Goal: Task Accomplishment & Management: Complete application form

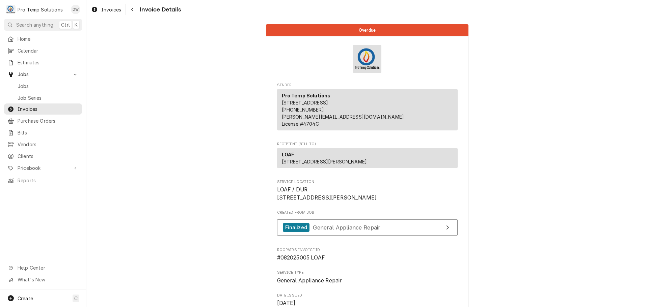
scroll to position [621, 0]
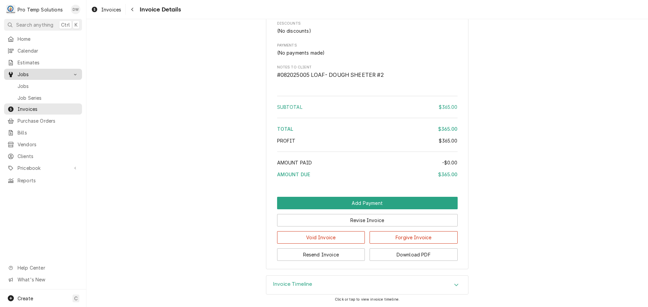
click at [26, 71] on span "Jobs" at bounding box center [43, 74] width 51 height 7
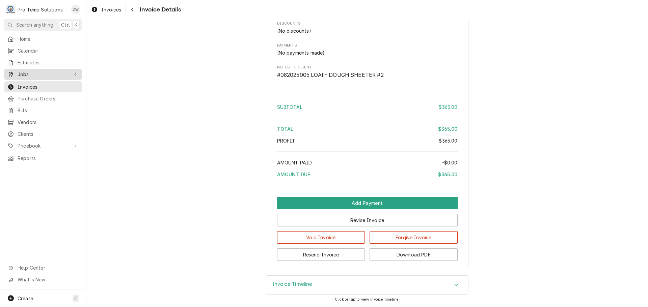
click at [31, 72] on span "Jobs" at bounding box center [43, 74] width 51 height 7
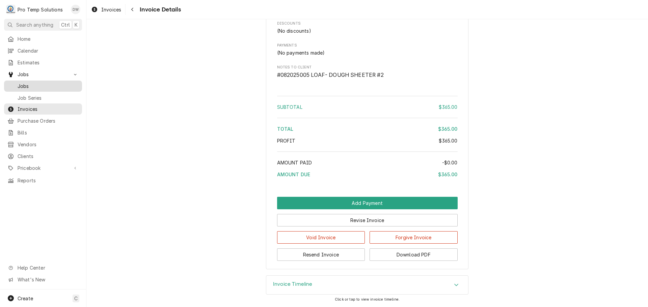
click at [24, 84] on span "Jobs" at bounding box center [48, 86] width 61 height 7
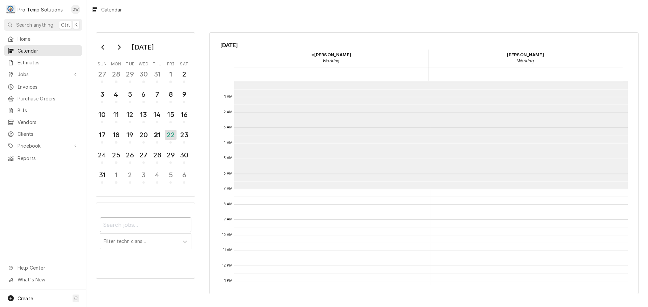
scroll to position [108, 0]
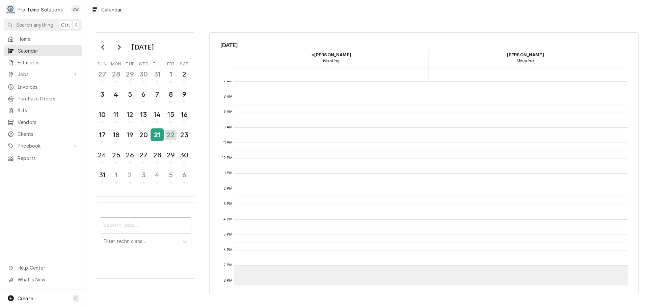
click at [157, 135] on div "21" at bounding box center [157, 134] width 12 height 11
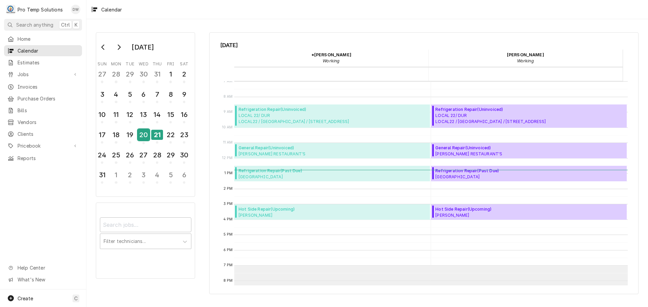
click at [143, 138] on div "20" at bounding box center [144, 134] width 12 height 11
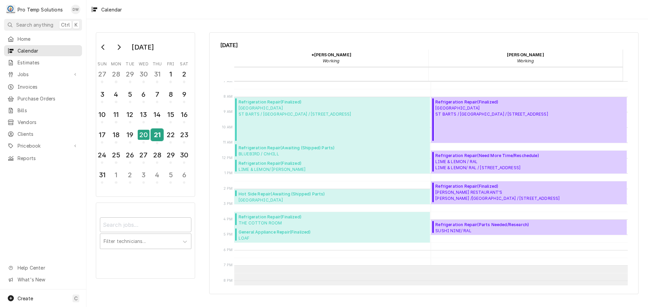
click at [159, 135] on div "21" at bounding box center [157, 134] width 12 height 11
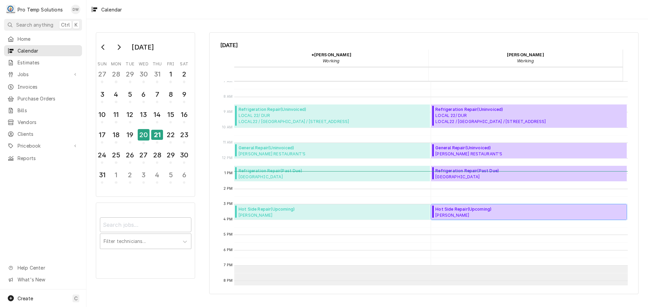
click at [458, 211] on span "Hot Side Repair ( Upcoming )" at bounding box center [472, 210] width 75 height 6
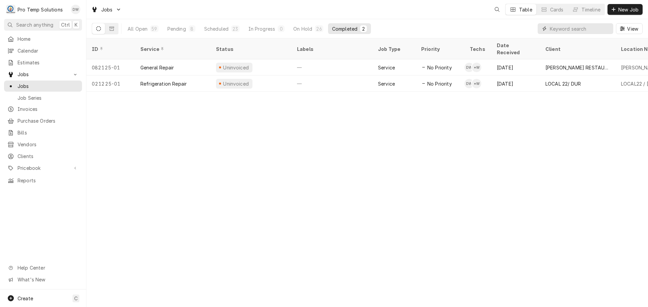
click at [590, 28] on input "Dynamic Content Wrapper" at bounding box center [580, 28] width 60 height 11
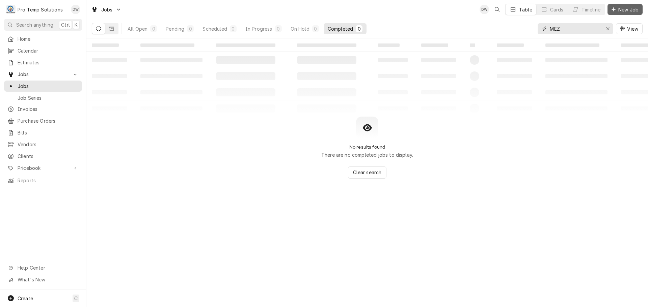
type input "MEZ"
click at [627, 10] on span "New Job" at bounding box center [628, 9] width 23 height 7
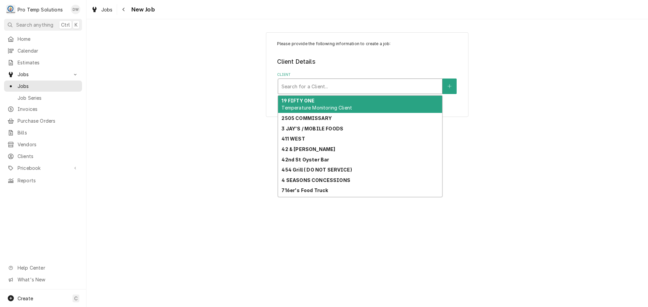
click at [395, 88] on div "Client" at bounding box center [359, 86] width 157 height 12
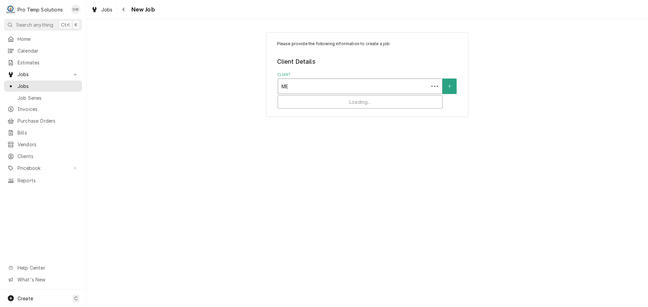
type input "MEZ"
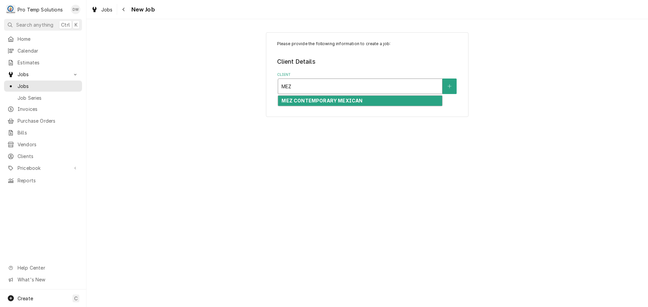
click at [338, 101] on strong "MEZ CONTEMPORARY MEXICAN" at bounding box center [321, 101] width 81 height 6
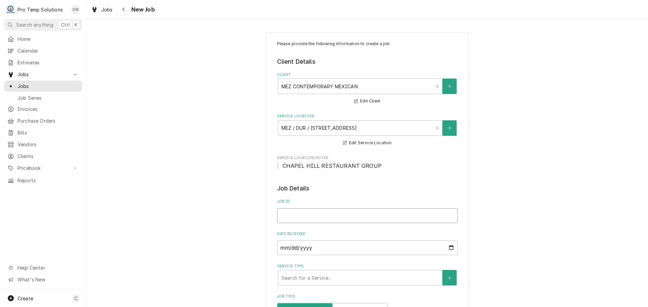
click at [300, 214] on input "Job ID" at bounding box center [367, 216] width 181 height 15
type textarea "x"
type input "0"
type textarea "x"
type input "08"
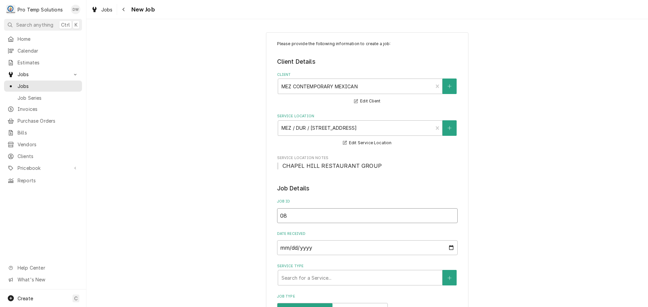
type textarea "x"
type input "082"
type textarea "x"
type input "0821"
type textarea "x"
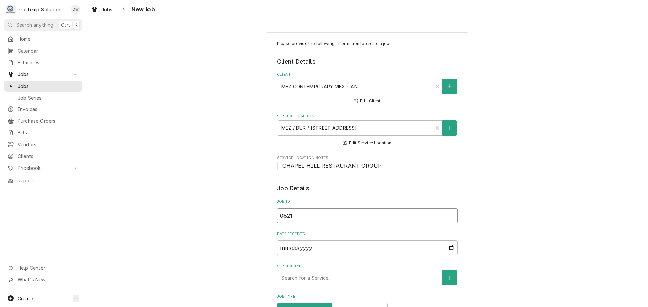
type input "08212"
type textarea "x"
type input "082125"
type textarea "x"
type input "082125-"
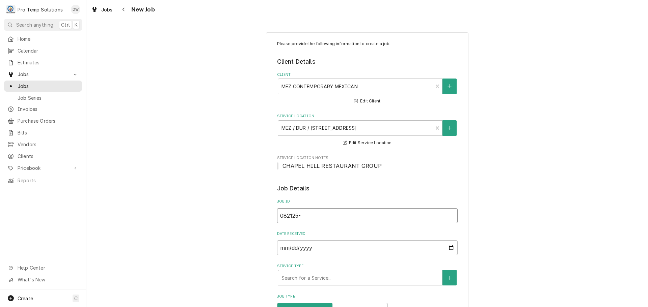
type textarea "x"
type input "082125-0"
type textarea "x"
type input "082125-01"
type textarea "x"
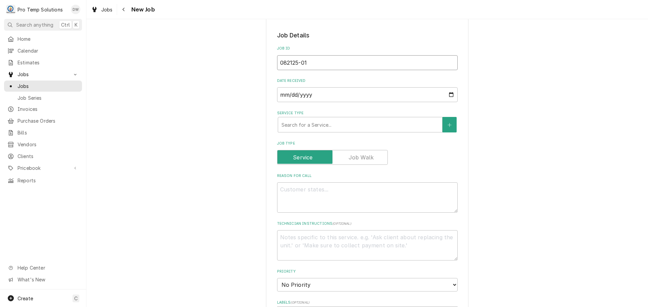
scroll to position [169, 0]
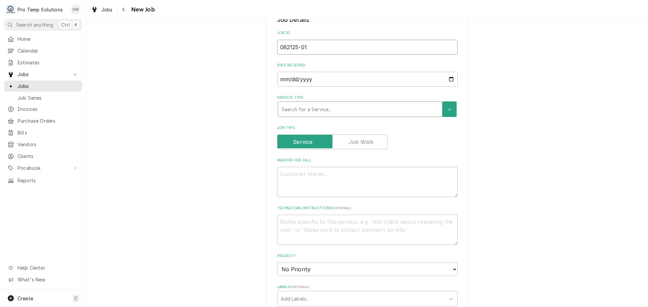
type input "082125-01"
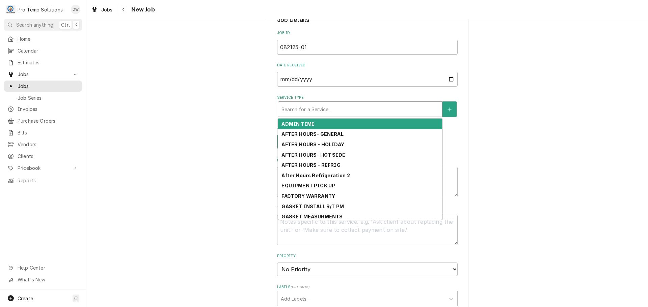
click at [339, 111] on div "Service Type" at bounding box center [359, 109] width 157 height 12
type textarea "x"
type input "G"
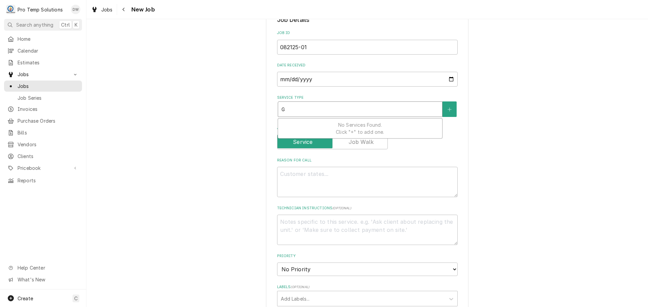
type textarea "x"
type input "GE"
type textarea "x"
type input "GEN"
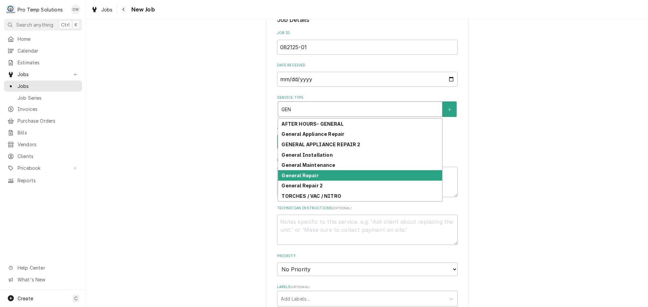
click at [308, 176] on strong "General Repair" at bounding box center [299, 176] width 37 height 6
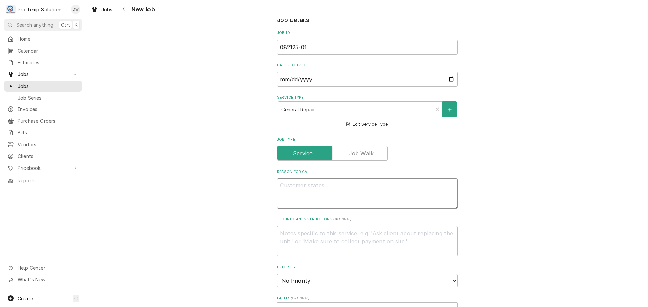
click at [302, 184] on textarea "Reason For Call" at bounding box center [367, 194] width 181 height 30
type textarea "x"
type textarea "2"
type textarea "x"
type textarea "20"
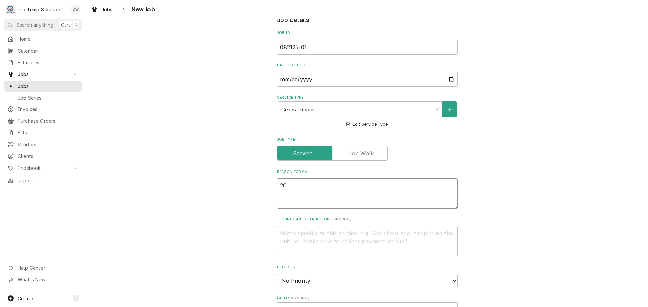
type textarea "x"
type textarea "20Q"
type textarea "x"
type textarea "20QT"
type textarea "x"
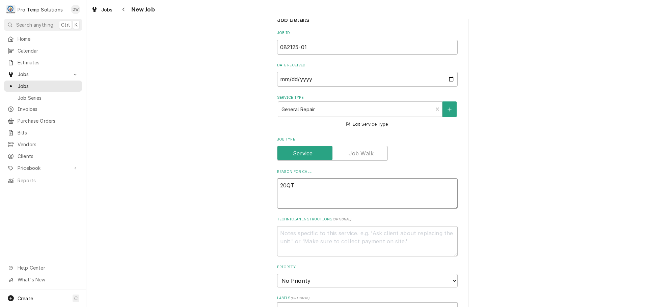
type textarea "20QT"
type textarea "x"
type textarea "20QT M"
type textarea "x"
type textarea "20QT MI"
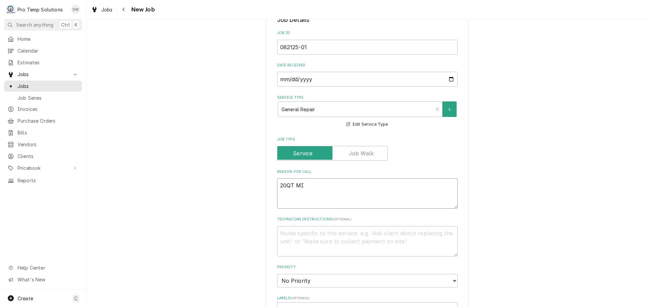
type textarea "x"
type textarea "20QT MIX"
type textarea "x"
type textarea "20QT MIXE"
type textarea "x"
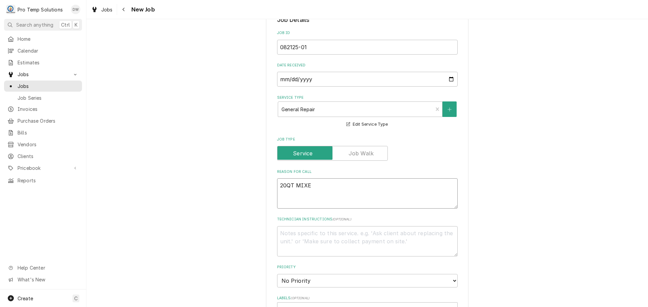
type textarea "20QT MIXER"
type textarea "x"
type textarea "20QT MIXERS"
type textarea "x"
type textarea "20QT MIXERS"
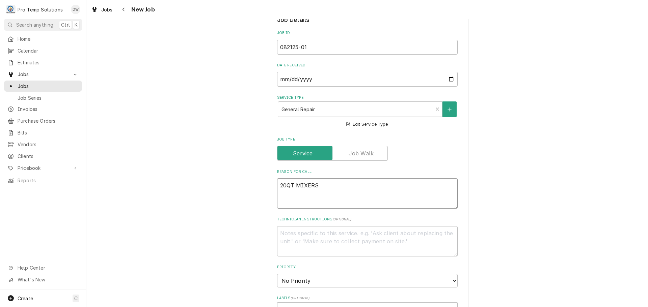
type textarea "x"
type textarea "20QT MIXERS G"
type textarea "x"
type textarea "20QT MIXERS GU"
type textarea "x"
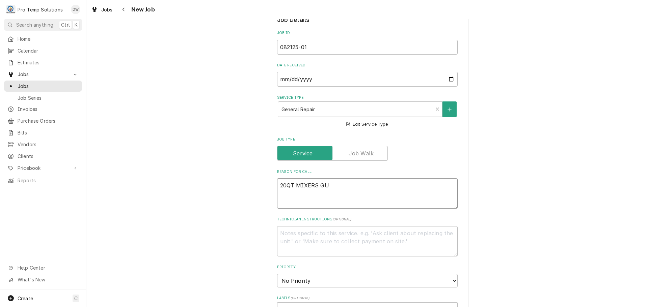
type textarea "20QT MIXERS GUA"
type textarea "x"
type textarea "20QT MIXERS GUAR"
type textarea "x"
type textarea "20QT MIXERS GUARD"
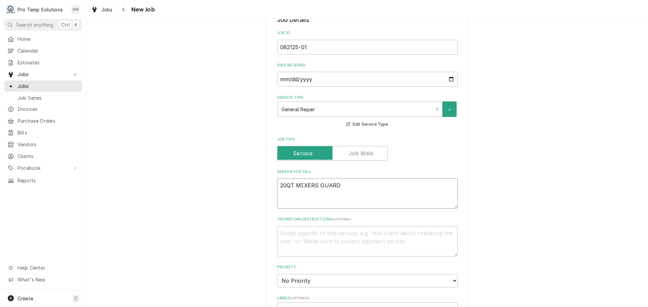
type textarea "x"
type textarea "20QT MIXERS GUARD"
type textarea "x"
type textarea "20QT MIXERS GUARD W"
type textarea "x"
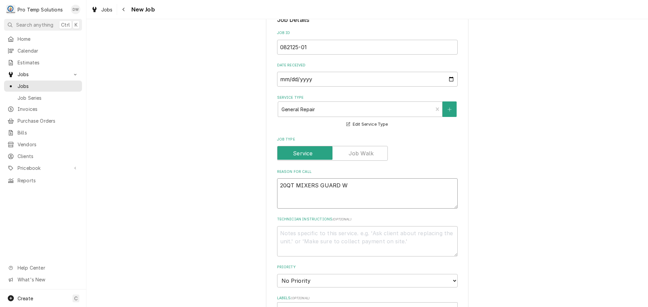
type textarea "20QT MIXERS GUARD WO"
type textarea "x"
type textarea "20QT MIXERS GUARD WON"
type textarea "x"
type textarea "20QT MIXERS GUARD WONT"
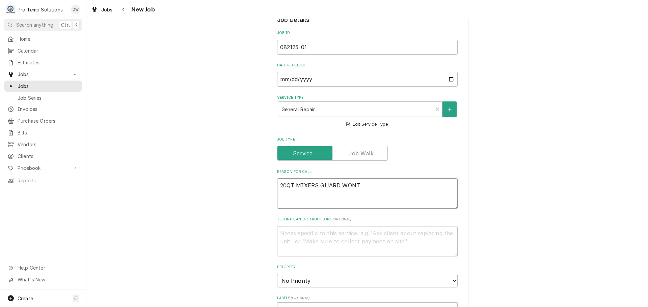
type textarea "x"
type textarea "20QT MIXERS GUARD WONT"
type textarea "x"
type textarea "20QT MIXERS GUARD WONT O"
type textarea "x"
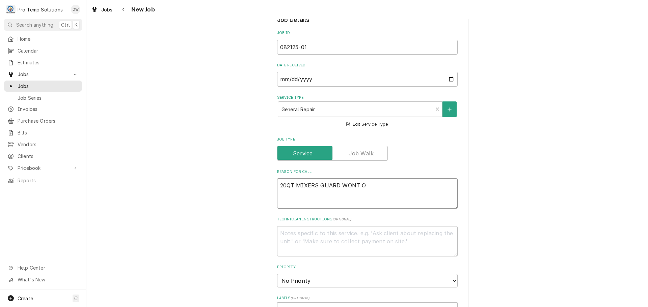
type textarea "20QT MIXERS GUARD WONT OP"
type textarea "x"
type textarea "20QT MIXERS GUARD WONT OPE"
type textarea "x"
type textarea "20QT MIXERS GUARD WONT OPEN"
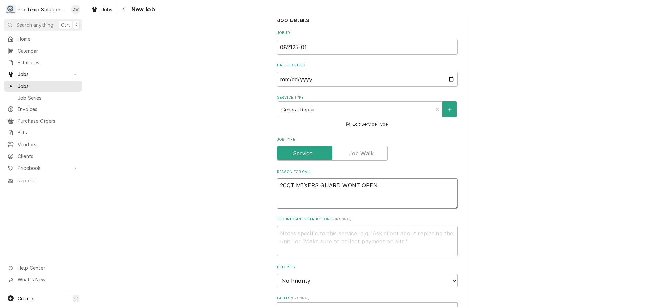
type textarea "x"
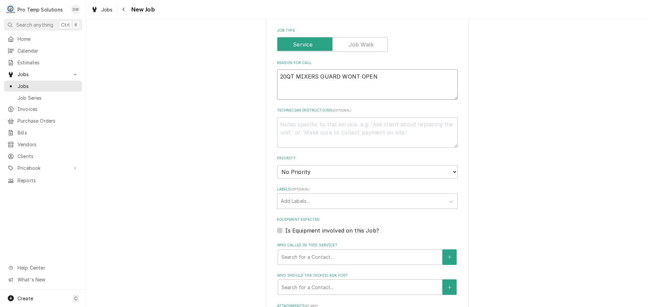
scroll to position [304, 0]
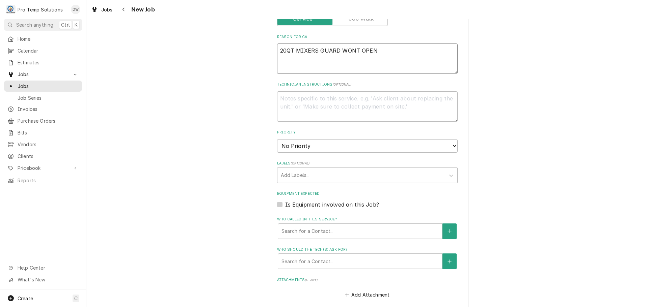
type textarea "20QT MIXERS GUARD WONT OPEN"
click at [285, 206] on label "Is Equipment involved on this Job?" at bounding box center [332, 205] width 94 height 8
click at [285, 206] on input "Equipment Expected" at bounding box center [375, 208] width 181 height 15
checkbox input "true"
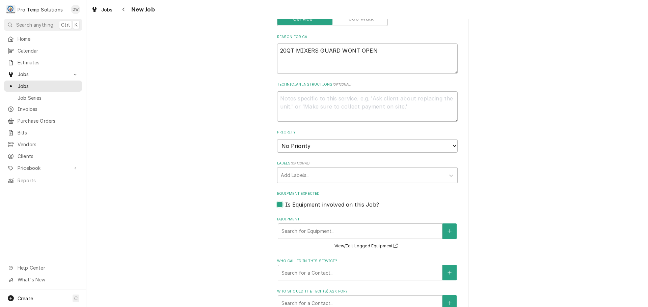
type textarea "x"
click at [444, 227] on button "Equipment" at bounding box center [449, 232] width 14 height 16
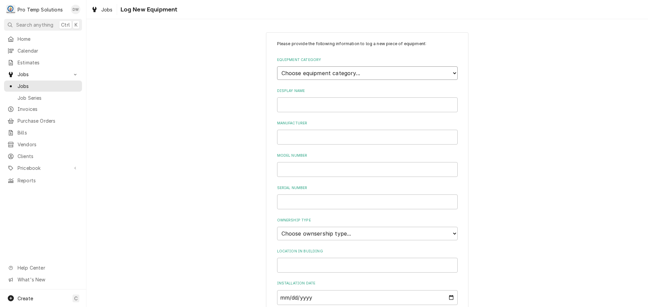
click at [447, 68] on select "Choose equipment category... Cooking Equipment Fryers Ice Machines Ovens and Ra…" at bounding box center [367, 72] width 181 height 13
select select "10"
click at [277, 66] on select "Choose equipment category... Cooking Equipment Fryers Ice Machines Ovens and Ra…" at bounding box center [367, 72] width 181 height 13
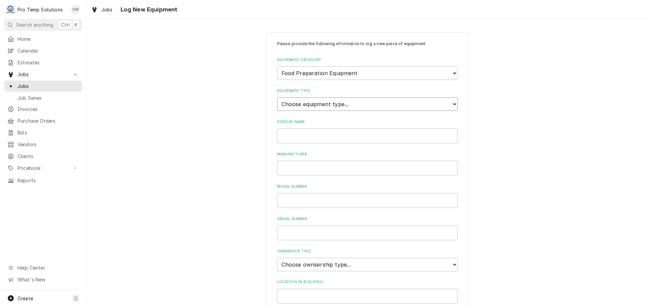
click at [422, 103] on select "Choose equipment type... Blender Commercial Can Openers Dicer, Cutter, and Chop…" at bounding box center [367, 104] width 181 height 13
select select "100"
click at [277, 98] on select "Choose equipment type... Blender Commercial Can Openers Dicer, Cutter, and Chop…" at bounding box center [367, 104] width 181 height 13
click at [375, 136] on input "Display Name" at bounding box center [367, 136] width 181 height 15
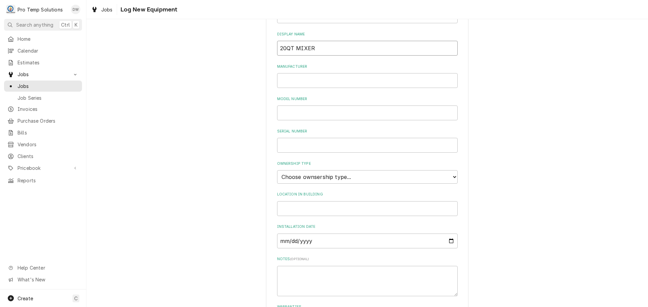
scroll to position [135, 0]
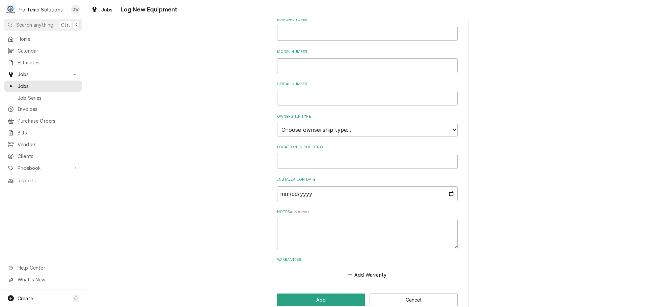
type input "20QT MIXER"
click at [356, 133] on select "Choose ownsership type... Unknown Owned Leased Rented" at bounding box center [367, 129] width 181 height 13
select select "0"
click at [277, 123] on select "Choose ownsership type... Unknown Owned Leased Rented" at bounding box center [367, 129] width 181 height 13
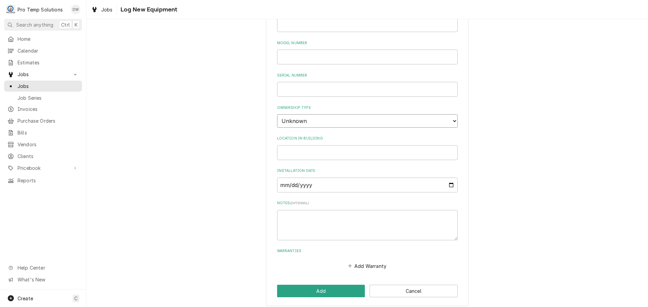
scroll to position [148, 0]
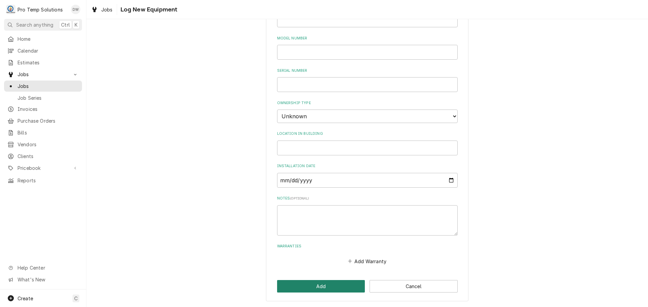
click at [317, 288] on button "Add" at bounding box center [321, 286] width 88 height 12
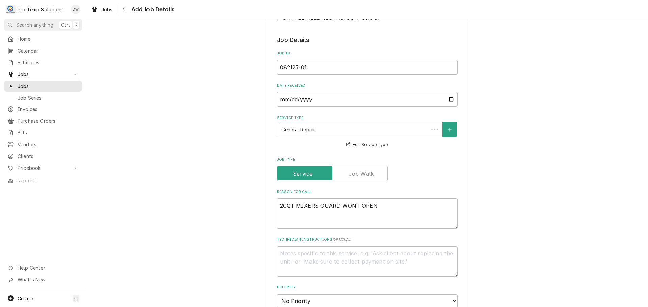
scroll to position [304, 0]
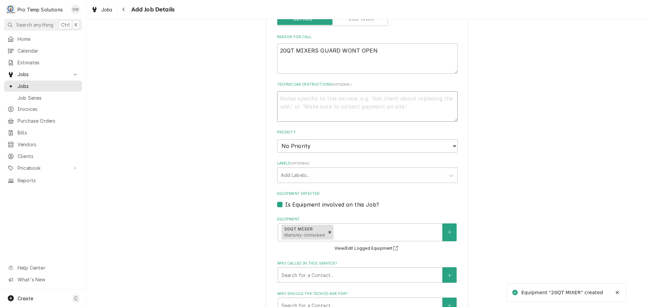
click at [308, 103] on textarea "Technician Instructions ( optional )" at bounding box center [367, 106] width 181 height 30
type textarea "x"
type textarea "P"
type textarea "x"
type textarea "PL"
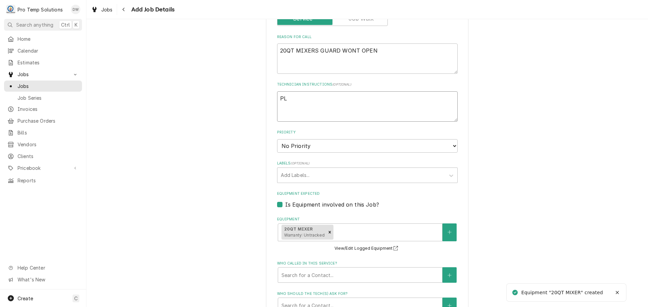
type textarea "x"
type textarea "PLE"
type textarea "x"
type textarea "PLEA"
type textarea "x"
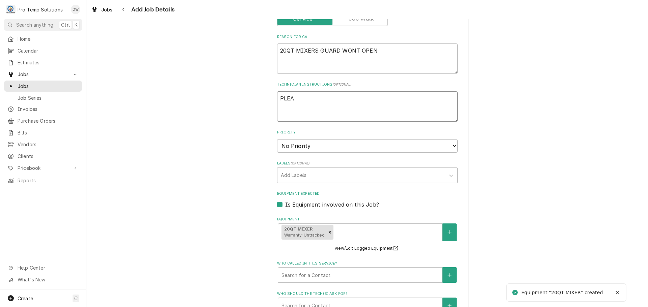
type textarea "PLEAS"
type textarea "x"
type textarea "PLEASE"
type textarea "x"
type textarea "PLEASE"
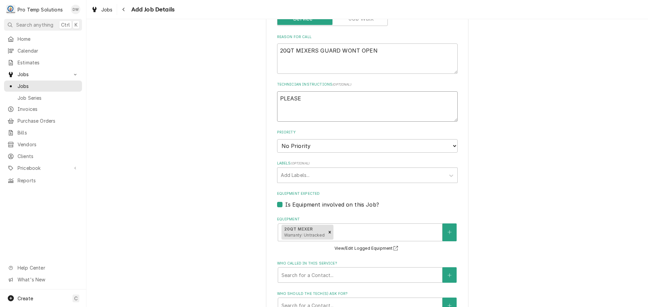
type textarea "x"
type textarea "PLEASE U"
type textarea "x"
type textarea "PLEASE UP"
type textarea "x"
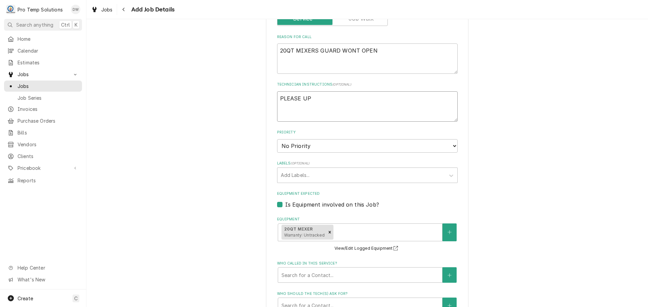
type textarea "PLEASE UPD"
type textarea "x"
type textarea "PLEASE UPDA"
type textarea "x"
type textarea "PLEASE UPDAT"
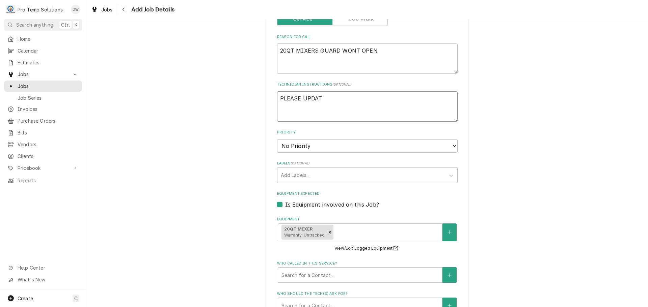
type textarea "x"
type textarea "PLEASE UPDATE"
type textarea "x"
type textarea "PLEASE UPDATE"
type textarea "x"
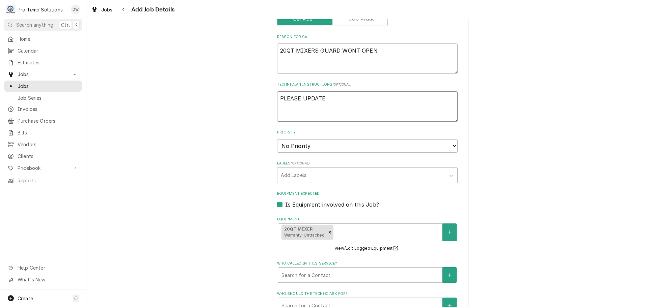
type textarea "PLEASE UPDATE E"
type textarea "x"
type textarea "PLEASE UPDATE EQ"
type textarea "x"
type textarea "PLEASE UPDATE EQU"
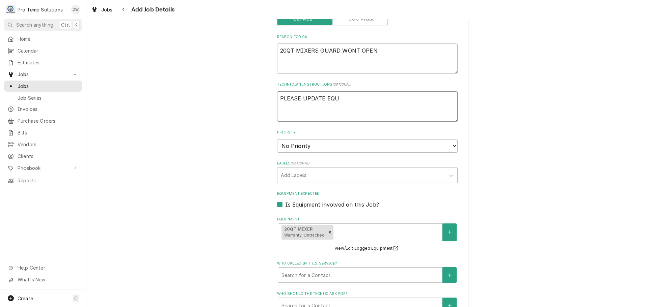
type textarea "x"
type textarea "PLEASE UPDATE EQUI"
type textarea "x"
type textarea "PLEASE UPDATE EQUIP"
type textarea "x"
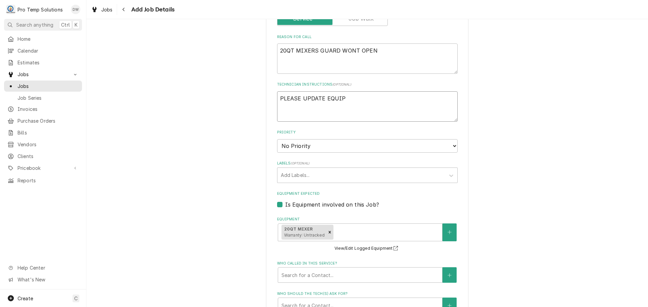
type textarea "PLEASE UPDATE EQUIP"
type textarea "x"
type textarea "PLEASE UPDATE EQUIP I"
type textarea "x"
type textarea "PLEASE UPDATE EQUIP IN"
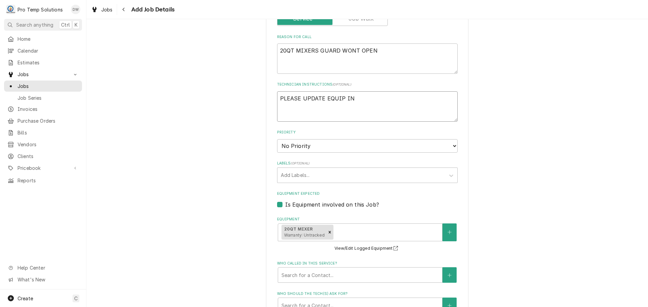
type textarea "x"
type textarea "PLEASE UPDATE EQUIP INF"
type textarea "x"
type textarea "PLEASE UPDATE EQUIP INFO"
type textarea "x"
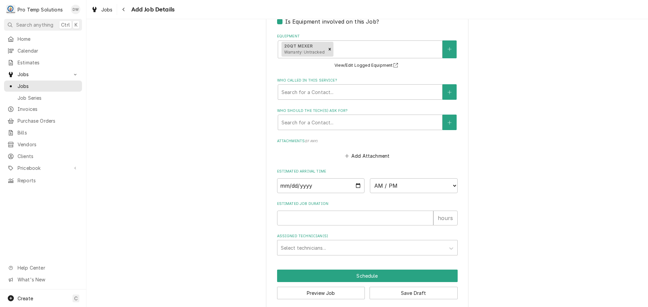
scroll to position [494, 0]
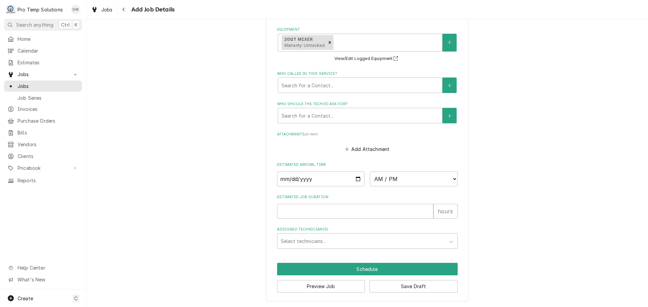
type textarea "PLEASE UPDATE EQUIP INFO"
click at [356, 178] on input "Date" at bounding box center [321, 179] width 88 height 15
type input "[DATE]"
type textarea "x"
click at [445, 179] on select "AM / PM 6:00 AM 6:15 AM 6:30 AM 6:45 AM 7:00 AM 7:15 AM 7:30 AM 7:45 AM 8:00 AM…" at bounding box center [414, 179] width 88 height 15
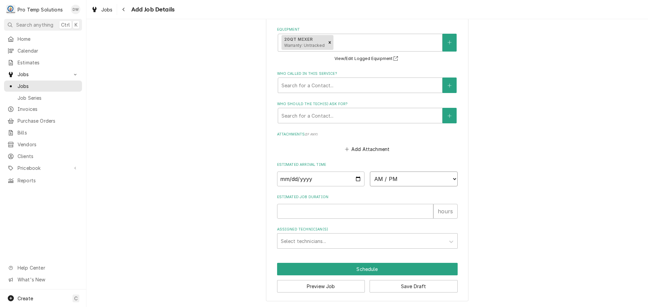
select select "14:00:00"
click at [370, 172] on select "AM / PM 6:00 AM 6:15 AM 6:30 AM 6:45 AM 7:00 AM 7:15 AM 7:30 AM 7:45 AM 8:00 AM…" at bounding box center [414, 179] width 88 height 15
click at [381, 211] on input "Estimated Job Duration" at bounding box center [355, 211] width 156 height 15
type textarea "x"
type input "1"
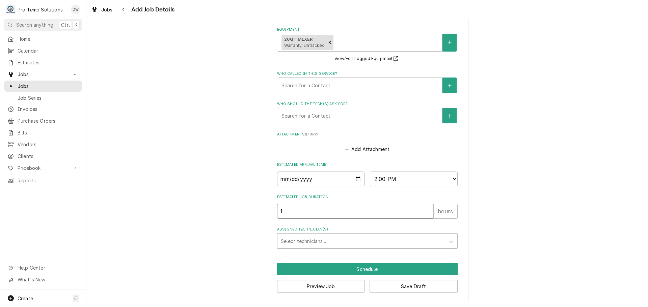
type textarea "x"
type input "1"
click at [341, 239] on div "Assigned Technician(s)" at bounding box center [361, 241] width 161 height 12
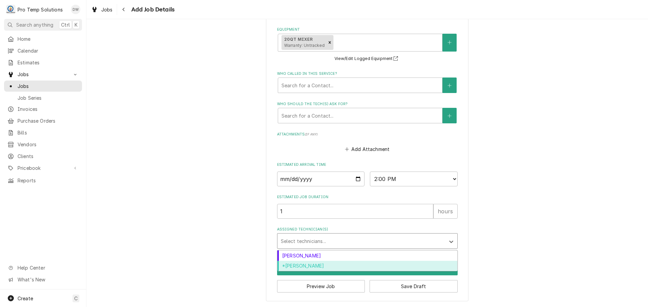
click at [323, 267] on div "*[PERSON_NAME]" at bounding box center [367, 266] width 180 height 10
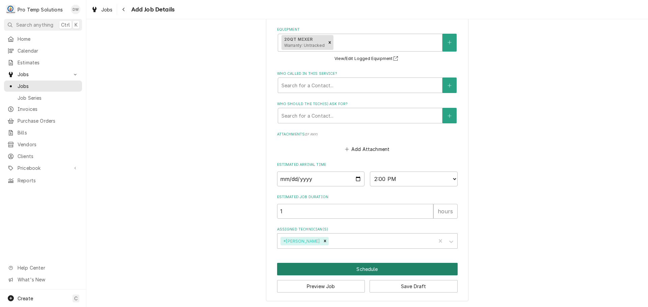
click at [363, 268] on button "Schedule" at bounding box center [367, 269] width 181 height 12
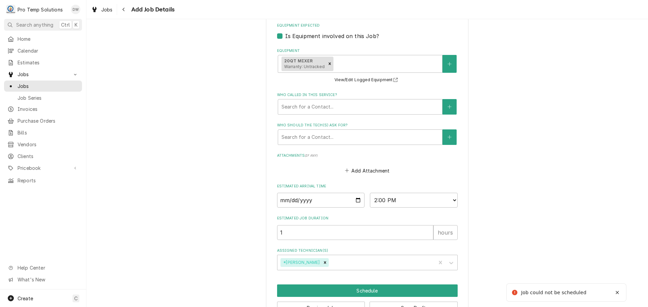
scroll to position [180, 0]
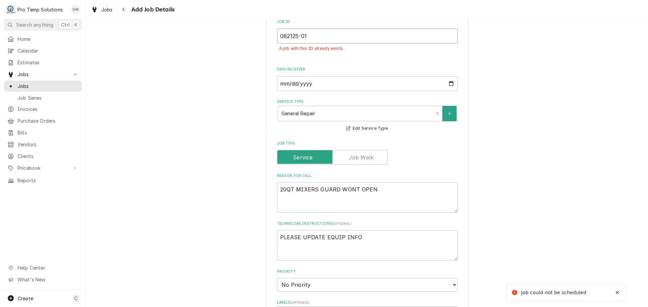
click at [311, 37] on input "082125-01" at bounding box center [367, 36] width 181 height 15
type textarea "x"
type input "082125-0"
type textarea "x"
type input "082125-02"
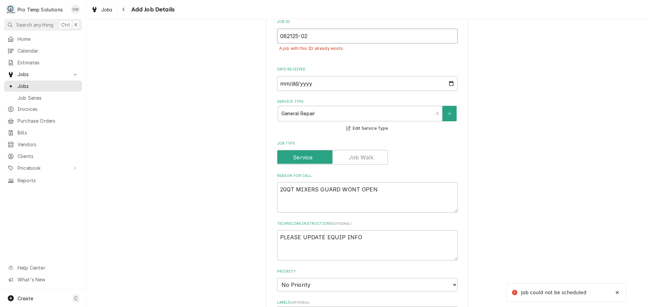
type textarea "x"
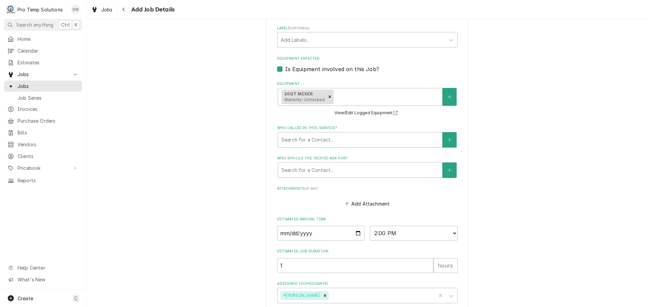
scroll to position [509, 0]
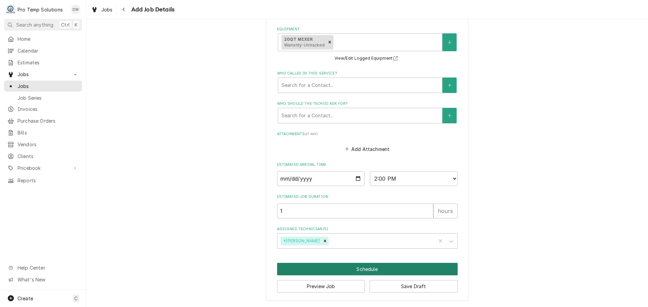
type input "082125-02"
click at [364, 269] on button "Schedule" at bounding box center [367, 269] width 181 height 12
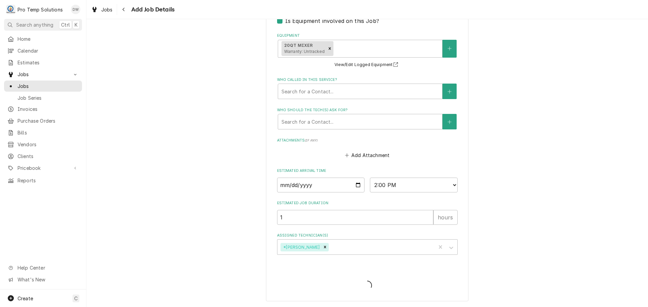
scroll to position [488, 0]
type textarea "x"
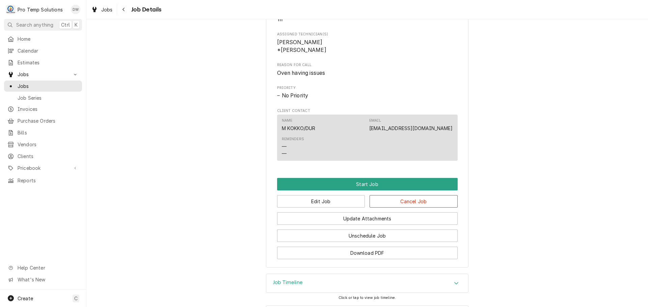
scroll to position [333, 0]
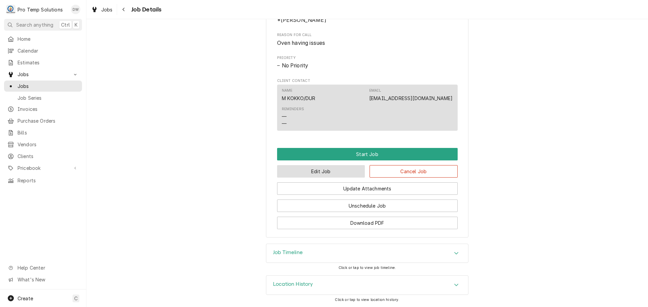
click at [342, 171] on button "Edit Job" at bounding box center [321, 171] width 88 height 12
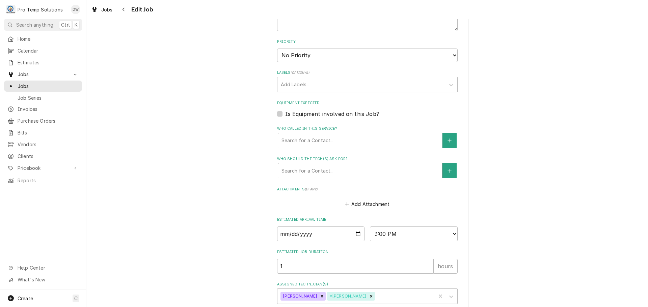
scroll to position [433, 0]
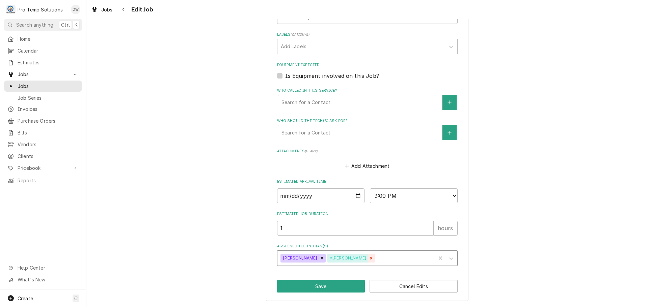
click at [370, 258] on icon "Remove *Kevin Williams" at bounding box center [371, 258] width 2 height 2
click at [313, 287] on button "Save" at bounding box center [321, 286] width 88 height 12
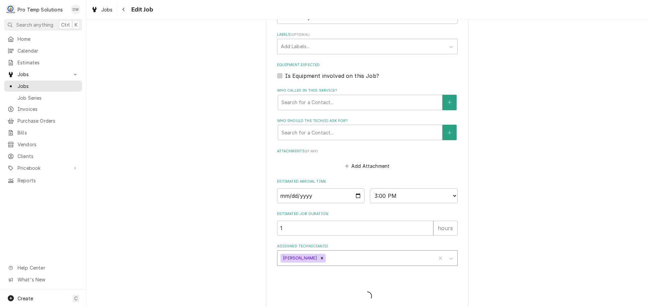
type textarea "x"
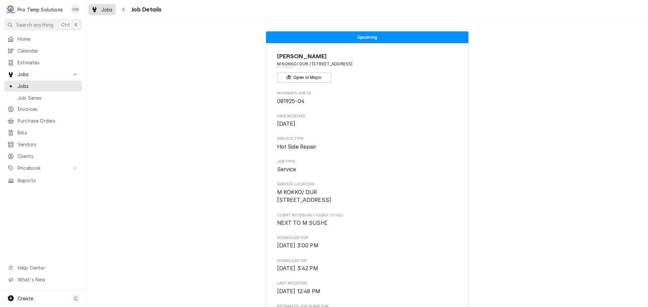
click at [100, 9] on div "Jobs" at bounding box center [102, 9] width 24 height 8
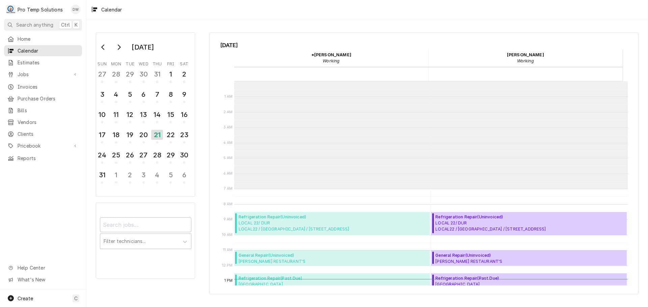
scroll to position [108, 0]
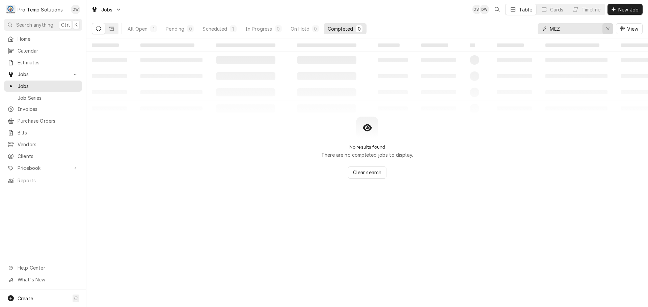
click at [607, 26] on div "Erase input" at bounding box center [607, 28] width 7 height 7
type input "E"
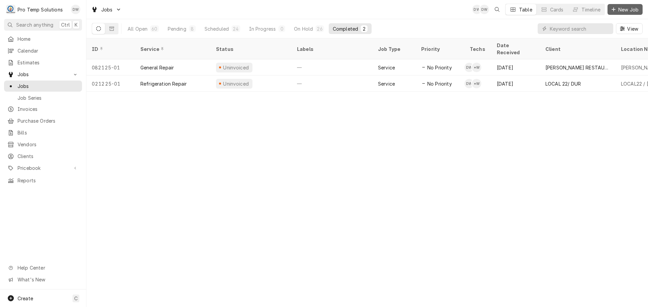
click at [627, 9] on span "New Job" at bounding box center [628, 9] width 23 height 7
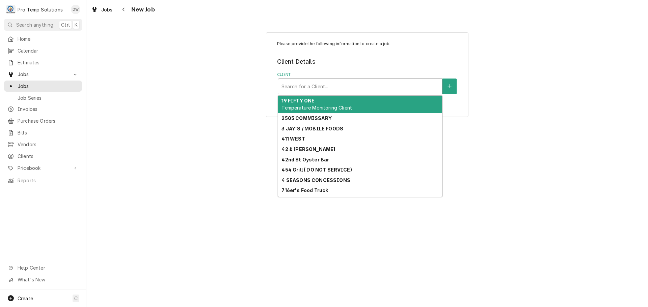
click at [395, 84] on div "Client" at bounding box center [359, 86] width 157 height 12
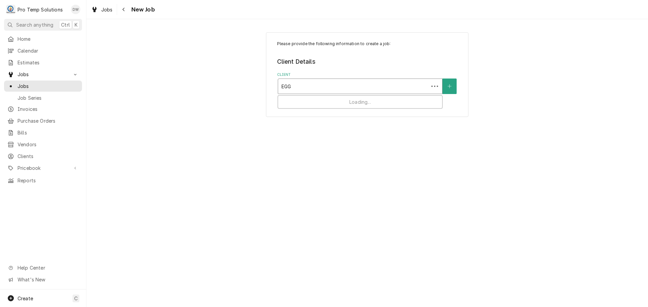
type input "EGGS"
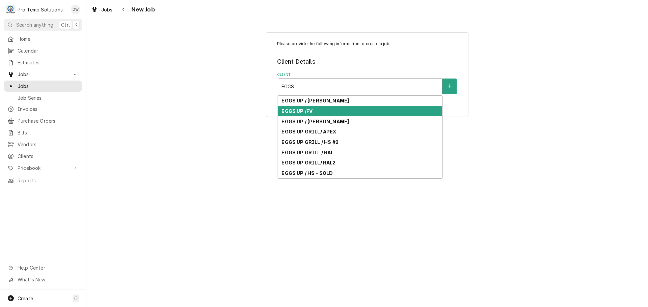
click at [307, 110] on strong "EGGS UP /FV" at bounding box center [296, 111] width 31 height 6
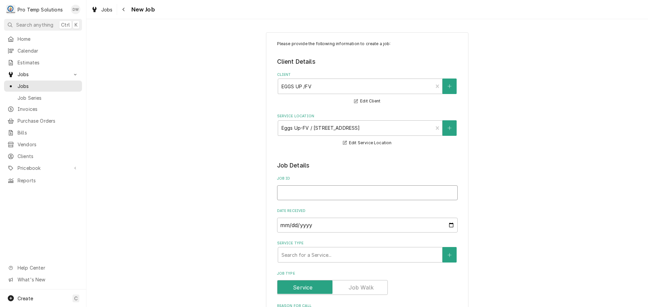
click at [323, 191] on input "Job ID" at bounding box center [367, 193] width 181 height 15
type textarea "x"
type input "0"
type textarea "x"
type input "08"
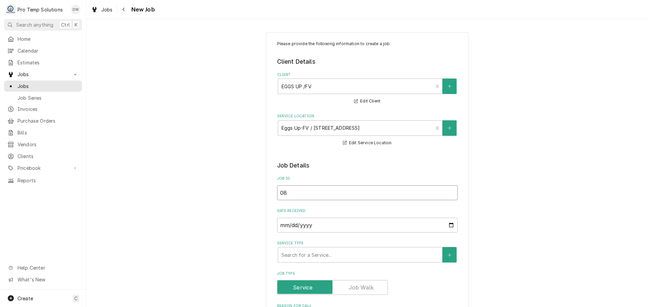
type textarea "x"
type input "082"
type textarea "x"
type input "0821"
type textarea "x"
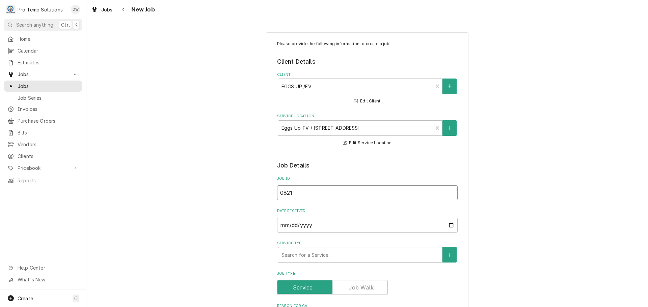
type input "08212"
type textarea "x"
type input "082125"
type textarea "x"
type input "082125-"
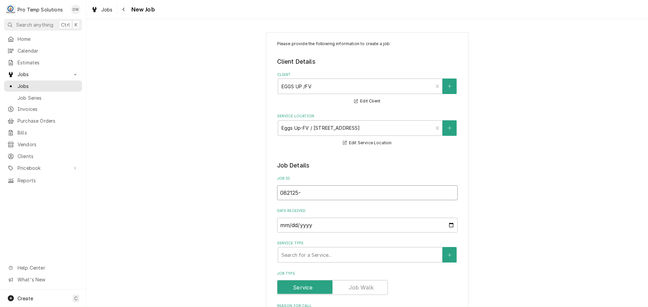
type textarea "x"
type input "082125-0"
type textarea "x"
type input "082125-03"
type textarea "x"
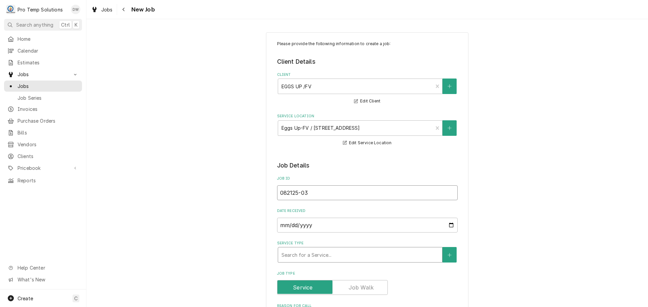
type input "082125-03"
click at [346, 254] on div "Service Type" at bounding box center [359, 255] width 157 height 12
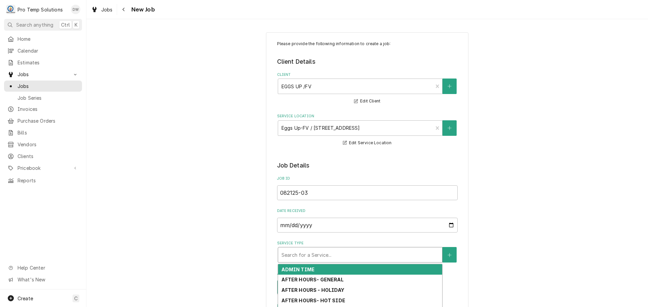
type textarea "x"
type input "R"
type textarea "x"
type input "RE"
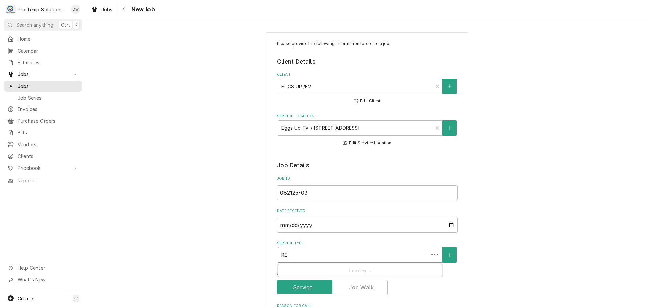
type textarea "x"
type input "REF"
type textarea "x"
type input "REFR"
type textarea "x"
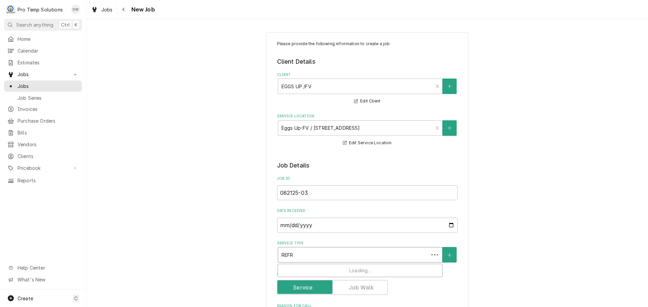
type input "REFRI"
type textarea "x"
type input "REFRIG"
type textarea "x"
type input "REFRIG"
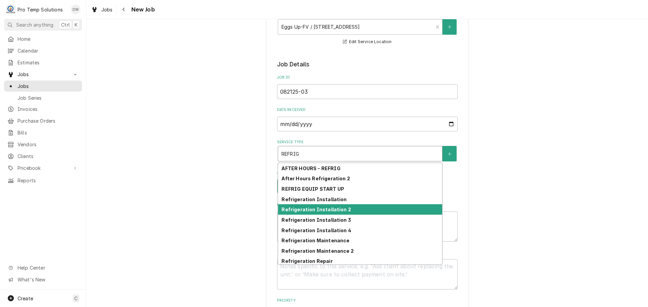
scroll to position [33, 0]
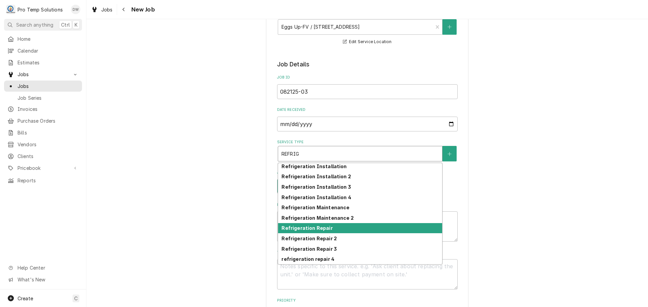
click at [349, 229] on div "Refrigeration Repair" at bounding box center [360, 228] width 164 height 10
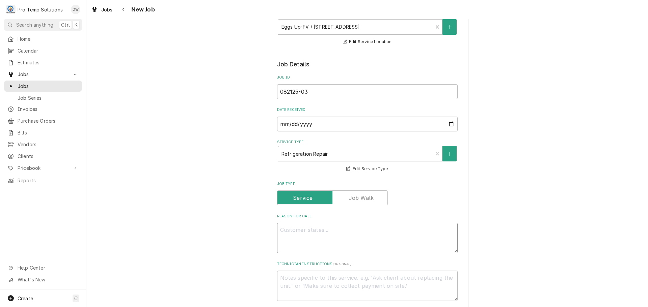
click at [349, 229] on textarea "Reason For Call" at bounding box center [367, 238] width 181 height 30
type textarea "x"
type textarea "W"
type textarea "x"
type textarea "WI"
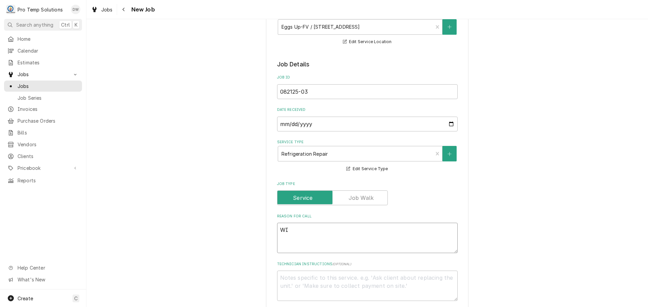
type textarea "x"
type textarea "WIC"
type textarea "x"
type textarea "WIC"
type textarea "x"
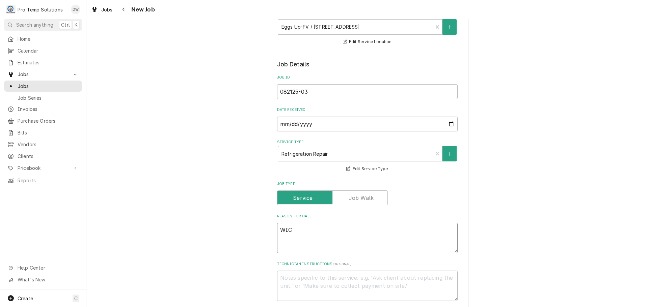
type textarea "WIC D"
type textarea "x"
type textarea "WIC DR"
type textarea "x"
type textarea "WIC DRA"
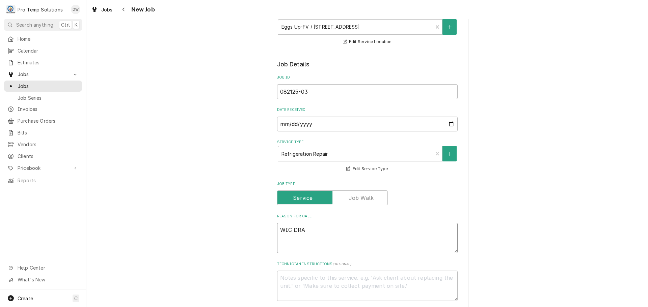
type textarea "x"
type textarea "WIC DRAI"
type textarea "x"
type textarea "WIC DRAIN"
type textarea "x"
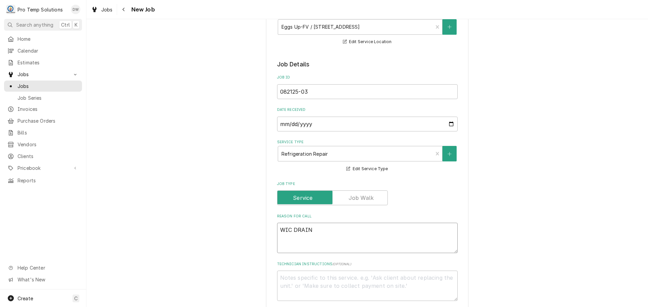
type textarea "WIC DRAIN"
type textarea "x"
type textarea "WIC DRAIN L"
type textarea "x"
type textarea "WIC DRAIN LE"
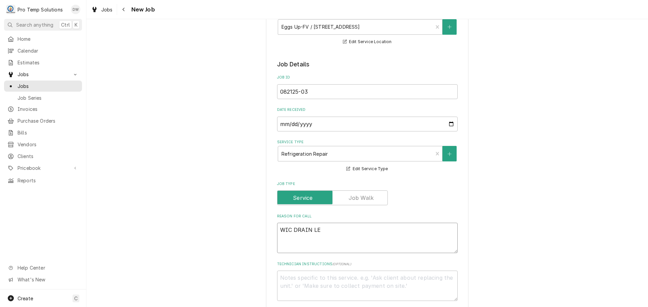
type textarea "x"
type textarea "WIC DRAIN LEA"
type textarea "x"
type textarea "WIC DRAIN LEAK"
type textarea "x"
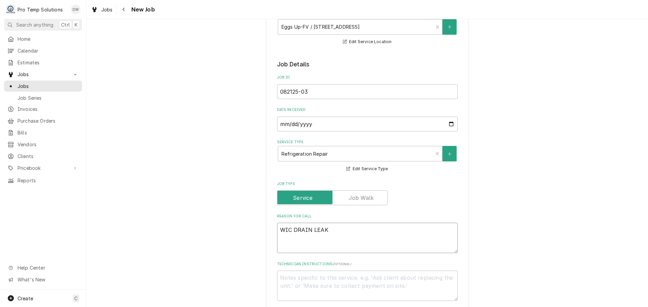
type textarea "WIC DRAIN LEAKI"
type textarea "x"
type textarea "WIC DRAIN LEAKIN"
type textarea "x"
type textarea "WIC DRAIN LEAKING"
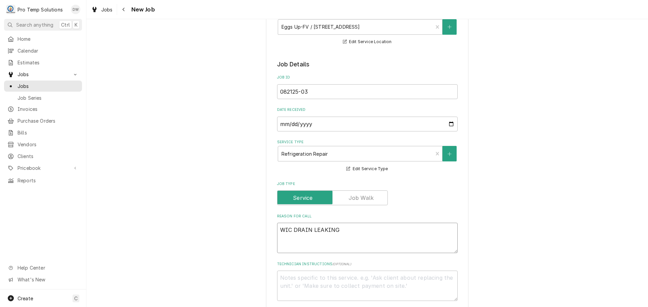
type textarea "x"
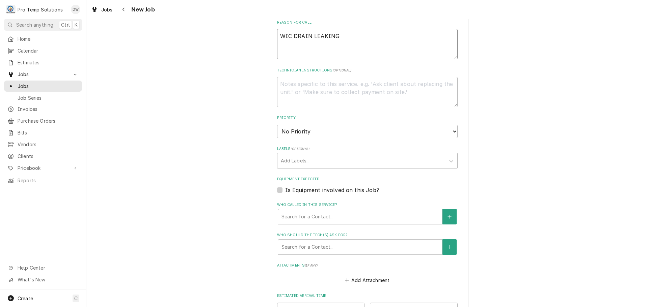
scroll to position [304, 0]
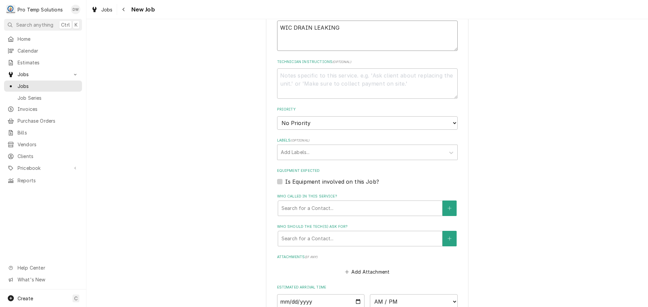
type textarea "WIC DRAIN LEAKING"
click at [285, 182] on label "Is Equipment involved on this Job?" at bounding box center [332, 182] width 94 height 8
click at [285, 182] on input "Equipment Expected" at bounding box center [375, 185] width 181 height 15
checkbox input "true"
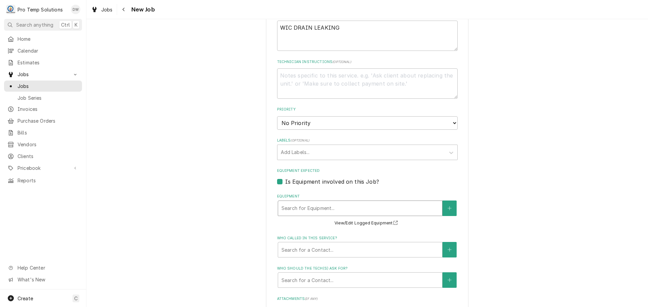
click at [329, 207] on div "Equipment" at bounding box center [359, 208] width 157 height 12
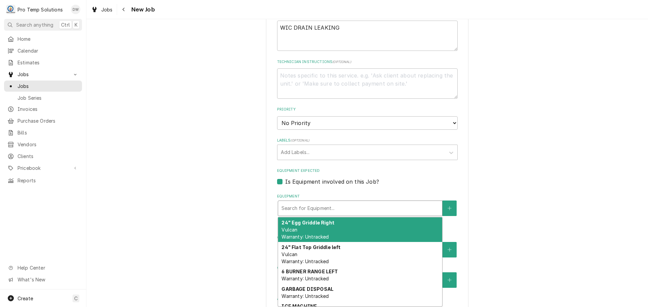
type textarea "x"
type input "W"
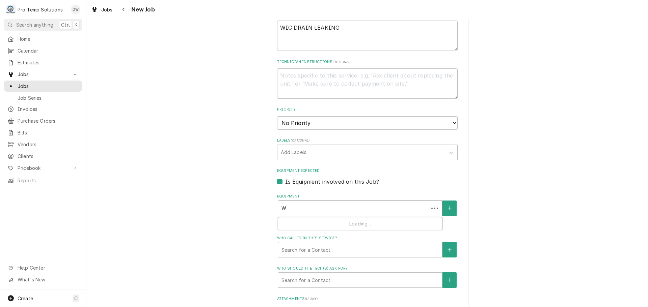
type textarea "x"
type input "WI"
type textarea "x"
type input "WIC"
type textarea "x"
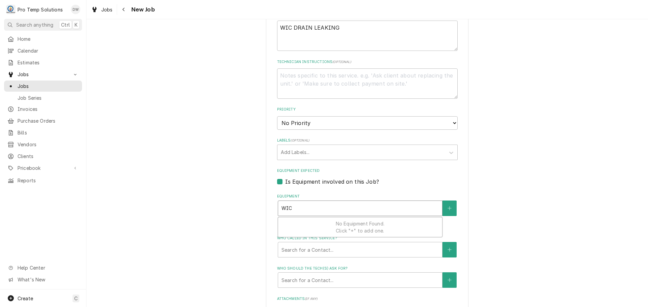
type input "WI"
type textarea "x"
type input "W"
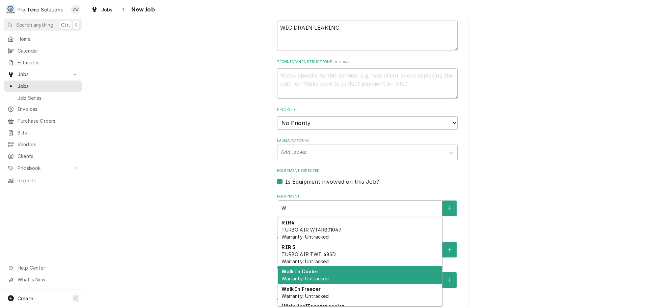
click at [312, 279] on span "Warranty: Untracked" at bounding box center [304, 279] width 47 height 6
type textarea "x"
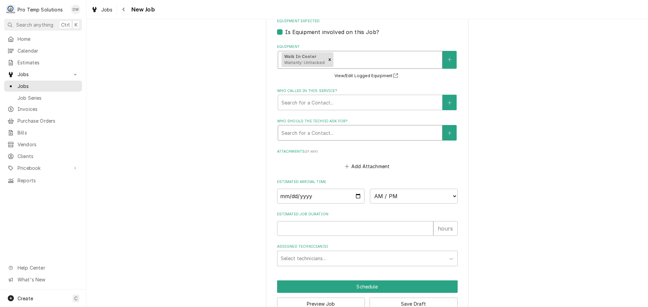
scroll to position [471, 0]
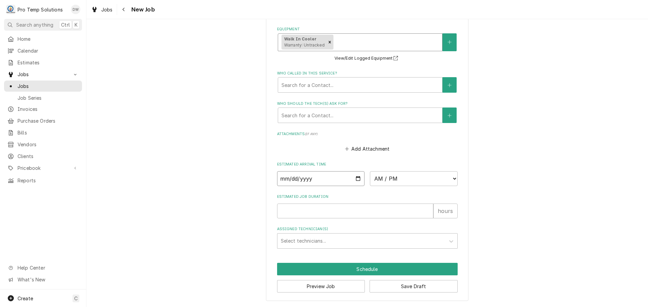
click at [354, 177] on input "Date" at bounding box center [321, 178] width 88 height 15
type textarea "x"
type input "[DATE]"
type textarea "x"
click at [449, 178] on select "AM / PM 6:00 AM 6:15 AM 6:30 AM 6:45 AM 7:00 AM 7:15 AM 7:30 AM 7:45 AM 8:00 AM…" at bounding box center [414, 178] width 88 height 15
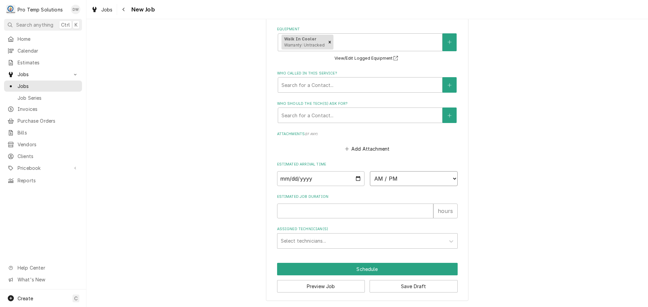
select select "15:00:00"
click at [370, 171] on select "AM / PM 6:00 AM 6:15 AM 6:30 AM 6:45 AM 7:00 AM 7:15 AM 7:30 AM 7:45 AM 8:00 AM…" at bounding box center [414, 178] width 88 height 15
click at [389, 206] on input "Estimated Job Duration" at bounding box center [355, 211] width 156 height 15
type textarea "x"
type input "1"
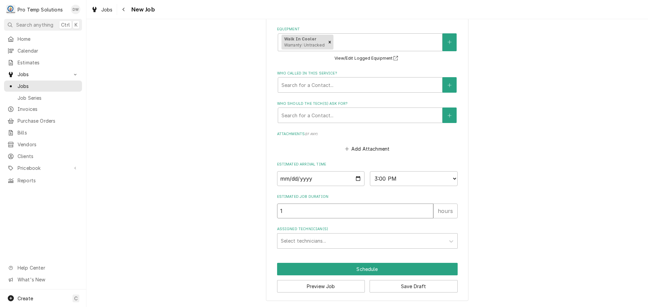
type textarea "x"
type input "1"
click at [337, 241] on div "Assigned Technician(s)" at bounding box center [361, 241] width 161 height 12
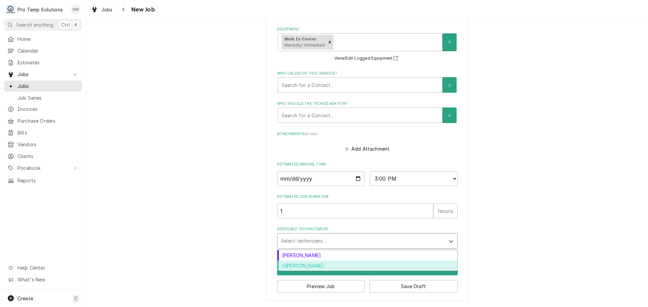
click at [324, 263] on div "*Kevin Williams" at bounding box center [367, 266] width 180 height 10
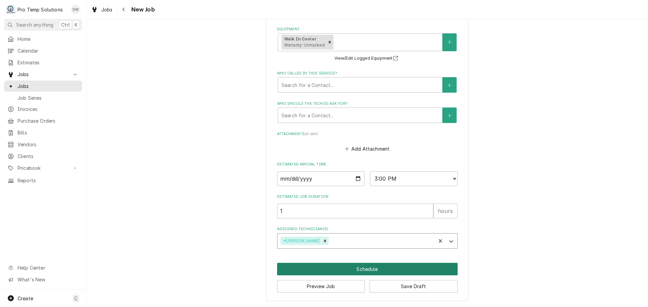
click at [362, 270] on button "Schedule" at bounding box center [367, 269] width 181 height 12
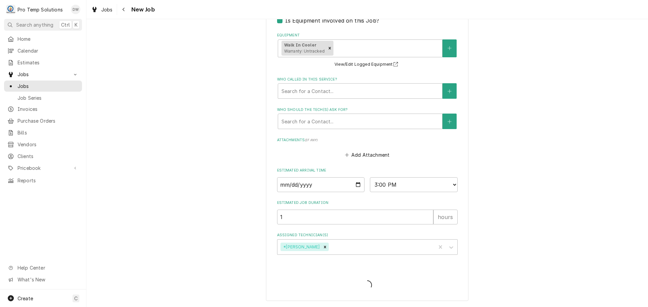
scroll to position [465, 0]
type textarea "x"
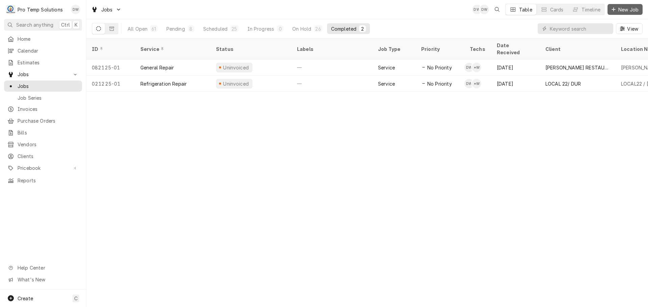
click at [626, 6] on button "New Job" at bounding box center [624, 9] width 35 height 11
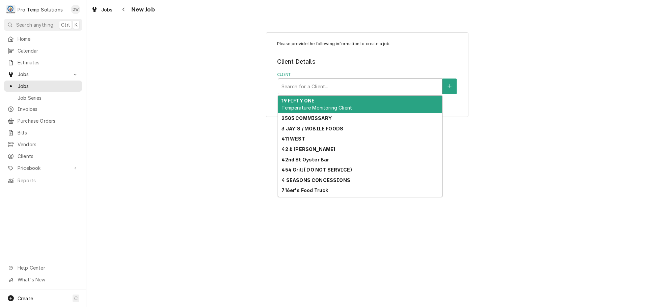
click at [406, 86] on div "Client" at bounding box center [359, 86] width 157 height 12
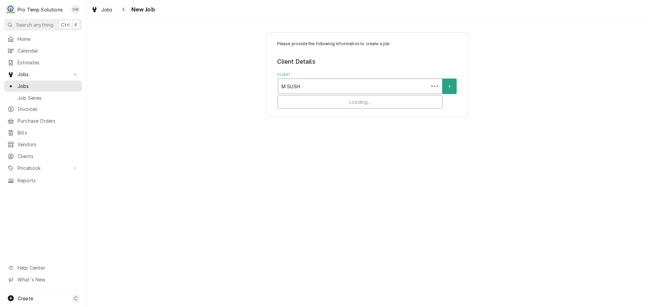
type input "M SUSHI"
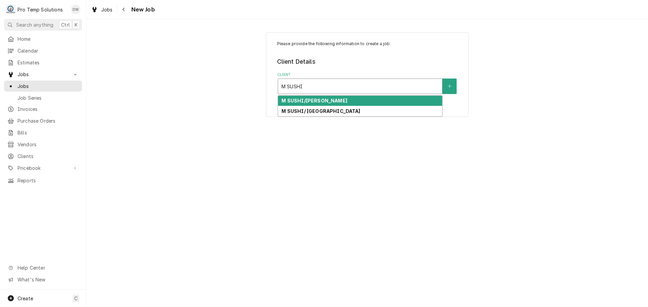
click at [322, 101] on div "M SUSHI/[PERSON_NAME]" at bounding box center [360, 101] width 164 height 10
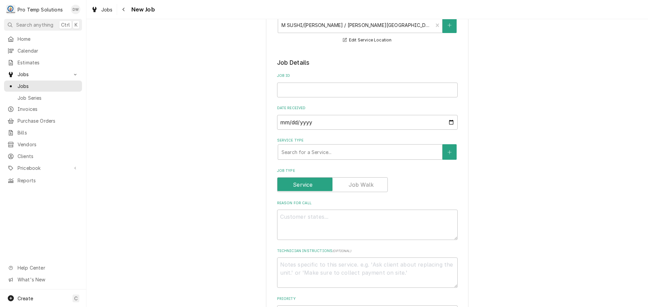
scroll to position [101, 0]
click at [296, 86] on input "Job ID" at bounding box center [367, 91] width 181 height 15
type textarea "x"
type input "0"
type textarea "x"
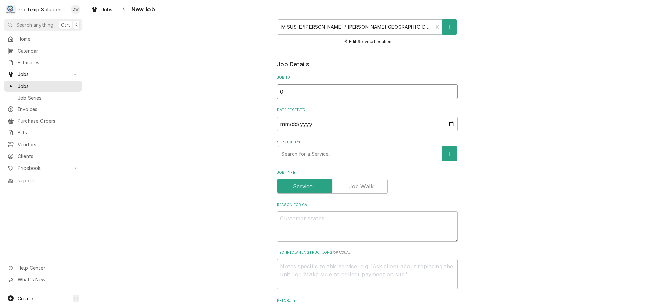
type input "08"
type textarea "x"
type input "082"
type textarea "x"
type input "0821"
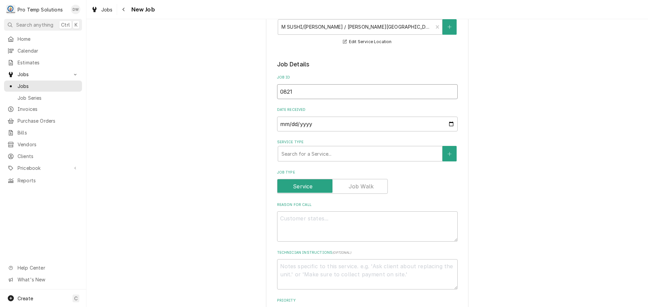
type textarea "x"
type input "08212"
type textarea "x"
type input "082125"
type textarea "x"
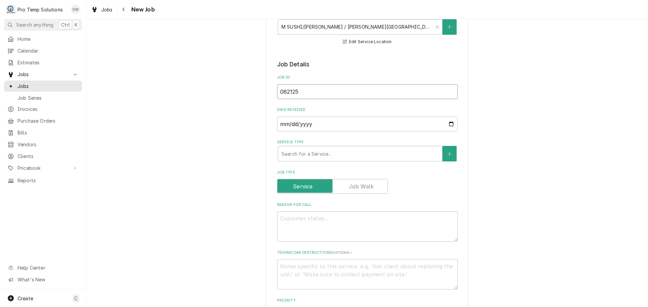
type input "082125-"
type textarea "x"
type input "082125-0"
type textarea "x"
type input "082125-04"
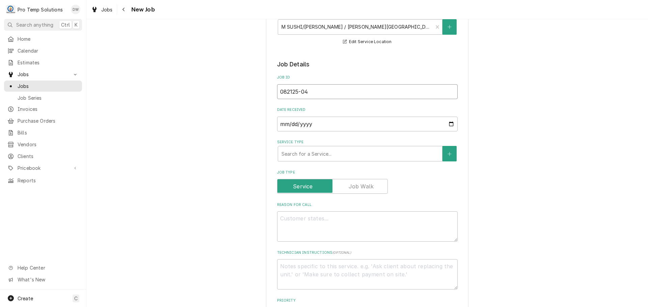
type textarea "x"
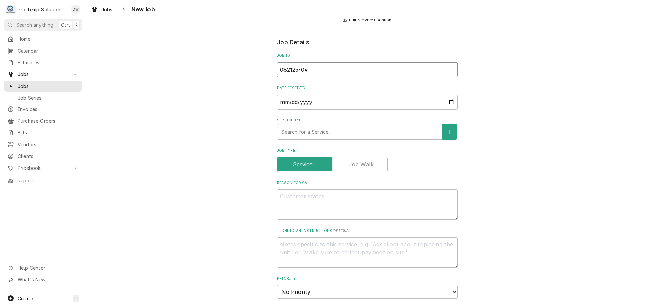
scroll to position [135, 0]
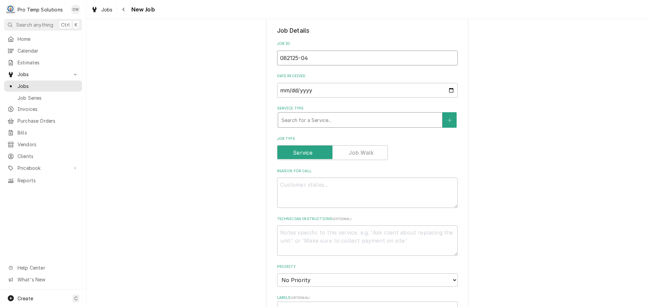
type input "082125-04"
click at [339, 118] on div "Service Type" at bounding box center [359, 120] width 157 height 12
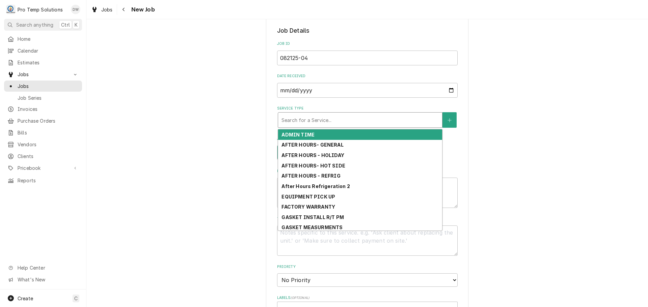
type textarea "x"
type input "R"
type textarea "x"
type input "RE"
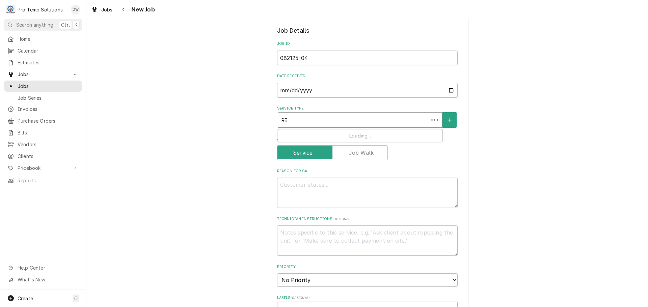
type textarea "x"
type input "REF"
type textarea "x"
type input "REFR"
type textarea "x"
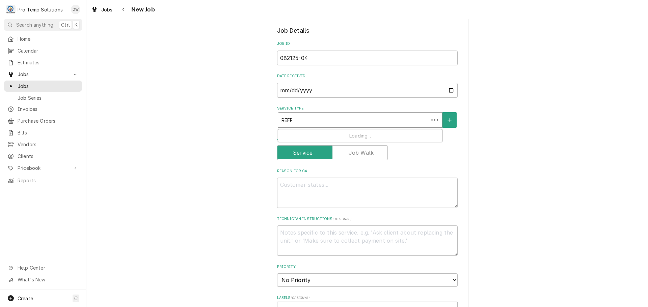
type input "REFRI"
type textarea "x"
type input "REFRIG"
type textarea "x"
type input "REFRIG"
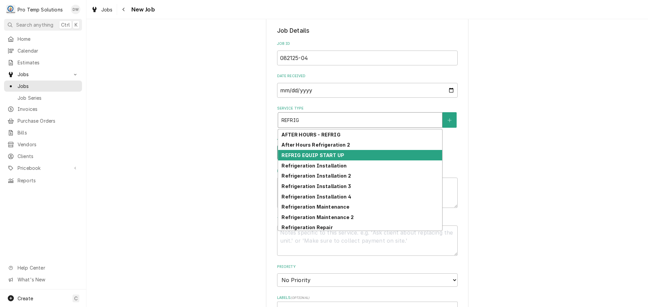
scroll to position [33, 0]
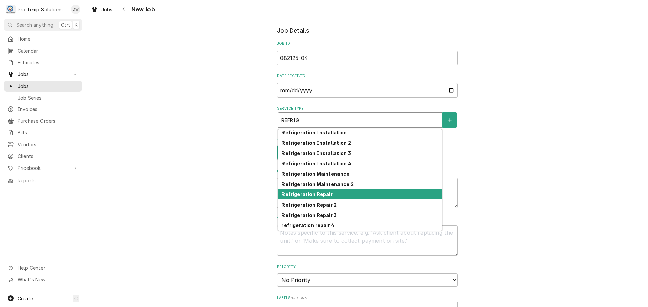
click at [336, 190] on div "Refrigeration Repair" at bounding box center [360, 195] width 164 height 10
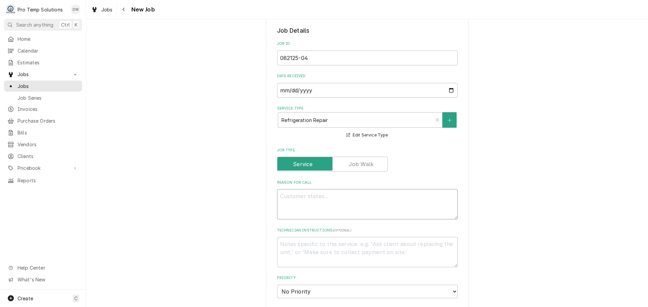
click at [330, 201] on textarea "Reason For Call" at bounding box center [367, 204] width 181 height 30
type textarea "x"
type textarea "W"
type textarea "x"
type textarea "WI"
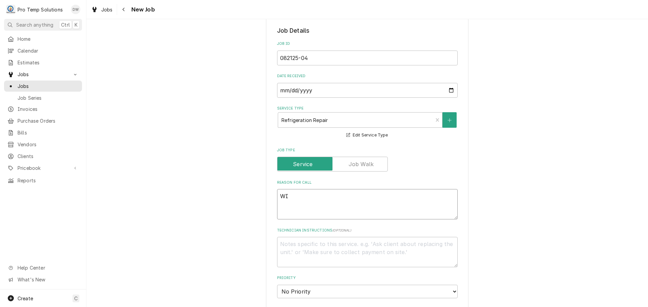
type textarea "x"
type textarea "WIC"
type textarea "x"
type textarea "WIC"
type textarea "x"
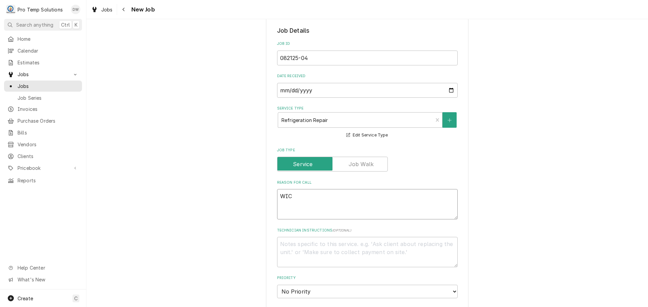
type textarea "WIC W"
type textarea "x"
type textarea "WIC [GEOGRAPHIC_DATA]"
type textarea "x"
type textarea "WIC WAR"
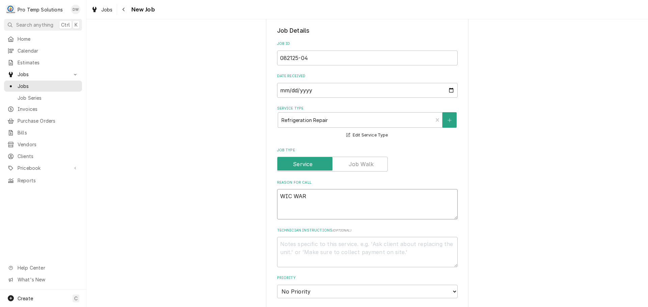
type textarea "x"
type textarea "WIC WARM"
type textarea "x"
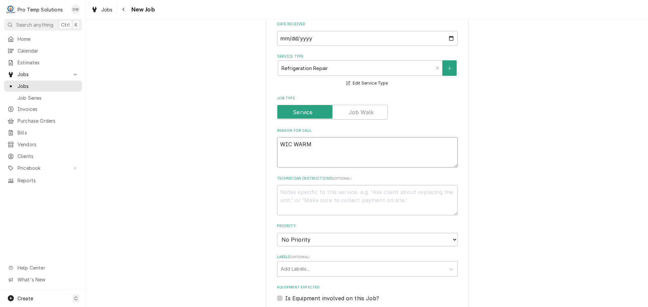
scroll to position [337, 0]
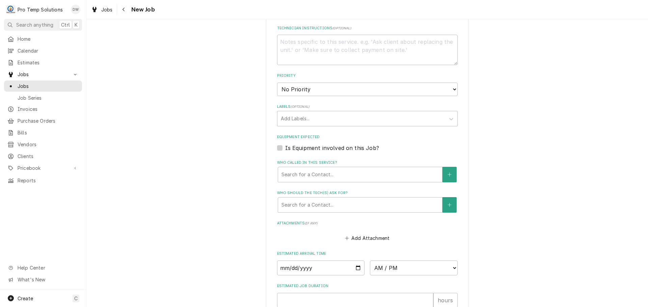
type textarea "WIC WARM"
click at [285, 147] on label "Is Equipment involved on this Job?" at bounding box center [332, 148] width 94 height 8
click at [285, 147] on input "Equipment Expected" at bounding box center [375, 151] width 181 height 15
checkbox input "true"
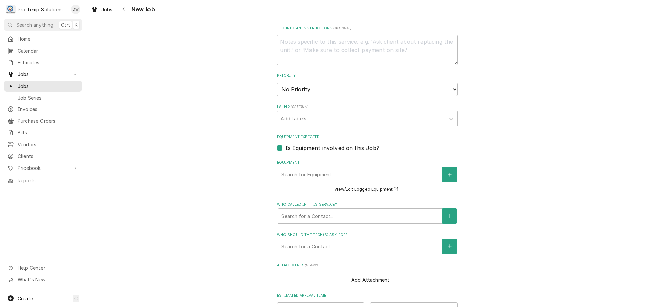
click at [320, 176] on div "Equipment" at bounding box center [359, 175] width 157 height 12
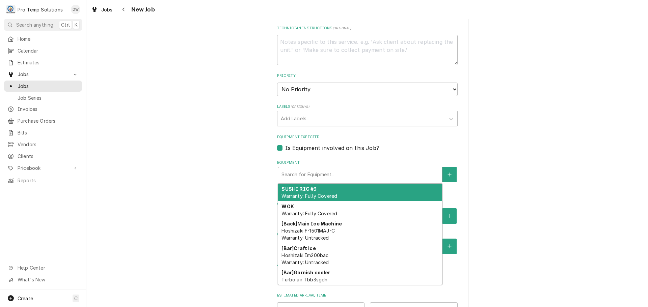
type textarea "x"
type input "W"
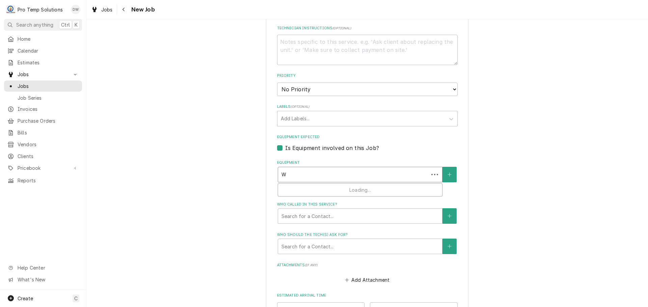
type textarea "x"
type input "WI"
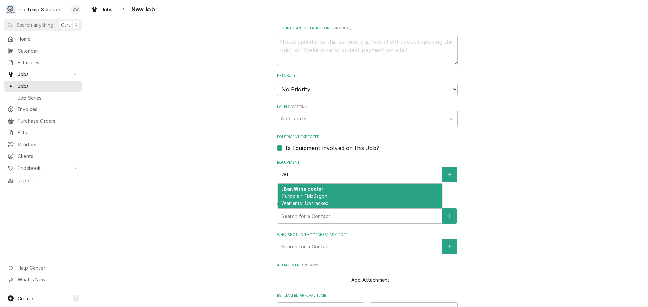
type textarea "x"
type input "W"
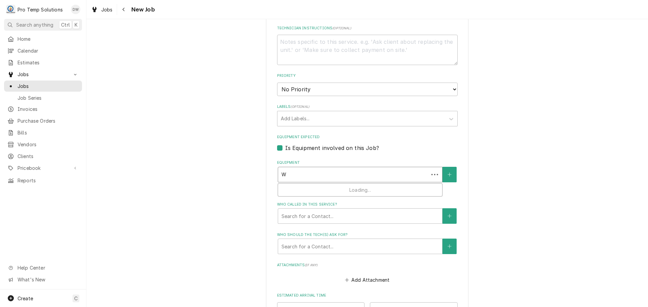
type textarea "x"
type input "WA"
type textarea "x"
type input "WAL"
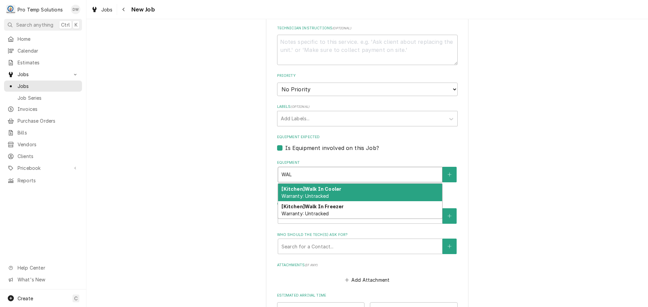
click at [313, 199] on div "[Kitchen] Walk In Cooler Warranty: Untracked" at bounding box center [360, 193] width 164 height 18
type textarea "x"
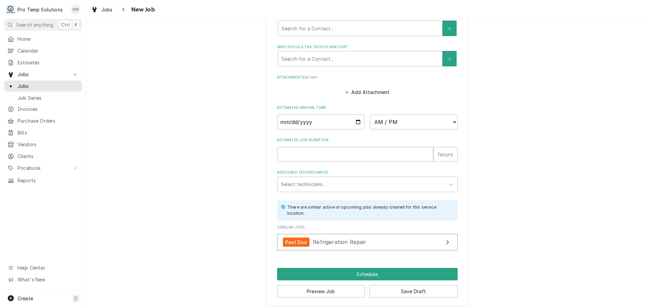
scroll to position [533, 0]
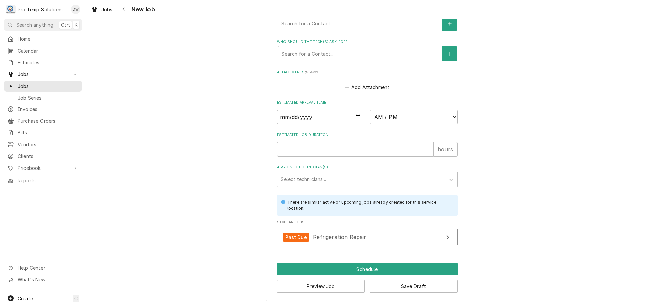
click at [354, 115] on input "Date" at bounding box center [321, 117] width 88 height 15
type textarea "x"
type input "2025-08-21"
type textarea "x"
click at [452, 114] on select "AM / PM 6:00 AM 6:15 AM 6:30 AM 6:45 AM 7:00 AM 7:15 AM 7:30 AM 7:45 AM 8:00 AM…" at bounding box center [414, 117] width 88 height 15
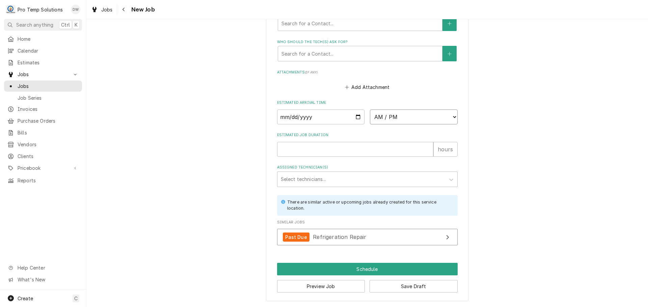
select select "16:30:00"
click at [370, 110] on select "AM / PM 6:00 AM 6:15 AM 6:30 AM 6:45 AM 7:00 AM 7:15 AM 7:30 AM 7:45 AM 8:00 AM…" at bounding box center [414, 117] width 88 height 15
click at [394, 145] on input "Estimated Job Duration" at bounding box center [355, 149] width 156 height 15
type textarea "x"
type input "1"
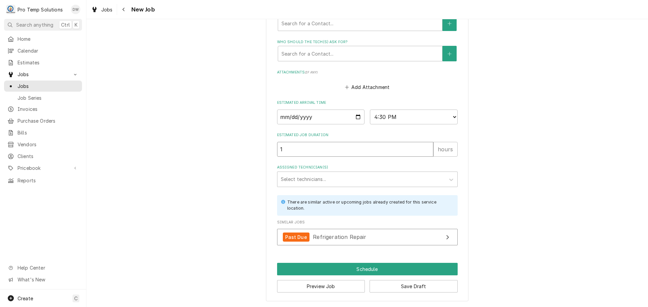
type textarea "x"
type input "1.5"
type textarea "x"
type input "1.5"
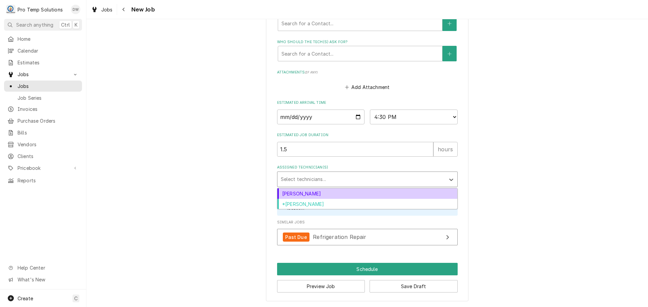
click at [335, 180] on div "Assigned Technician(s)" at bounding box center [361, 179] width 161 height 12
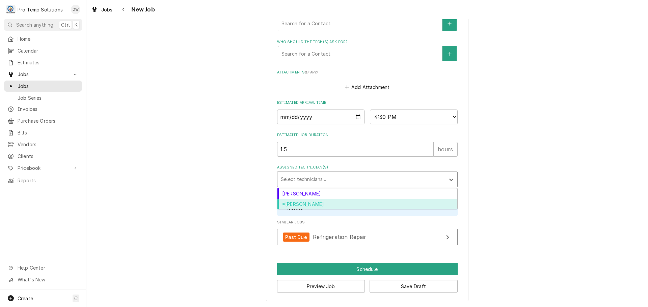
click at [322, 203] on div "*Kevin Williams" at bounding box center [367, 204] width 180 height 10
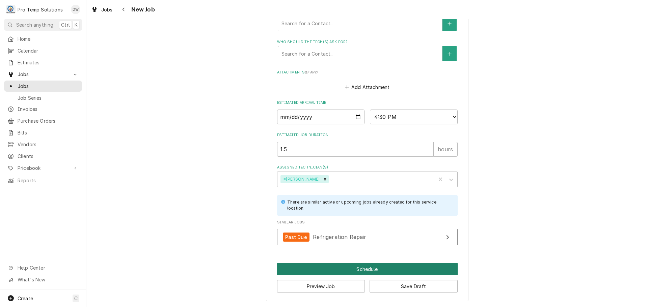
click at [360, 268] on button "Schedule" at bounding box center [367, 269] width 181 height 12
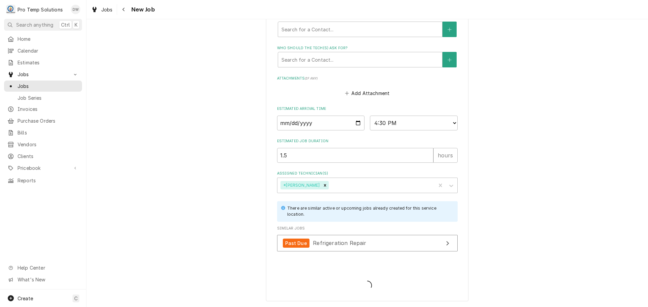
type textarea "x"
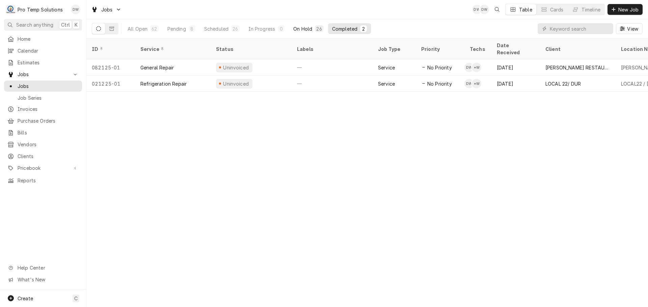
click at [309, 29] on div "On Hold" at bounding box center [302, 28] width 19 height 7
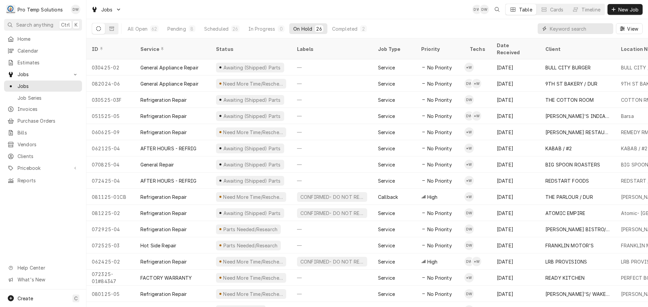
click at [596, 29] on input "Dynamic Content Wrapper" at bounding box center [580, 28] width 60 height 11
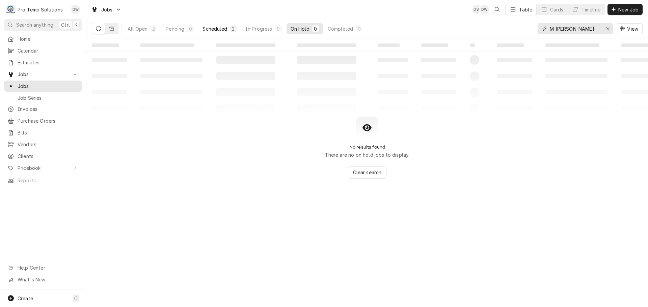
type input "M [PERSON_NAME]"
click at [217, 29] on div "Scheduled" at bounding box center [214, 28] width 24 height 7
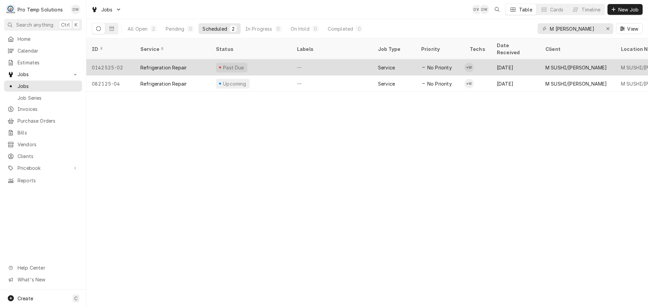
click at [339, 59] on div "—" at bounding box center [332, 67] width 81 height 16
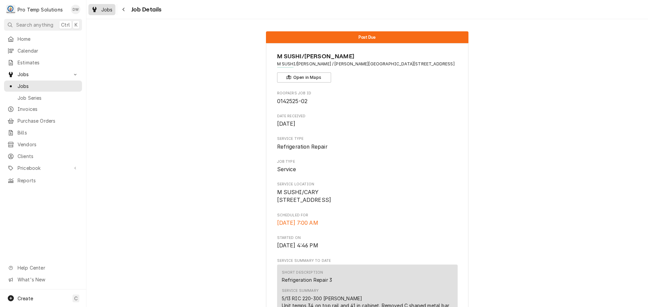
click at [108, 8] on span "Jobs" at bounding box center [106, 9] width 11 height 7
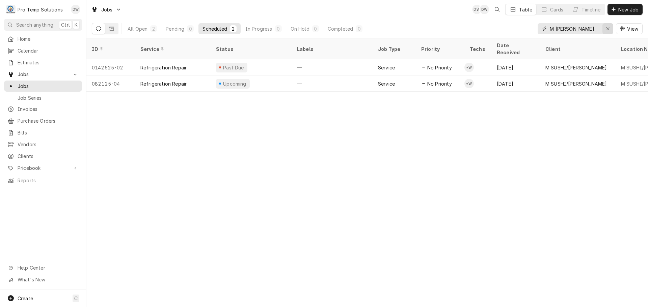
click at [608, 30] on icon "Erase input" at bounding box center [608, 28] width 4 height 5
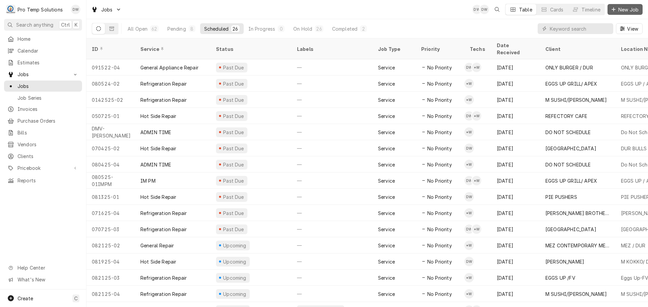
click at [633, 10] on span "New Job" at bounding box center [628, 9] width 23 height 7
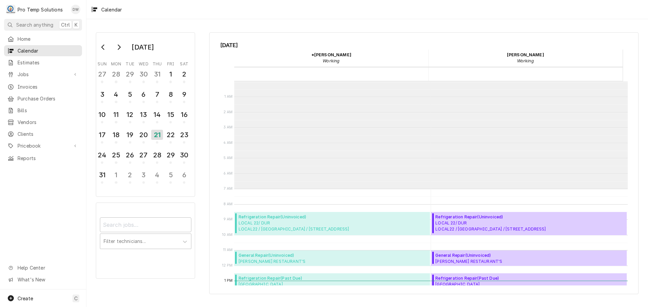
scroll to position [108, 0]
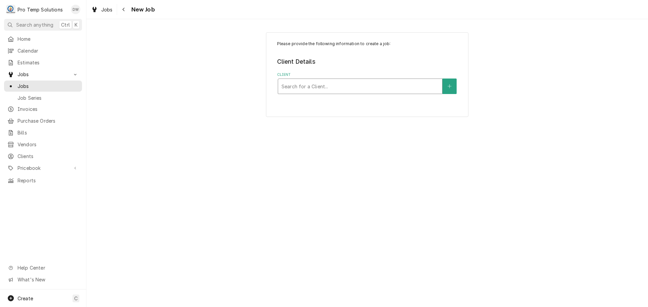
click at [352, 83] on div "Client" at bounding box center [359, 86] width 157 height 12
type input "HERI"
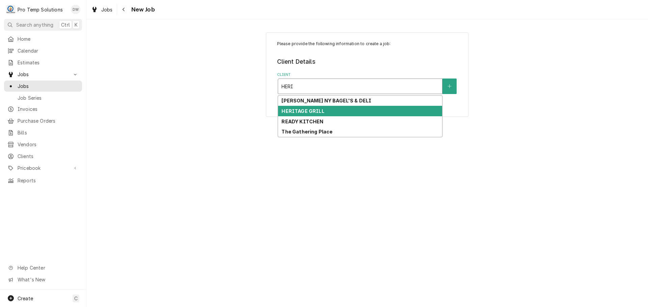
click at [312, 109] on strong "HERITAGE GRILL" at bounding box center [302, 111] width 43 height 6
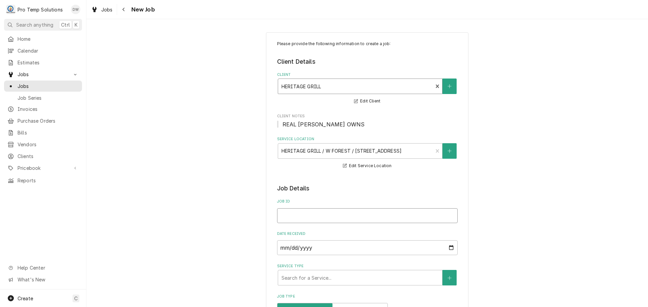
click at [298, 216] on input "Job ID" at bounding box center [367, 216] width 181 height 15
type textarea "x"
type input "0"
type textarea "x"
type input "08"
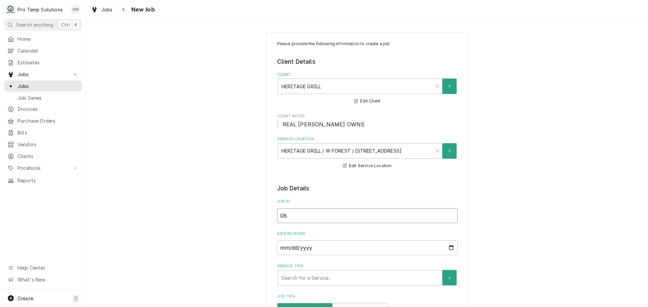
type textarea "x"
type input "082"
type textarea "x"
type input "0822"
type textarea "x"
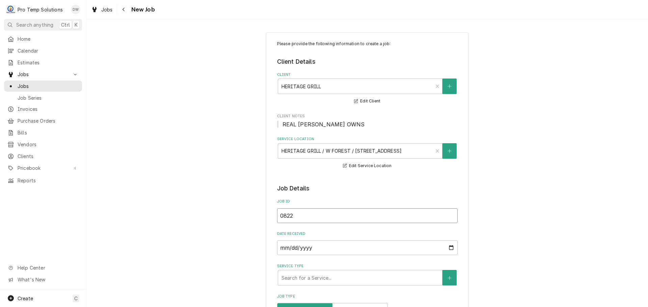
type input "08222"
type textarea "x"
type input "082225"
type textarea "x"
type input "082225-"
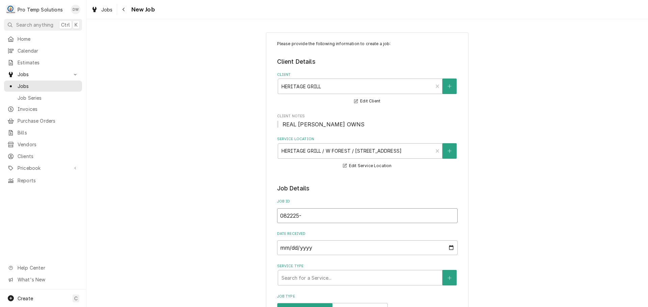
type textarea "x"
type input "082225-0"
type textarea "x"
type input "082225-01"
type textarea "x"
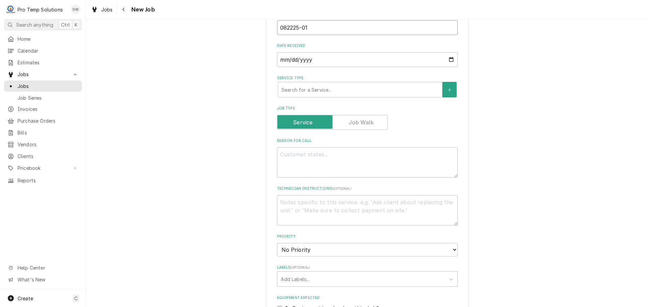
scroll to position [202, 0]
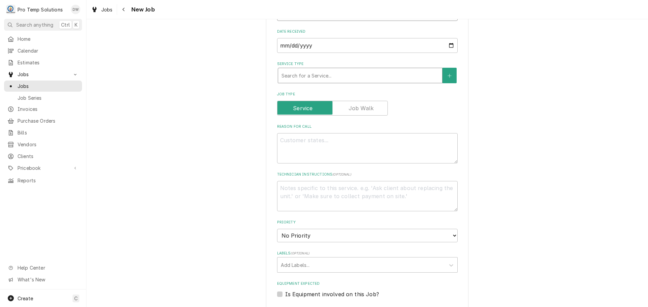
type input "082225-01"
click at [327, 77] on div "Service Type" at bounding box center [359, 76] width 157 height 12
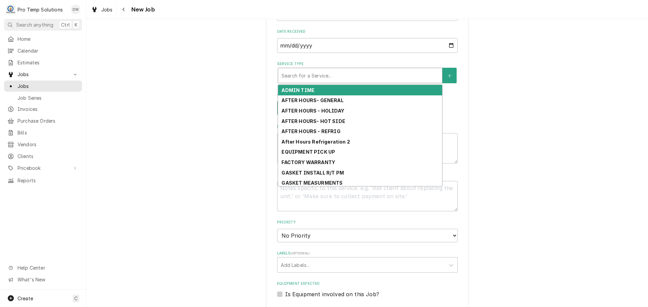
type textarea "x"
type input "H"
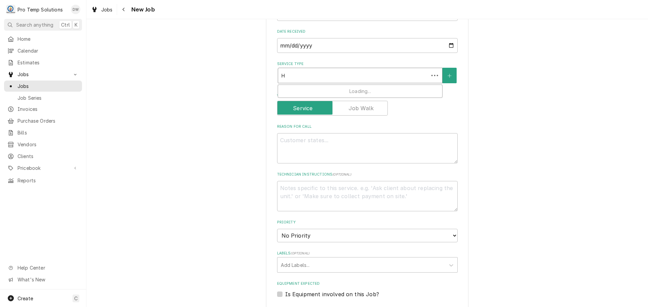
type textarea "x"
type input "HO"
type textarea "x"
type input "HOT"
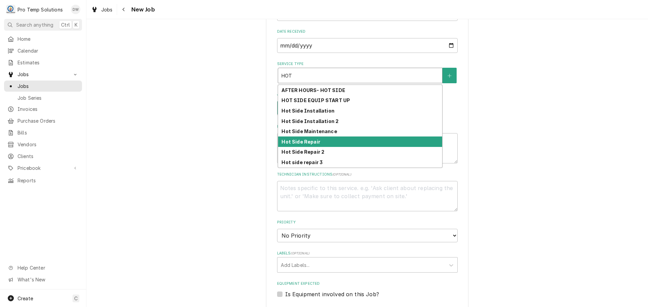
click at [323, 141] on div "Hot Side Repair" at bounding box center [360, 142] width 164 height 10
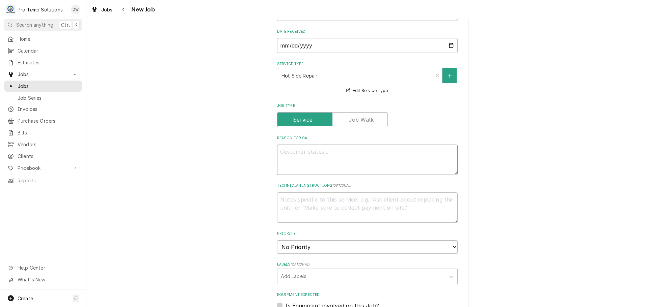
click at [318, 150] on textarea "Reason For Call" at bounding box center [367, 160] width 181 height 30
type textarea "x"
type textarea "F"
type textarea "x"
type textarea "FR"
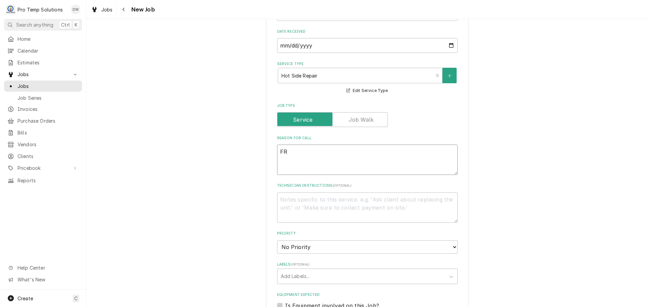
type textarea "x"
type textarea "FRY"
type textarea "x"
type textarea "FRYE"
type textarea "x"
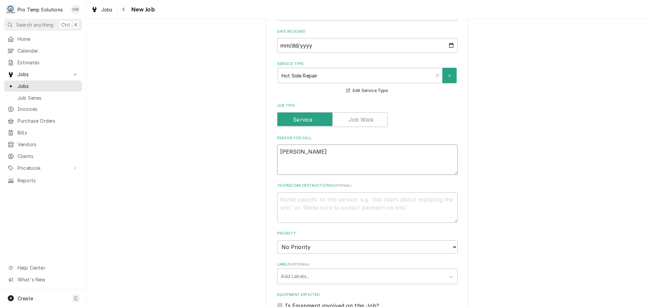
type textarea "FRYER"
type textarea "x"
type textarea "FRYER"
type textarea "x"
type textarea "FRYER P"
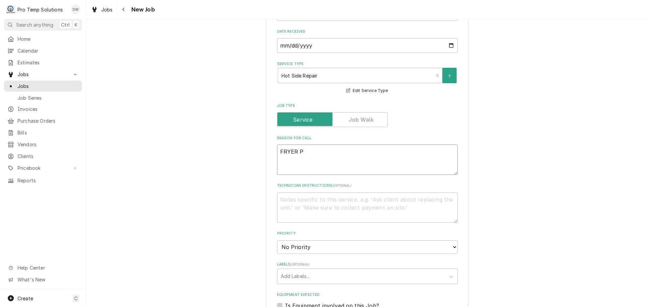
type textarea "x"
type textarea "FRYER PI"
type textarea "x"
type textarea "FRYER PIL"
type textarea "x"
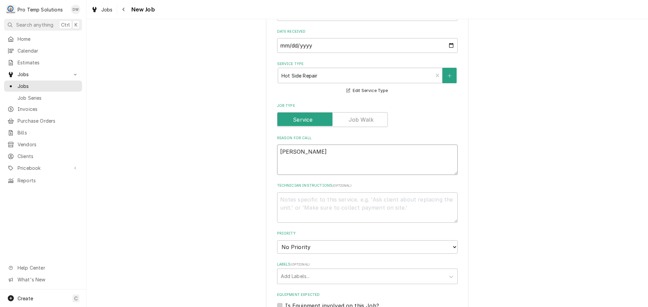
type textarea "FRYER PILO"
type textarea "x"
type textarea "FRYER PILOT"
type textarea "x"
type textarea "FRYER PILOT"
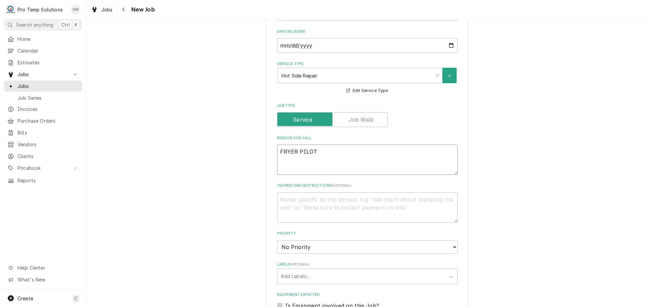
type textarea "x"
type textarea "FRYER PILOT WO"
type textarea "x"
type textarea "FRYER PILOT WON"
type textarea "x"
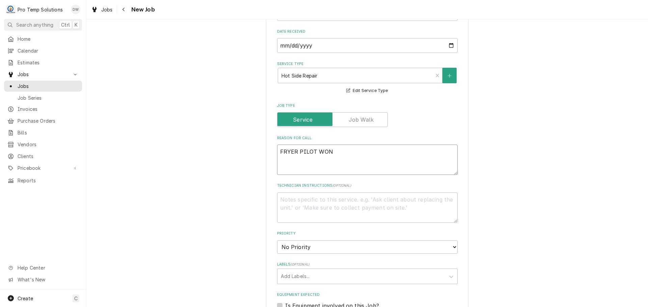
type textarea "FRYER PILOT WONT"
type textarea "x"
type textarea "FRYER PILOT WONT"
type textarea "x"
type textarea "FRYER PILOT WONT S"
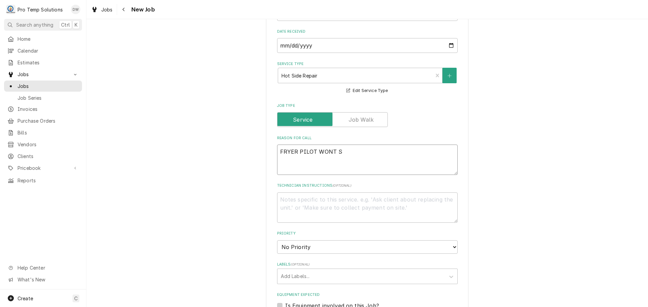
type textarea "x"
type textarea "FRYER PILOT WONT ST"
type textarea "x"
type textarea "FRYER PILOT WONT STA"
type textarea "x"
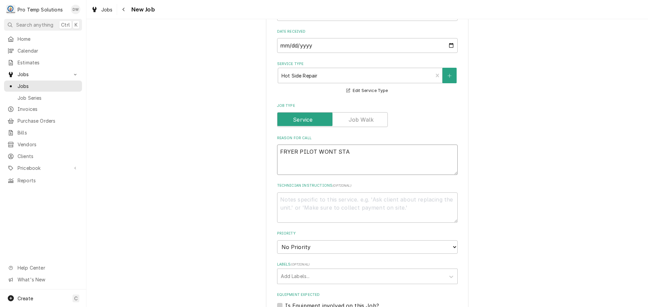
type textarea "FRYER PILOT WONT STAY"
type textarea "x"
type textarea "FRYER PILOT WONT STAY"
type textarea "x"
type textarea "FRYER PILOT WONT STAY L"
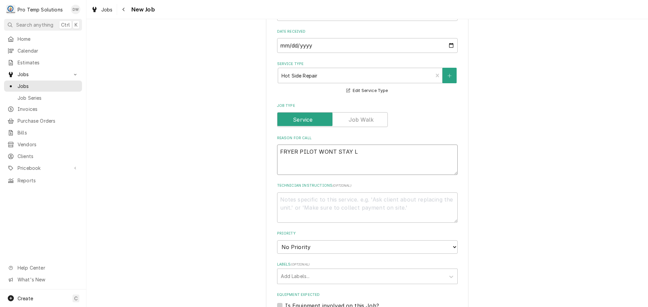
type textarea "x"
type textarea "FRYER PILOT WONT STAY LI"
type textarea "x"
type textarea "FRYER PILOT WONT STAY LIT"
type textarea "x"
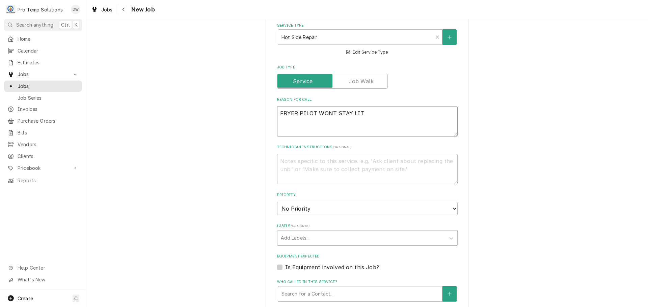
scroll to position [337, 0]
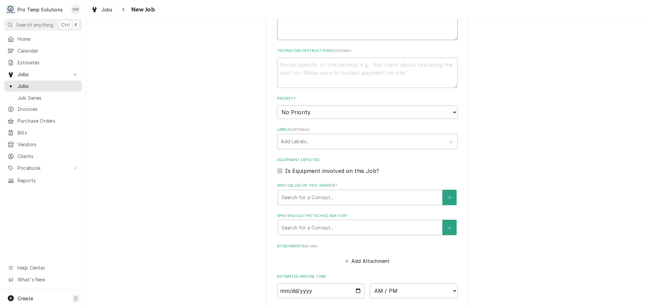
type textarea "FRYER PILOT WONT STAY LIT"
click at [285, 170] on label "Is Equipment involved on this Job?" at bounding box center [332, 171] width 94 height 8
click at [285, 170] on input "Equipment Expected" at bounding box center [375, 174] width 181 height 15
checkbox input "true"
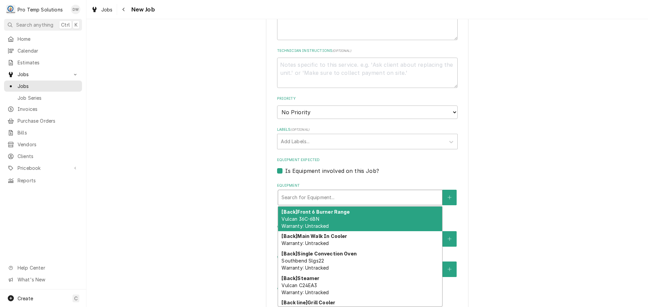
click at [346, 196] on div "Equipment" at bounding box center [359, 198] width 157 height 12
type textarea "x"
type input "F"
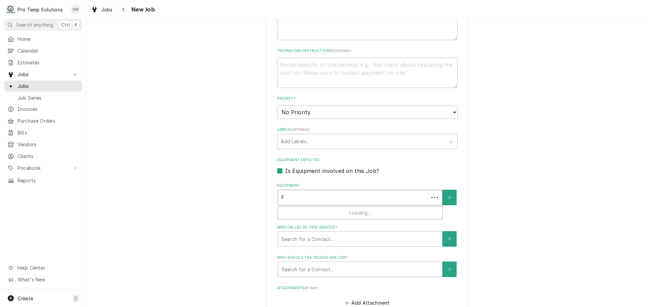
type textarea "x"
type input "FR"
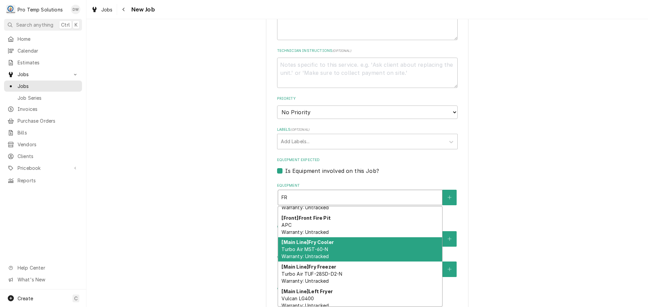
scroll to position [96, 0]
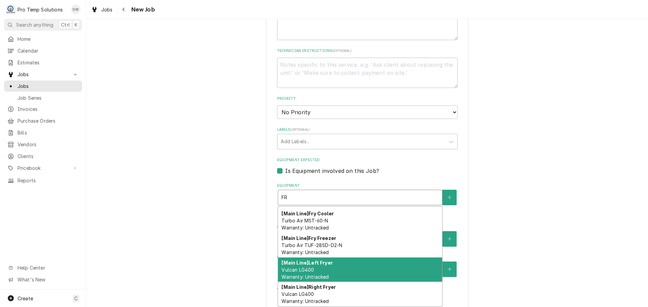
click at [360, 265] on div "[Main Line] Left Fryer Vulcan LG400 Warranty: Untracked" at bounding box center [360, 270] width 164 height 25
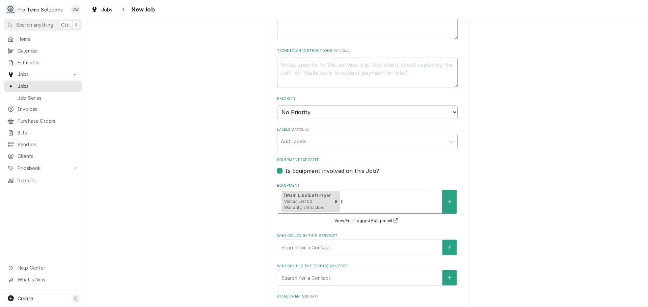
type textarea "x"
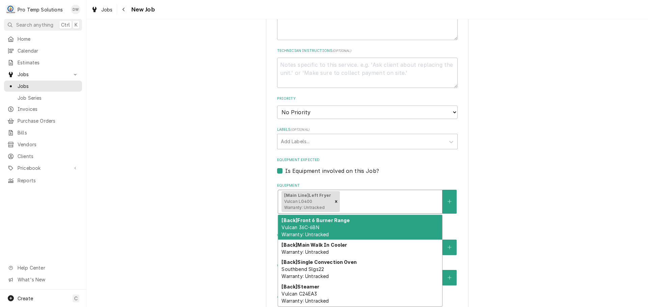
click at [375, 202] on div "Equipment" at bounding box center [390, 202] width 98 height 12
type textarea "x"
type input "F"
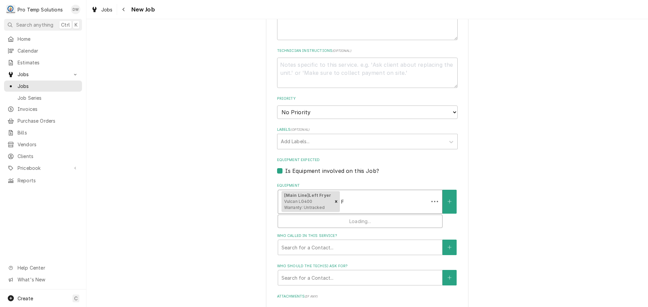
type textarea "x"
type input "FR"
type textarea "x"
type input "FRY"
type textarea "x"
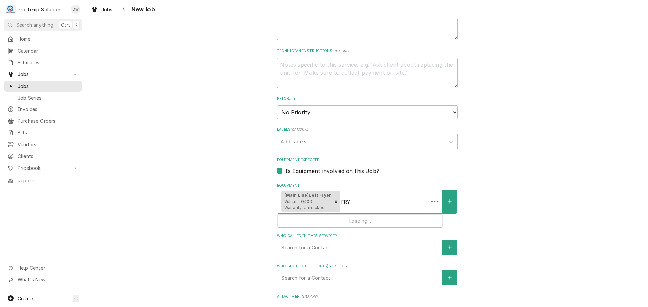
type input "FRYE"
type textarea "x"
type input "FRYER"
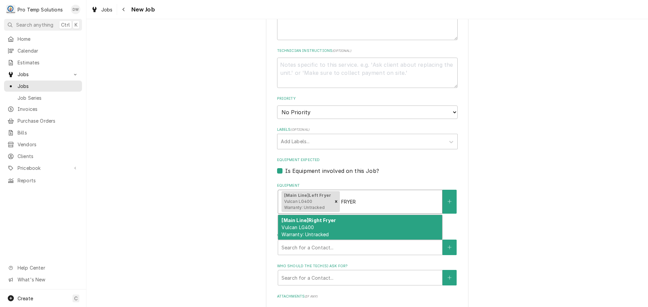
click at [352, 224] on div "[Main Line] Right Fryer Vulcan LG400 Warranty: Untracked" at bounding box center [360, 227] width 164 height 25
type textarea "x"
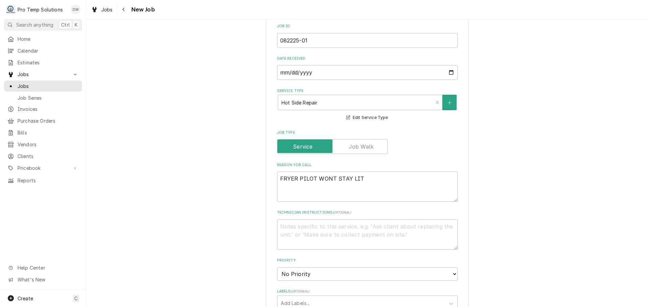
scroll to position [169, 0]
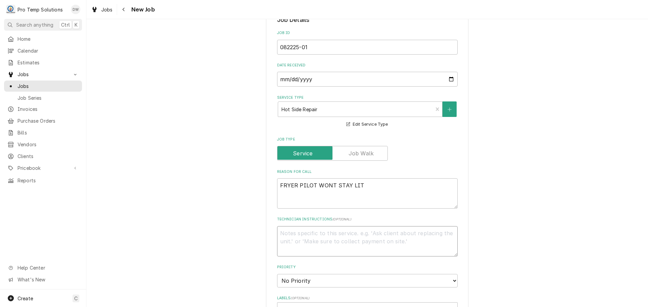
click at [294, 238] on textarea "Technician Instructions ( optional )" at bounding box center [367, 241] width 181 height 30
type textarea "x"
type textarea "P"
type textarea "x"
type textarea "PL"
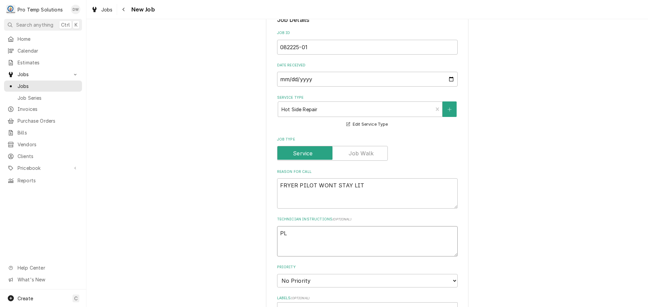
type textarea "x"
type textarea "PLE"
type textarea "x"
type textarea "PLEA"
type textarea "x"
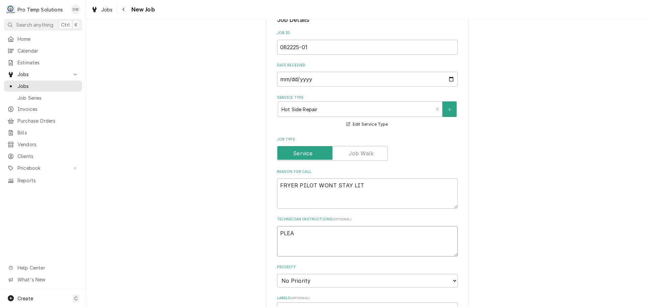
type textarea "PLEAS"
type textarea "x"
type textarea "PLEASE"
type textarea "x"
type textarea "PLEASE"
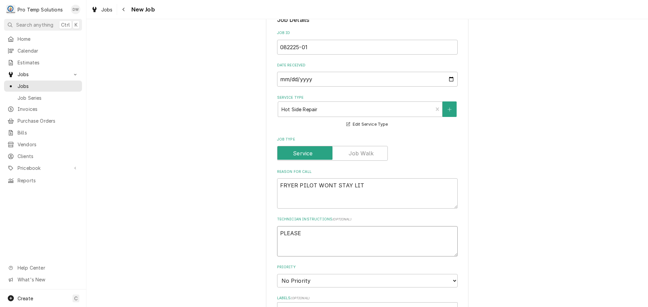
type textarea "x"
type textarea "PLEASE U"
type textarea "x"
type textarea "PLEASE UP"
type textarea "x"
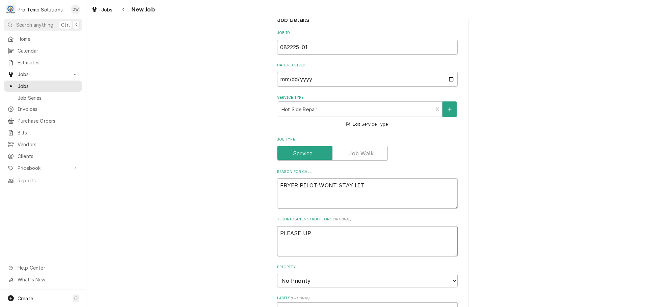
type textarea "PLEASE UPD"
type textarea "x"
type textarea "PLEASE UPDA"
type textarea "x"
type textarea "PLEASE UPDAT"
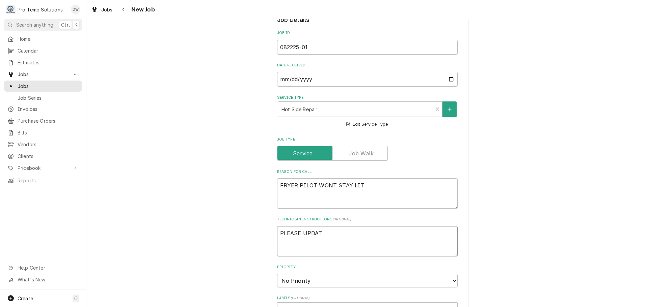
type textarea "x"
type textarea "PLEASE UPDATE"
type textarea "x"
type textarea "PLEASE UPDATE"
type textarea "x"
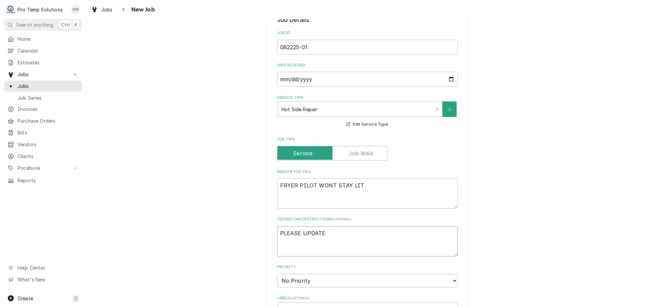
type textarea "PLEASE UPDATE E"
type textarea "x"
type textarea "PLEASE UPDATE EQ"
type textarea "x"
type textarea "PLEASE UPDATE EQU"
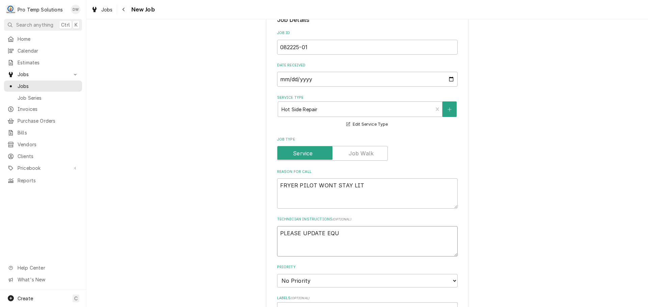
type textarea "x"
type textarea "PLEASE UPDATE EQUI"
type textarea "x"
type textarea "PLEASE UPDATE EQUIP"
type textarea "x"
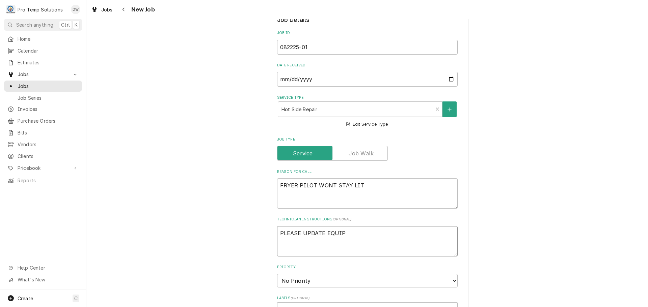
type textarea "PLEASE UPDATE EQUIP"
type textarea "x"
type textarea "PLEASE UPDATE EQUIP O"
type textarea "x"
type textarea "PLEASE UPDATE EQUIP ON"
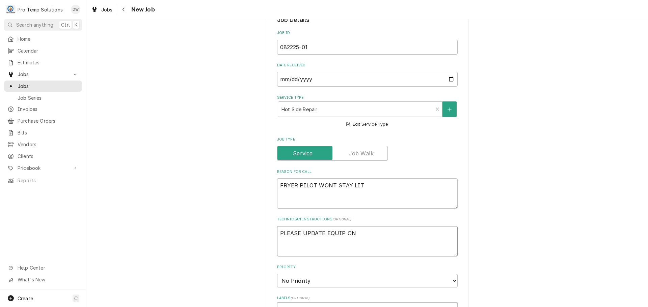
type textarea "x"
type textarea "PLEASE UPDATE EQUIP ON"
type textarea "x"
type textarea "PLEASE UPDATE EQUIP ON T"
type textarea "x"
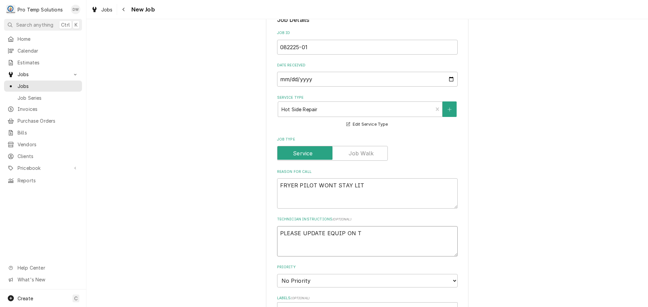
type textarea "PLEASE UPDATE EQUIP ON TI"
type textarea "x"
type textarea "PLEASE UPDATE EQUIP ON TIC"
type textarea "x"
type textarea "PLEASE UPDATE EQUIP ON TICK"
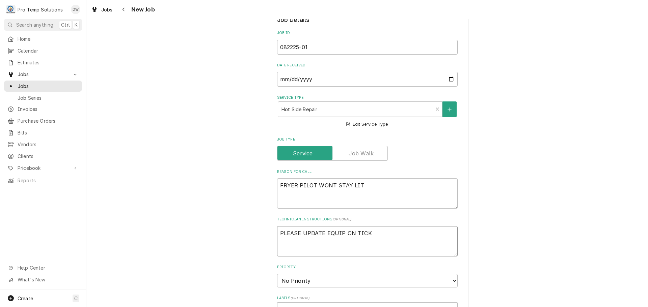
type textarea "x"
type textarea "PLEASE UPDATE EQUIP ON TICKE"
type textarea "x"
type textarea "PLEASE UPDATE EQUIP ON TICKET"
type textarea "x"
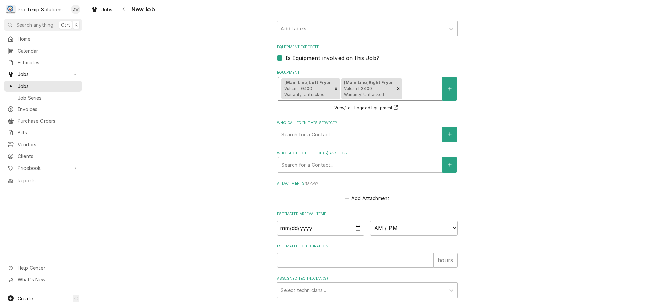
scroll to position [500, 0]
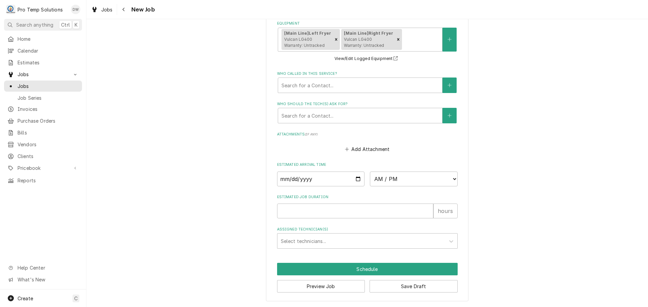
type textarea "PLEASE UPDATE EQUIP ON TICKET"
click at [355, 175] on input "Date" at bounding box center [321, 179] width 88 height 15
type input "[DATE]"
type textarea "x"
click at [446, 177] on select "AM / PM 6:00 AM 6:15 AM 6:30 AM 6:45 AM 7:00 AM 7:15 AM 7:30 AM 7:45 AM 8:00 AM…" at bounding box center [414, 179] width 88 height 15
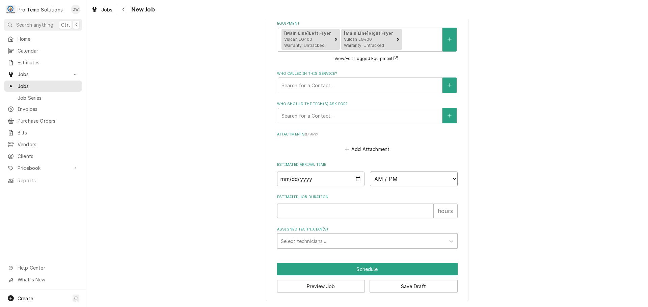
select select "08:30:00"
click at [370, 172] on select "AM / PM 6:00 AM 6:15 AM 6:30 AM 6:45 AM 7:00 AM 7:15 AM 7:30 AM 7:45 AM 8:00 AM…" at bounding box center [414, 179] width 88 height 15
click at [404, 207] on input "Estimated Job Duration" at bounding box center [355, 211] width 156 height 15
type textarea "x"
type input "1"
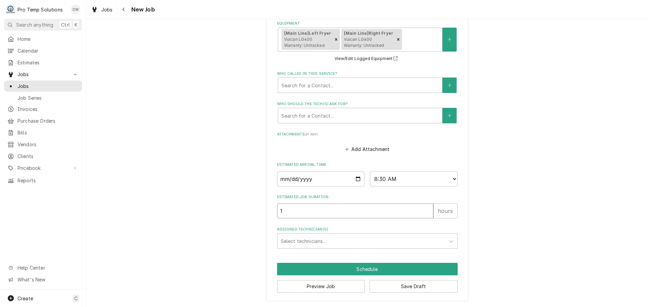
type textarea "x"
type input "1.5"
type textarea "x"
type input "1.5"
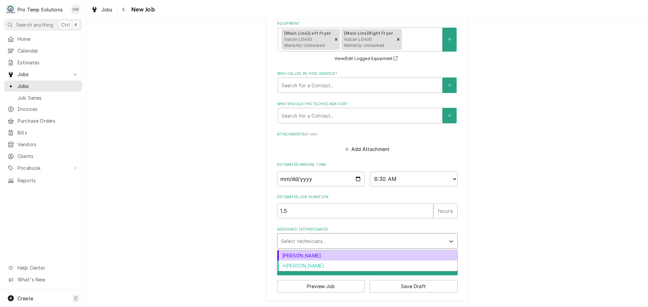
click at [340, 241] on div "Assigned Technician(s)" at bounding box center [361, 241] width 161 height 12
click at [332, 255] on div "[PERSON_NAME]" at bounding box center [367, 256] width 180 height 10
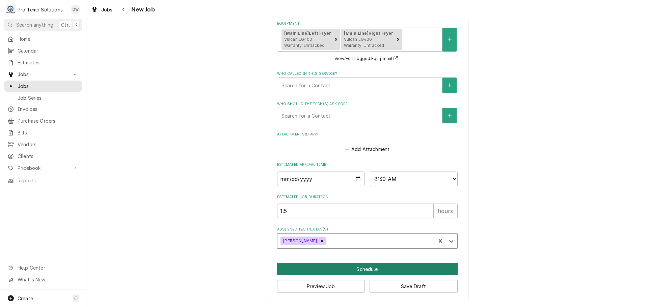
click at [363, 269] on button "Schedule" at bounding box center [367, 269] width 181 height 12
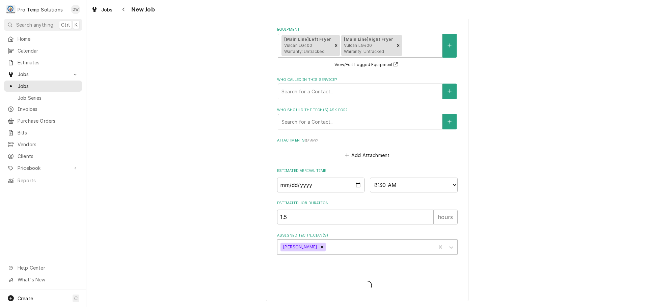
scroll to position [494, 0]
type textarea "x"
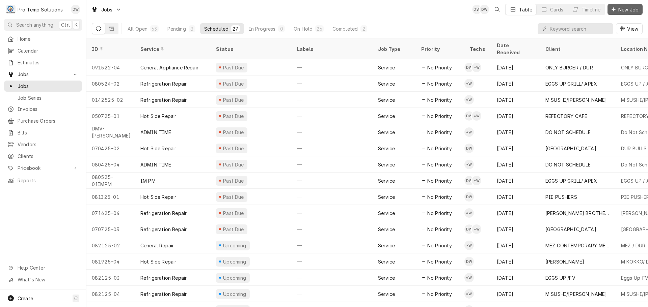
click at [626, 10] on span "New Job" at bounding box center [628, 9] width 23 height 7
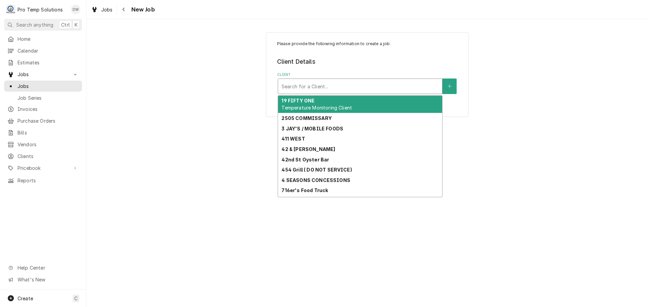
click at [377, 90] on div "Client" at bounding box center [359, 86] width 157 height 12
click at [380, 84] on div "Client" at bounding box center [359, 86] width 157 height 12
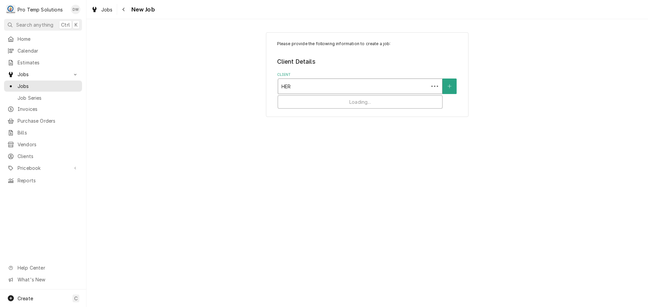
type input "HERI"
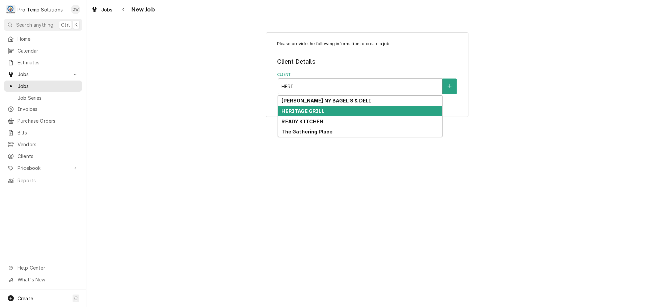
click at [325, 109] on div "HERITAGE GRILL" at bounding box center [360, 111] width 164 height 10
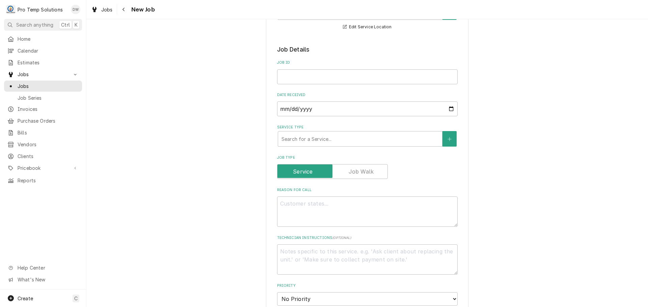
scroll to position [169, 0]
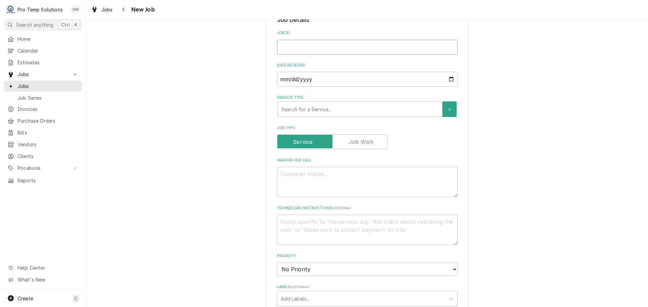
click at [308, 46] on input "Job ID" at bounding box center [367, 47] width 181 height 15
type textarea "x"
type input "0"
type textarea "x"
type input "08"
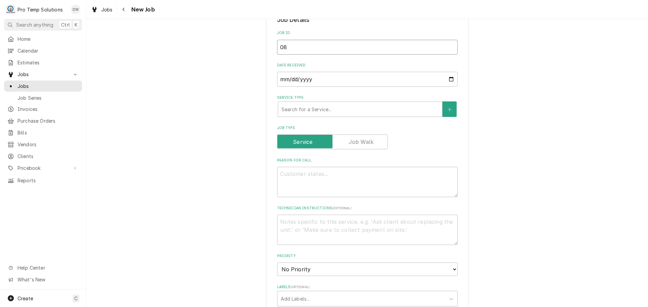
type textarea "x"
type input "082"
type textarea "x"
type input "0822"
type textarea "x"
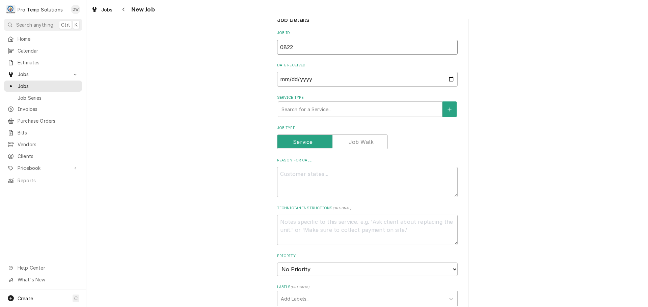
type input "08222"
type textarea "x"
type input "082225"
type textarea "x"
type input "082225-"
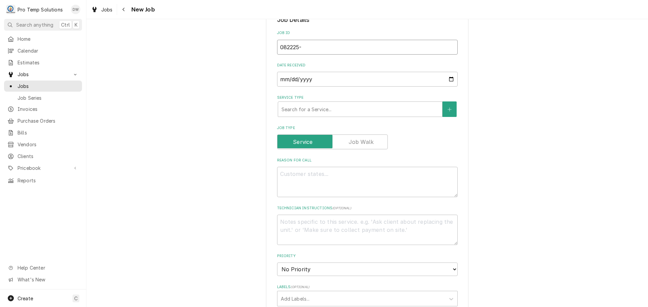
type textarea "x"
type input "082225-0"
type textarea "x"
type input "082225-01"
type textarea "x"
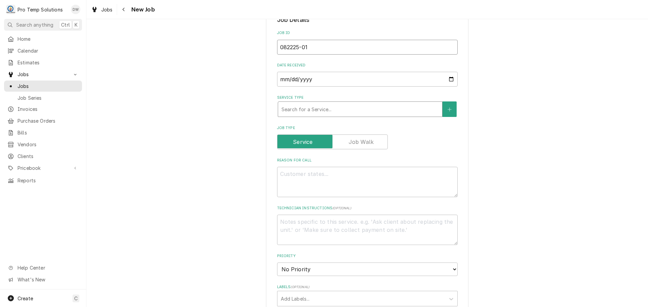
type input "082225-01"
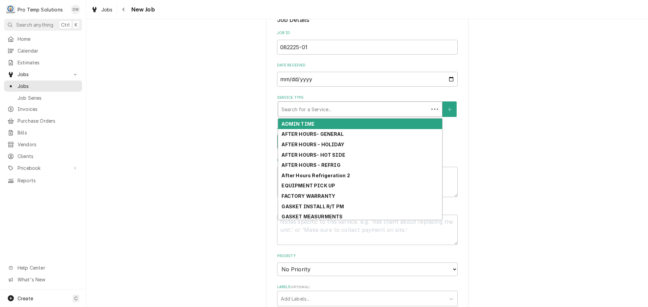
click at [317, 108] on div "Service Type" at bounding box center [353, 109] width 144 height 12
type textarea "x"
type input "R"
type textarea "x"
type input "RE"
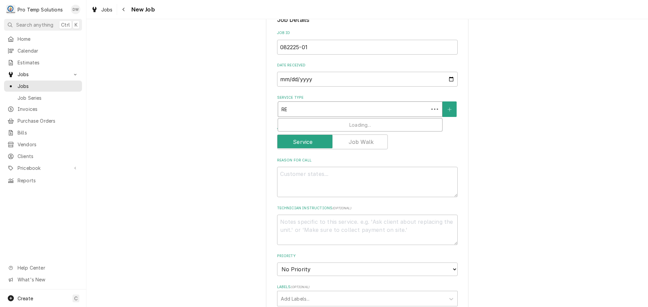
type textarea "x"
type input "REG"
type textarea "x"
type input "RE"
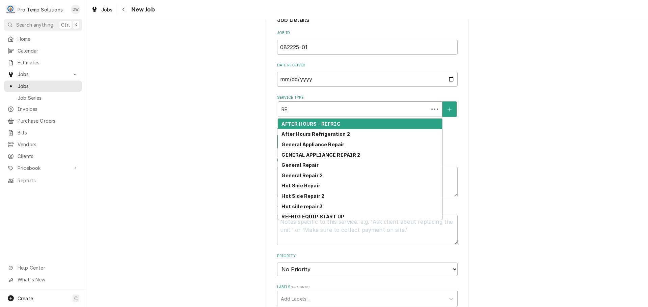
type textarea "x"
type input "REF"
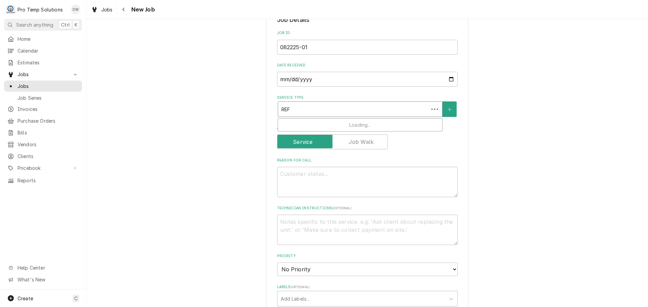
type textarea "x"
type input "REFR"
type textarea "x"
type input "REFRI"
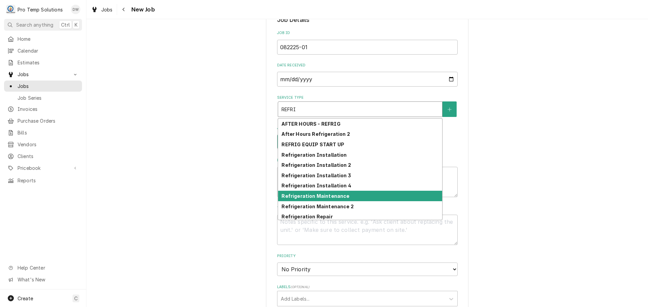
scroll to position [33, 0]
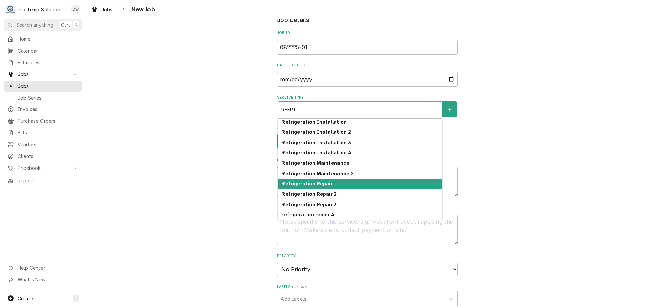
click at [348, 185] on div "Refrigeration Repair" at bounding box center [360, 184] width 164 height 10
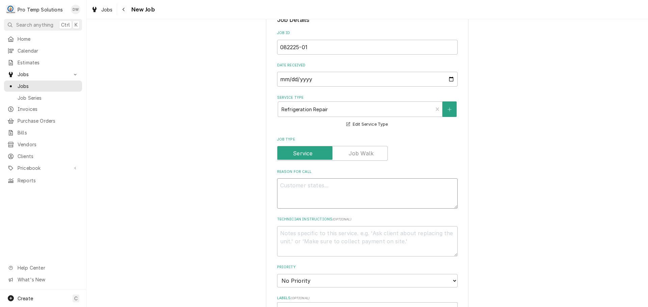
click at [345, 183] on textarea "Reason For Call" at bounding box center [367, 194] width 181 height 30
type textarea "x"
type textarea "R"
type textarea "x"
type textarea "RI"
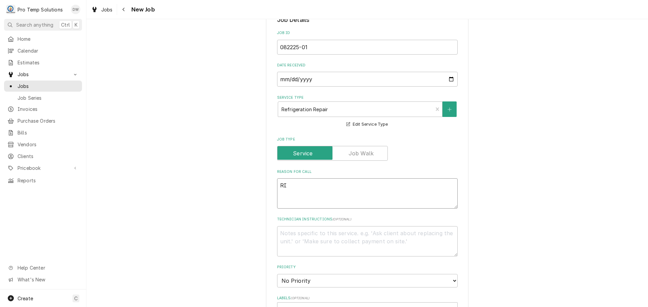
type textarea "x"
type textarea "RIC"
type textarea "x"
type textarea "RIC-"
type textarea "x"
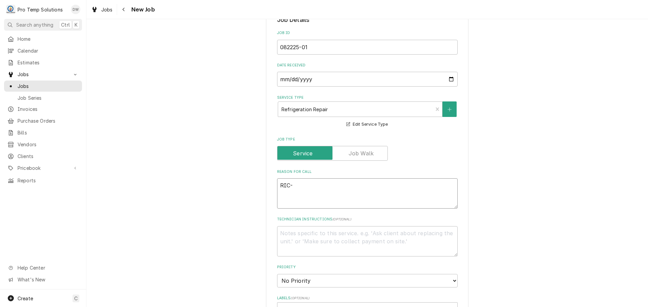
type textarea "RIC-"
type textarea "x"
type textarea "RIC- B"
type textarea "x"
type textarea "RIC- BR"
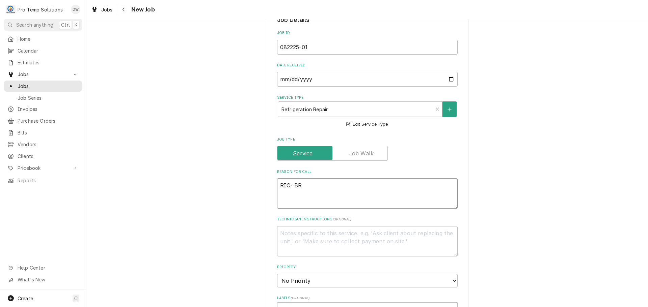
type textarea "x"
type textarea "RIC- BRO"
type textarea "x"
type textarea "RIC- BROK"
type textarea "x"
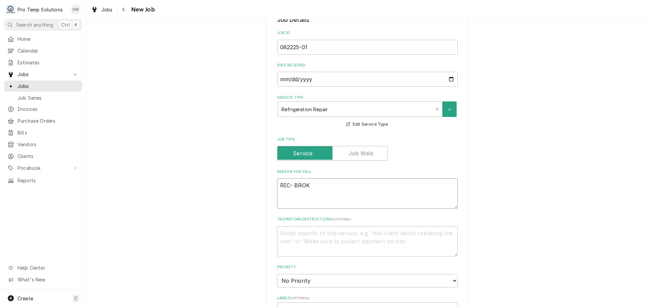
type textarea "RIC- BROKE"
type textarea "x"
type textarea "RIC- BROKEN"
type textarea "x"
type textarea "RIC- BROKEN"
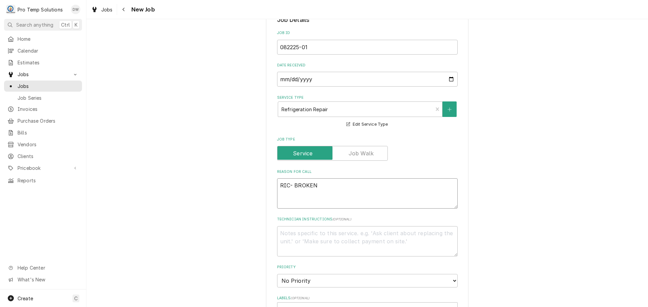
type textarea "x"
type textarea "RIC- BROKEN S"
type textarea "x"
type textarea "RIC- BROKEN SL"
type textarea "x"
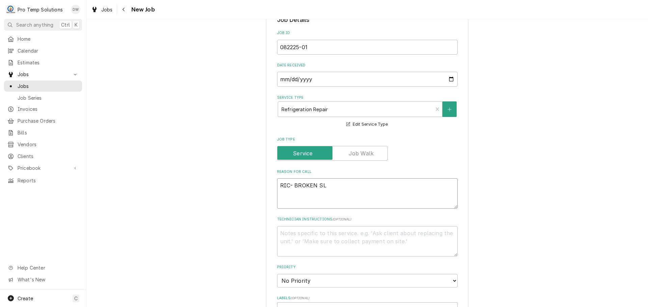
type textarea "RIC- BROKEN SLI"
type textarea "x"
type textarea "RIC- BROKEN SLID"
type textarea "x"
type textarea "RIC- BROKEN SLIDE"
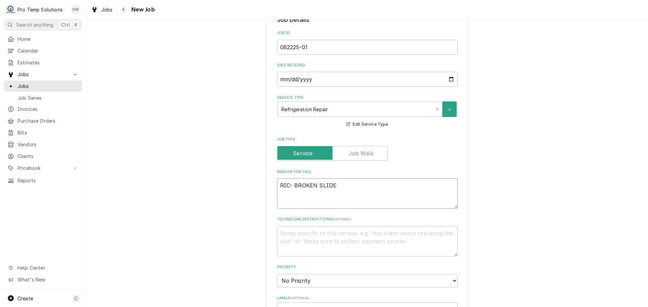
type textarea "x"
type textarea "RIC- BROKEN SLIDES"
type textarea "x"
type textarea "RIC- BROKEN SLIDES"
type textarea "x"
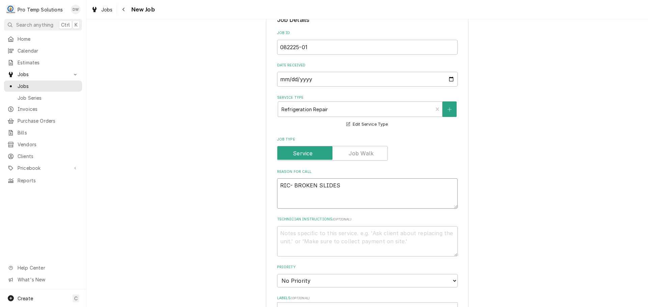
type textarea "RIC- BROKEN SLIDES G"
type textarea "x"
type textarea "RIC- BROKEN SLIDES G/"
type textarea "x"
type textarea "RIC- BROKEN SLIDES G/C"
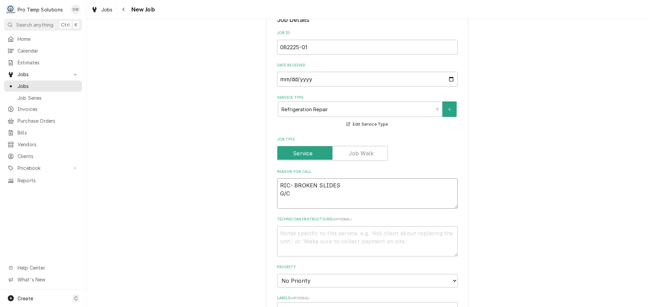
type textarea "x"
type textarea "RIC- BROKEN SLIDES G/C-"
type textarea "x"
type textarea "RIC- BROKEN SLIDES G/C-"
type textarea "x"
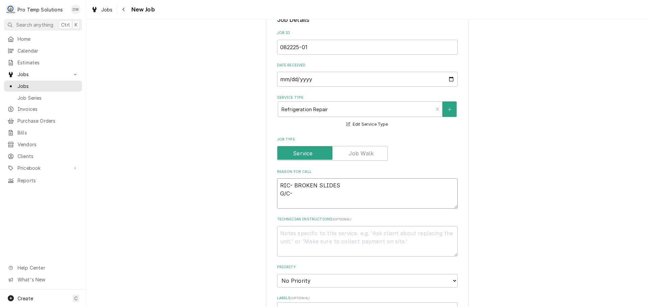
type textarea "RIC- BROKEN SLIDES G/C- W"
type textarea "x"
type textarea "RIC- BROKEN SLIDES G/C- WA"
type textarea "x"
type textarea "RIC- BROKEN SLIDES G/C- WAR"
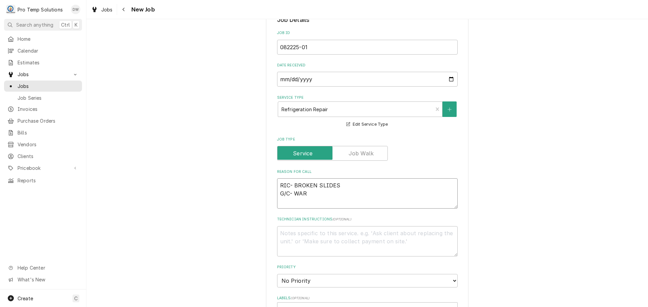
type textarea "x"
type textarea "RIC- BROKEN SLIDES G/C- WARM"
type textarea "x"
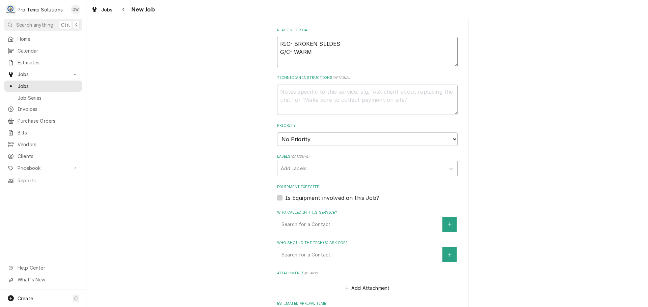
scroll to position [337, 0]
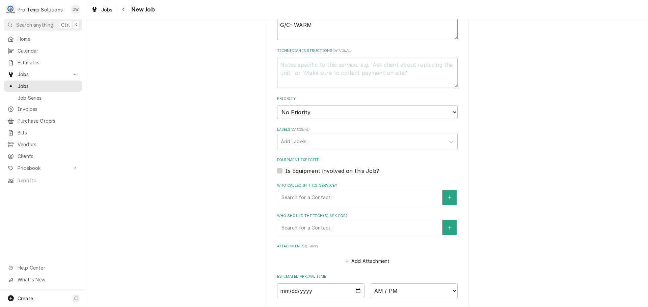
type textarea "RIC- BROKEN SLIDES G/C- WARM"
click at [285, 170] on label "Is Equipment involved on this Job?" at bounding box center [332, 171] width 94 height 8
click at [285, 170] on input "Equipment Expected" at bounding box center [375, 174] width 181 height 15
checkbox input "true"
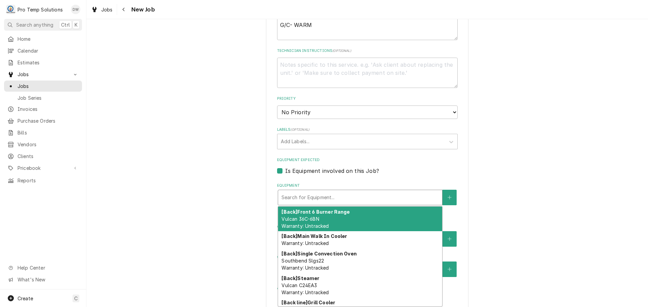
click at [344, 196] on div "Equipment" at bounding box center [359, 198] width 157 height 12
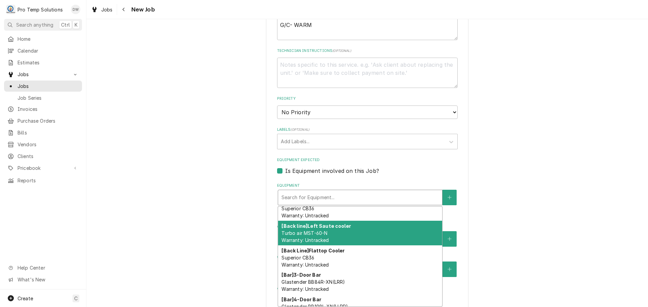
scroll to position [135, 0]
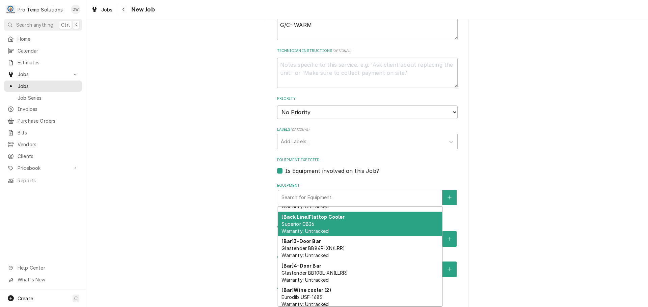
click at [379, 222] on div "[Back Line] Flattop Cooler Superior CB36 Warranty: Untracked" at bounding box center [360, 224] width 164 height 25
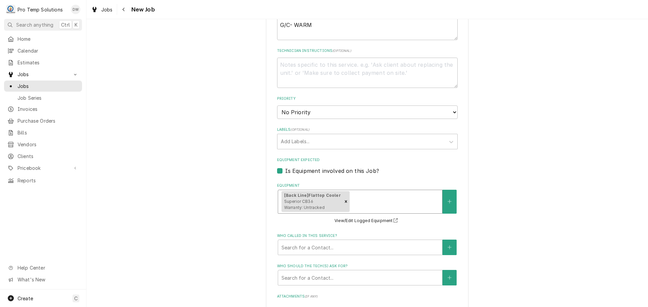
click at [384, 199] on div "Equipment" at bounding box center [395, 202] width 88 height 12
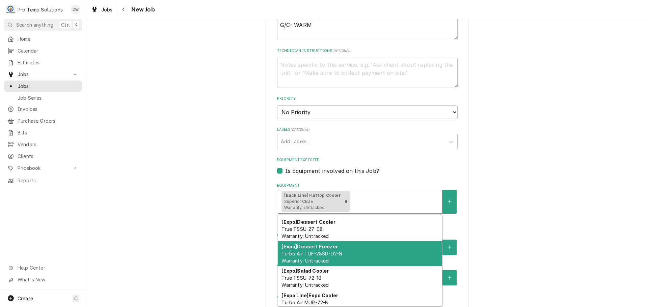
scroll to position [270, 0]
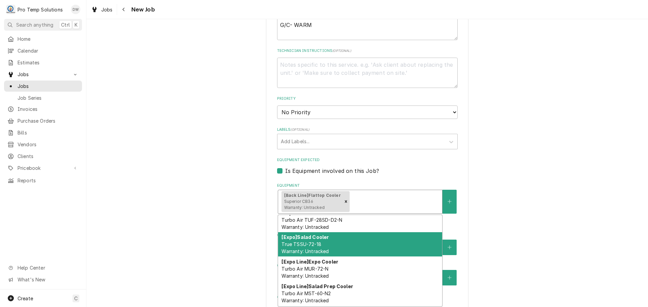
click at [378, 239] on div "[Expo] Salad Cooler True TSSU-72-18 Warranty: Untracked" at bounding box center [360, 245] width 164 height 25
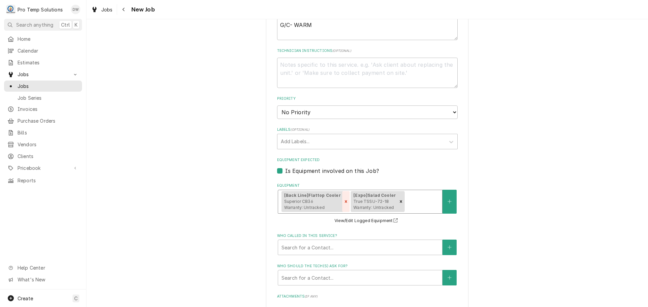
click at [344, 201] on icon "Remove [object Object]" at bounding box center [346, 201] width 5 height 5
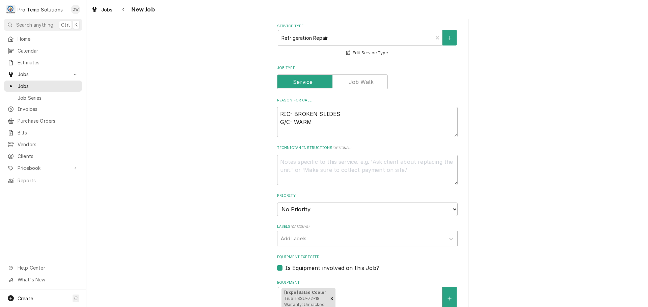
scroll to position [236, 0]
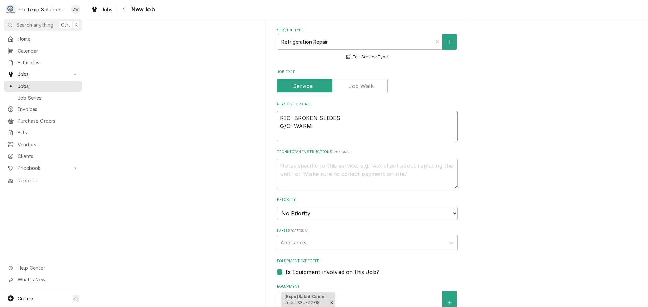
click at [353, 120] on textarea "RIC- BROKEN SLIDES G/C- WARM" at bounding box center [367, 126] width 181 height 30
type textarea "x"
type textarea "RIC- BROKEN SLIDE G/C- WARM"
type textarea "x"
type textarea "RIC- BROKEN SLID G/C- WARM"
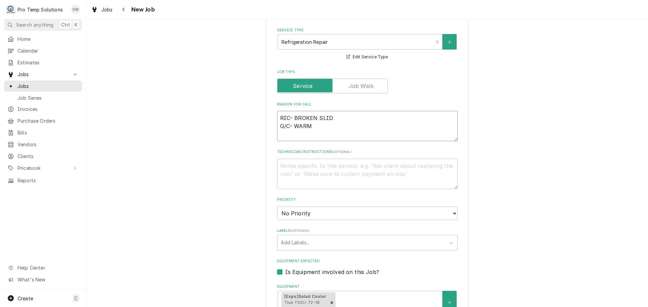
type textarea "x"
type textarea "RIC- BROKEN SLI G/C- WARM"
type textarea "x"
type textarea "RIC- BROKEN SL G/C- WARM"
type textarea "x"
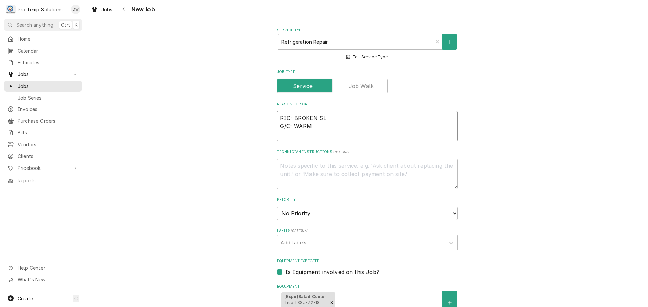
type textarea "RIC- BROKEN S G/C- WARM"
type textarea "x"
type textarea "RIC- BROKEN G/C- WARM"
type textarea "x"
type textarea "RIC- BROKEN G/C- WARM"
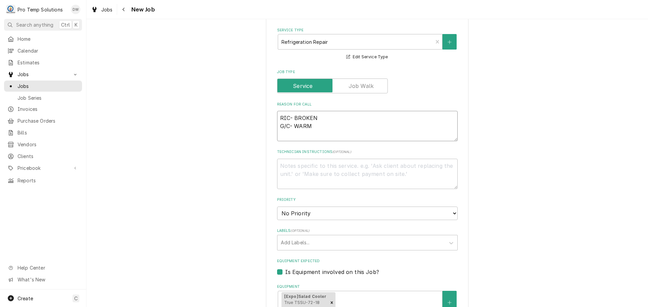
type textarea "x"
type textarea "RIC- BROKE G/C- WARM"
type textarea "x"
type textarea "RIC- BROK G/C- WARM"
type textarea "x"
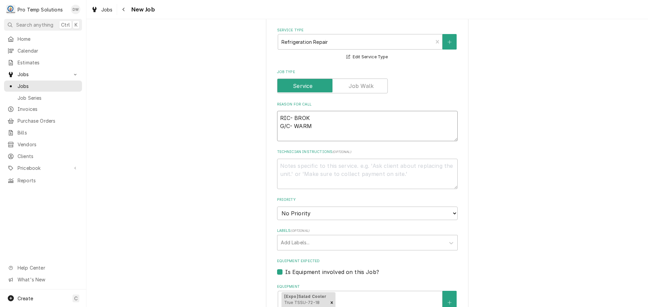
type textarea "RIC- BRO G/C- WARM"
type textarea "x"
type textarea "RIC- BR G/C- WARM"
type textarea "x"
type textarea "RIC- B G/C- WARM"
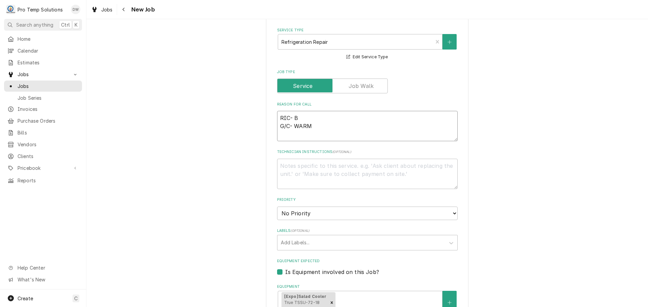
type textarea "x"
type textarea "RIC- G/C- WARM"
type textarea "x"
type textarea "RIC G/C- WARM"
type textarea "x"
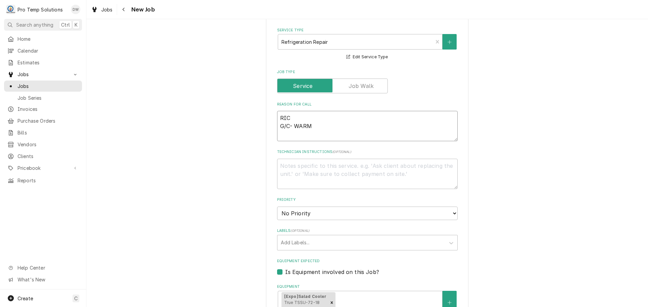
type textarea "RI G/C- WARM"
type textarea "x"
type textarea "R G/C- WARM"
type textarea "x"
type textarea "G/C- WARM"
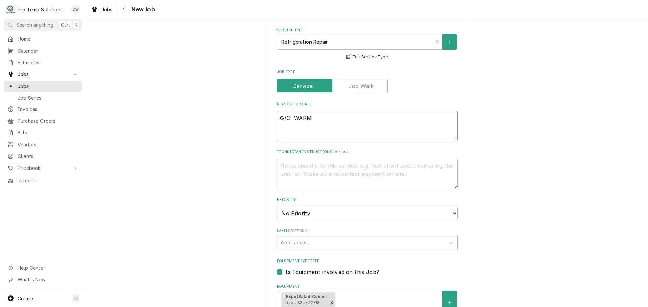
type textarea "x"
type textarea "S G/C- WARM"
type textarea "x"
type textarea "SAL G/C- WARM"
type textarea "x"
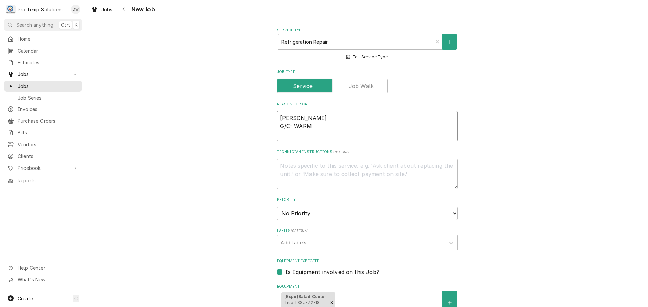
type textarea "SALA G/C- WARM"
type textarea "x"
type textarea "SALAD G/C- WARM"
type textarea "x"
type textarea "SALAD G/C- WARM"
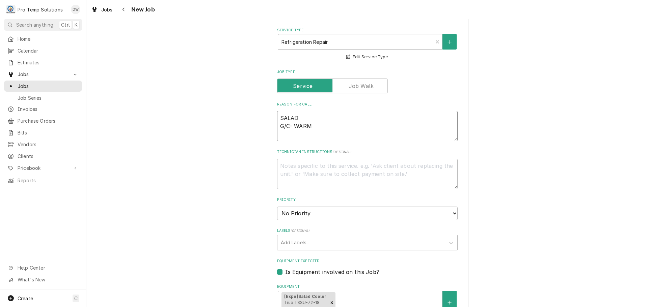
type textarea "x"
type textarea "SALAD R G/C- WARM"
type textarea "x"
type textarea "SALAD RI G/C- WARM"
type textarea "x"
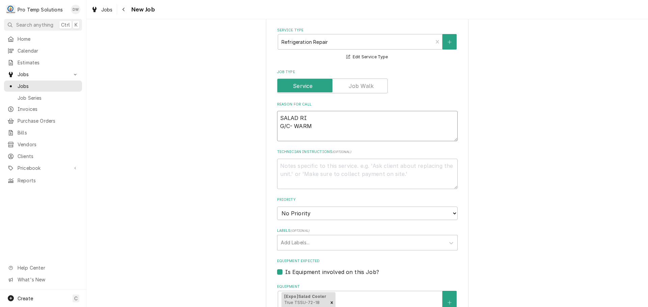
type textarea "SALAD RIC G/C- WARM"
type textarea "x"
type textarea "SALAD RIC G/C- WARM"
type textarea "x"
type textarea "SALAD RIC L G/C- WARM"
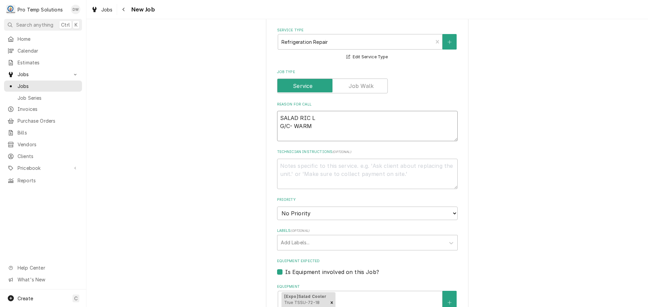
type textarea "x"
type textarea "SALAD RIC LE G/C- WARM"
type textarea "x"
type textarea "SALAD RIC LEA G/C- WARM"
type textarea "x"
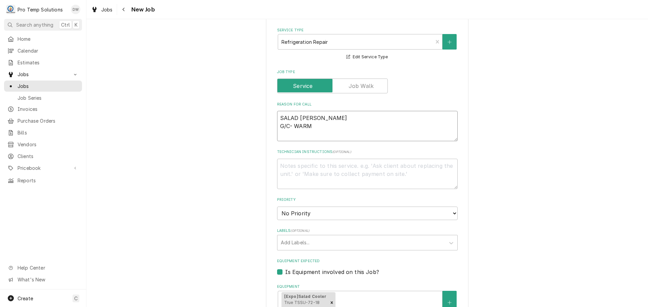
type textarea "SALAD RIC LEAK G/C- WARM"
type textarea "x"
type textarea "SALAD RIC LEAKI G/C- WARM"
type textarea "x"
type textarea "SALAD RIC LEAKIN G/C- WARM"
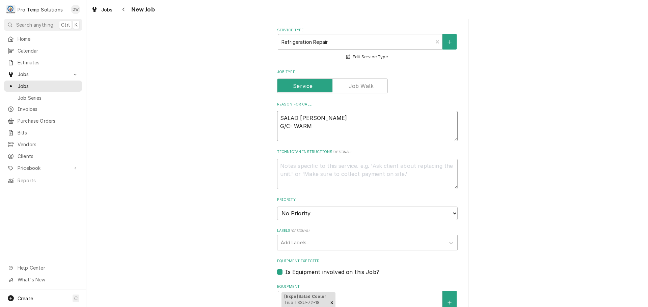
type textarea "x"
type textarea "SALAD RIC LEAKING G/C- WARM"
type textarea "x"
type textarea "SALAD RIC LEAKING G/C- WARM"
type textarea "x"
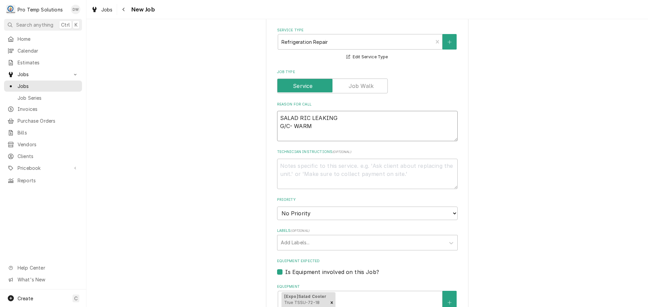
type textarea "SALAD RIC LEAKING H G/C- WARM"
type textarea "x"
type textarea "SALAD RIC LEAKING H2 G/C- WARM"
type textarea "x"
type textarea "SALAD RIC LEAKING H20 G/C- WARM"
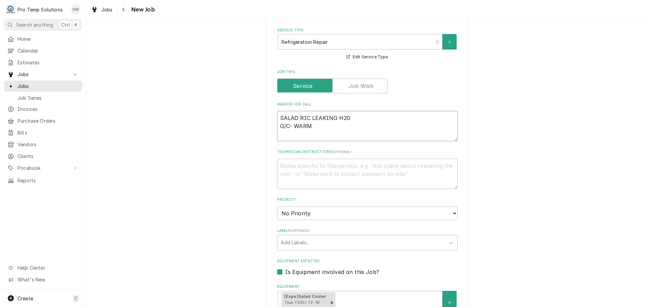
type textarea "x"
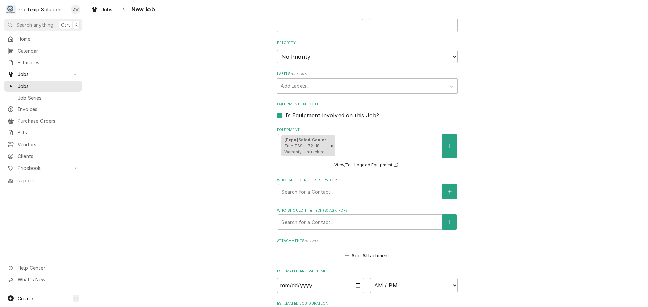
scroll to position [405, 0]
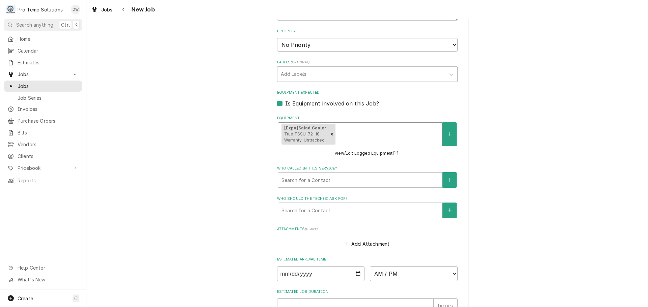
type textarea "SALAD RIC LEAKING H20 G/C- WARM"
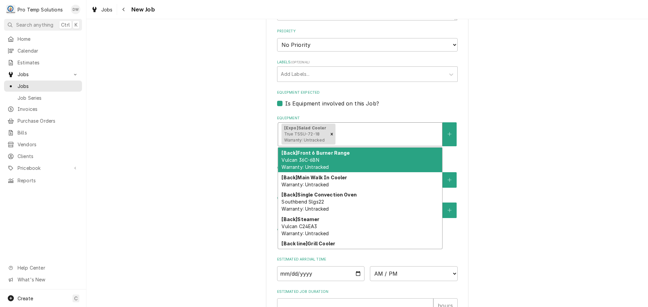
click at [385, 130] on div "Equipment" at bounding box center [387, 134] width 102 height 12
type textarea "x"
type input "G"
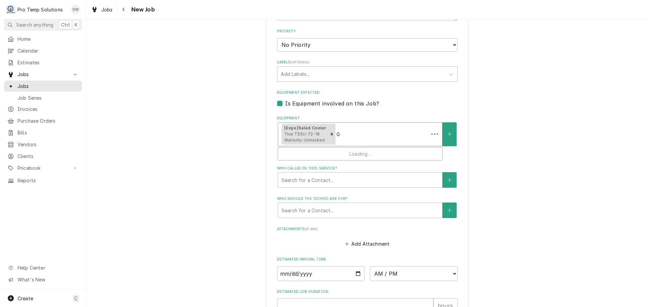
type textarea "x"
type input "GL"
type textarea "x"
type input "GLY"
type textarea "x"
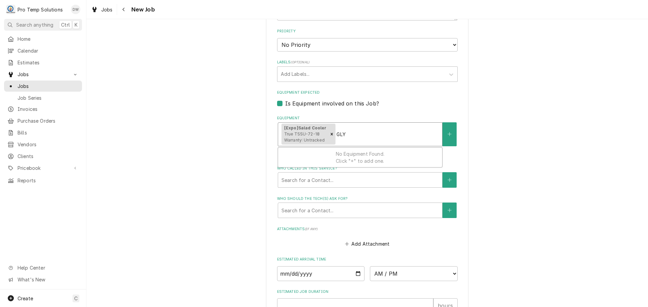
type input "GL"
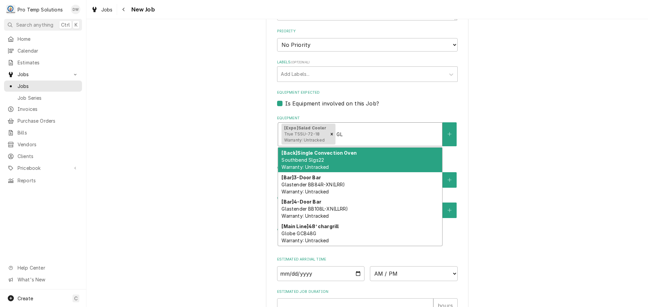
type textarea "x"
type input "G"
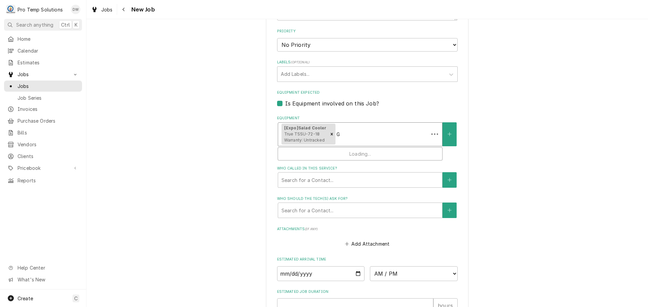
type textarea "x"
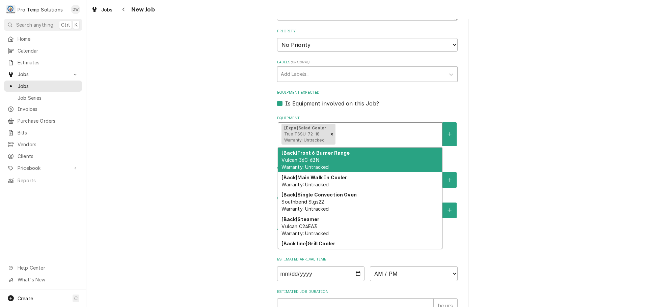
type textarea "x"
type input "G"
type textarea "x"
type input "G/"
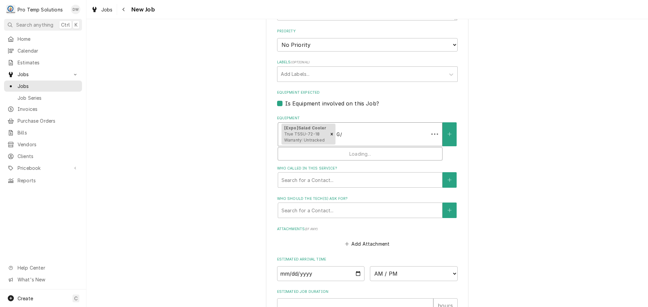
type textarea "x"
type input "G/C"
type textarea "x"
type input "G/"
type textarea "x"
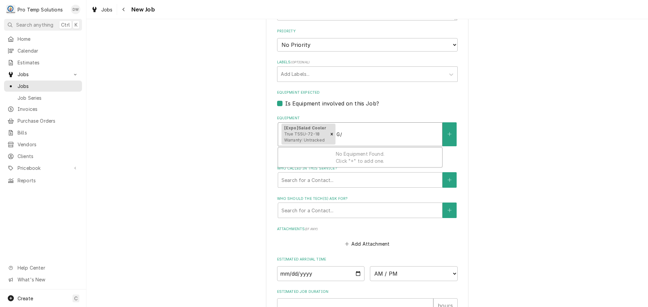
type input "G"
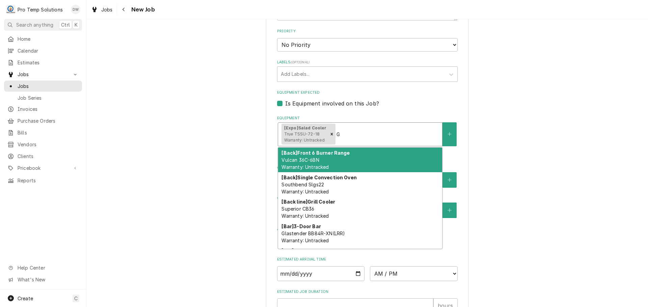
type textarea "x"
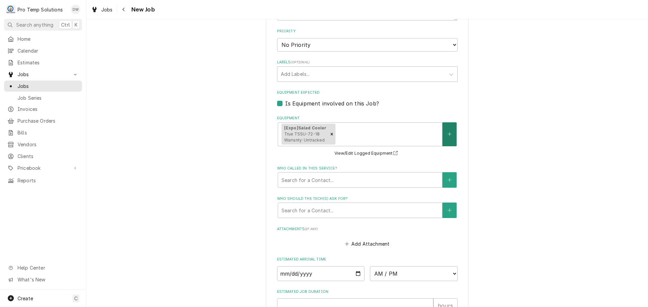
click at [450, 136] on button "Equipment" at bounding box center [449, 134] width 14 height 24
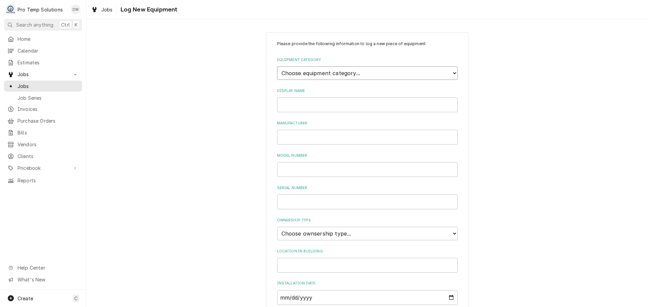
click at [450, 71] on select "Choose equipment category... Cooking Equipment Fryers Ice Machines Ovens and Ra…" at bounding box center [367, 72] width 181 height 13
select select "9"
click at [277, 66] on select "Choose equipment category... Cooking Equipment Fryers Ice Machines Ovens and Ra…" at bounding box center [367, 72] width 181 height 13
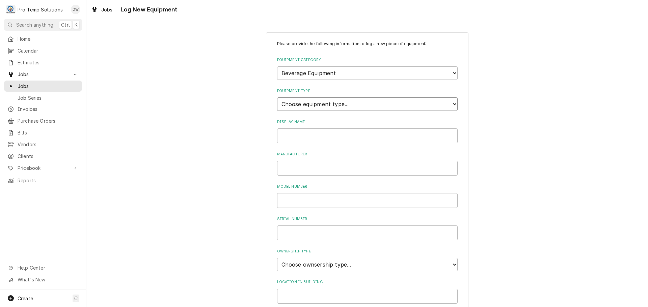
click at [402, 104] on select "Choose equipment type... Bar Blender Coffee Grinder Coffee Maker Coffee Urn Fro…" at bounding box center [367, 104] width 181 height 13
click at [477, 104] on div "Please provide the following information to log a new piece of equipment: Equip…" at bounding box center [367, 241] width 562 height 430
click at [403, 137] on input "Display Name" at bounding box center [367, 136] width 181 height 15
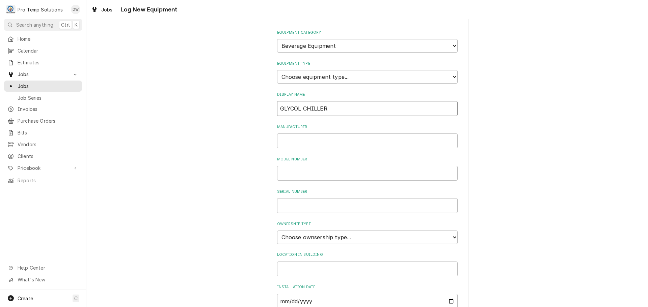
scroll to position [135, 0]
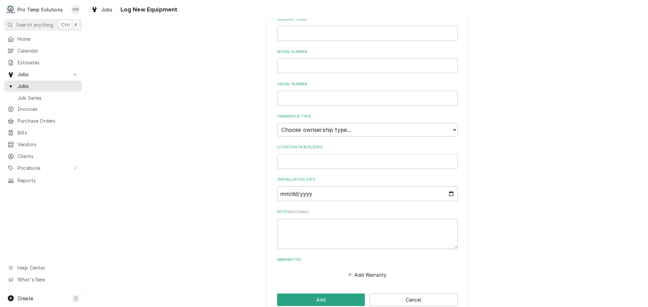
type input "GLYCOL CHILLER"
click at [325, 130] on select "Choose ownsership type... Unknown Owned Leased Rented" at bounding box center [367, 129] width 181 height 13
select select "0"
click at [277, 123] on select "Choose ownsership type... Unknown Owned Leased Rented" at bounding box center [367, 129] width 181 height 13
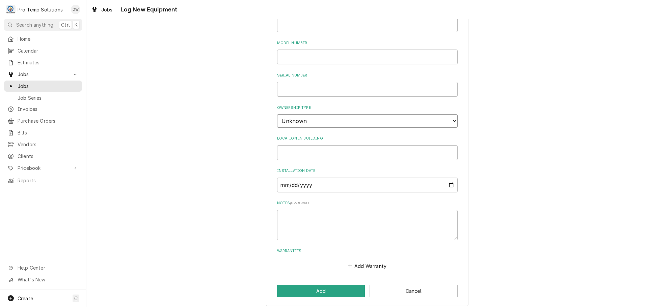
scroll to position [148, 0]
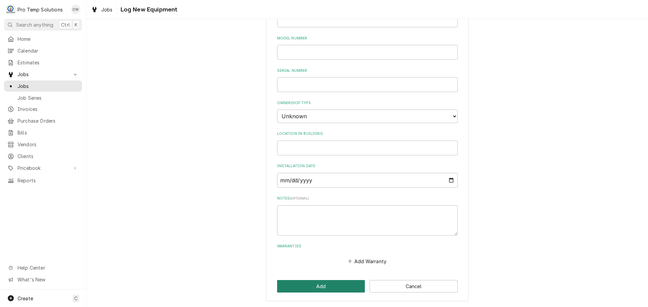
click at [321, 287] on button "Add" at bounding box center [321, 286] width 88 height 12
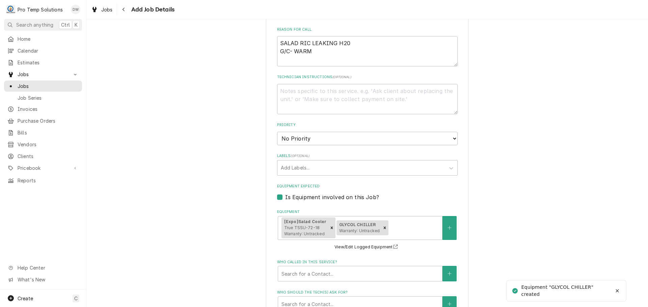
scroll to position [304, 0]
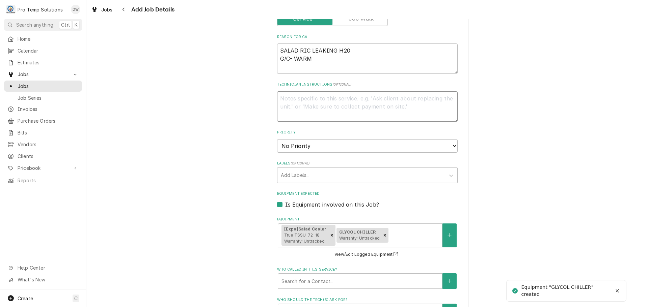
click at [319, 100] on textarea "Technician Instructions ( optional )" at bounding box center [367, 106] width 181 height 30
type textarea "x"
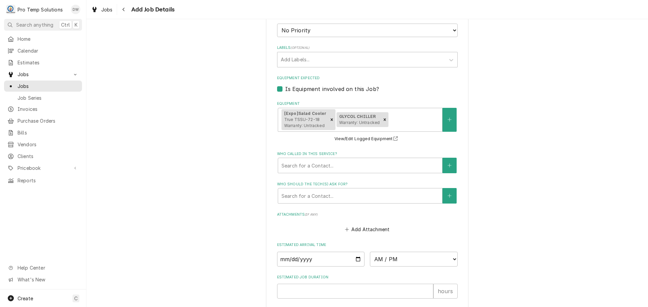
scroll to position [472, 0]
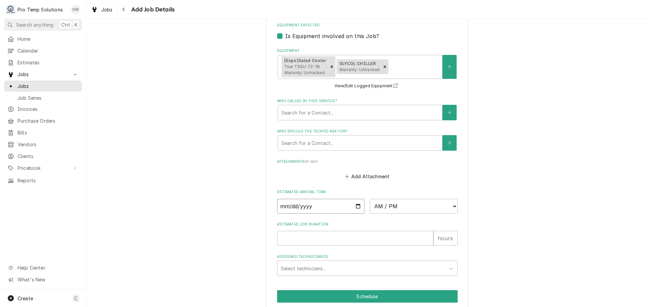
click at [354, 206] on input "Date" at bounding box center [321, 206] width 88 height 15
click at [450, 208] on select "AM / PM 6:00 AM 6:15 AM 6:30 AM 6:45 AM 7:00 AM 7:15 AM 7:30 AM 7:45 AM 8:00 AM…" at bounding box center [414, 206] width 88 height 15
click at [370, 199] on select "AM / PM 6:00 AM 6:15 AM 6:30 AM 6:45 AM 7:00 AM 7:15 AM 7:30 AM 7:45 AM 8:00 AM…" at bounding box center [414, 206] width 88 height 15
click at [401, 236] on input "Estimated Job Duration" at bounding box center [355, 238] width 156 height 15
click at [322, 263] on div "Assigned Technician(s)" at bounding box center [361, 269] width 161 height 12
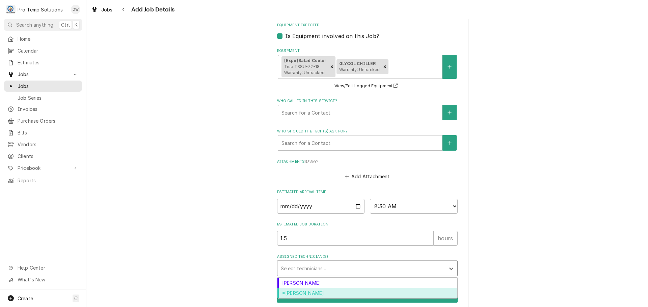
click at [312, 293] on div "*[PERSON_NAME]" at bounding box center [367, 293] width 180 height 10
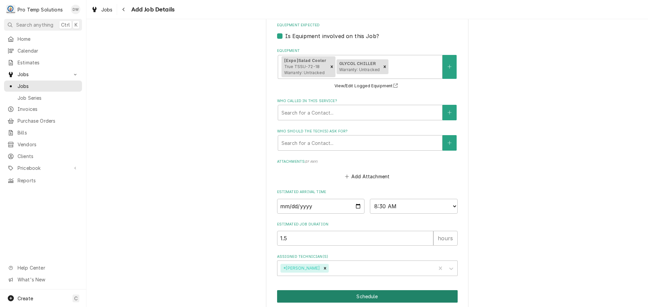
click at [371, 298] on button "Schedule" at bounding box center [367, 297] width 181 height 12
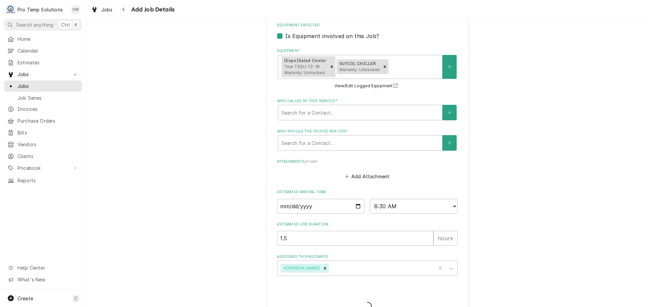
scroll to position [180, 0]
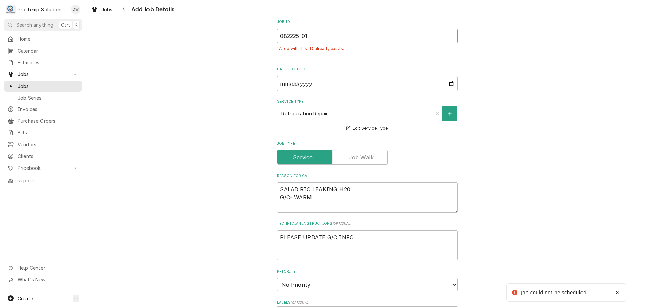
click at [320, 39] on input "082225-01" at bounding box center [367, 36] width 181 height 15
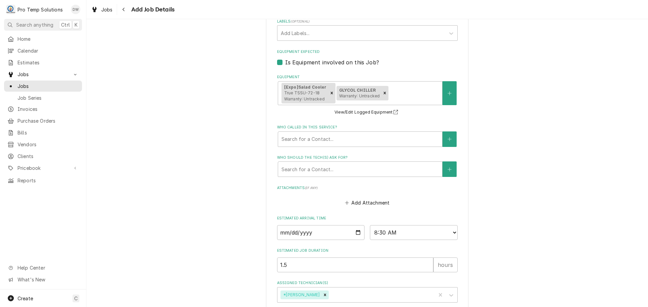
scroll to position [515, 0]
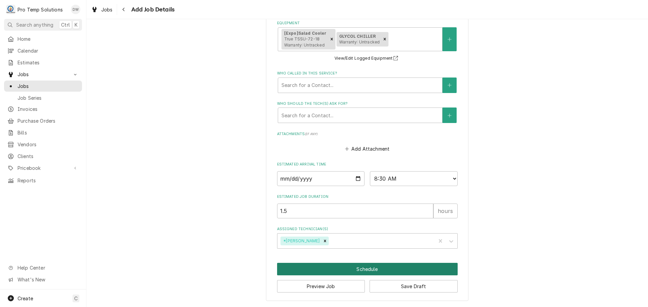
click at [361, 267] on button "Schedule" at bounding box center [367, 269] width 181 height 12
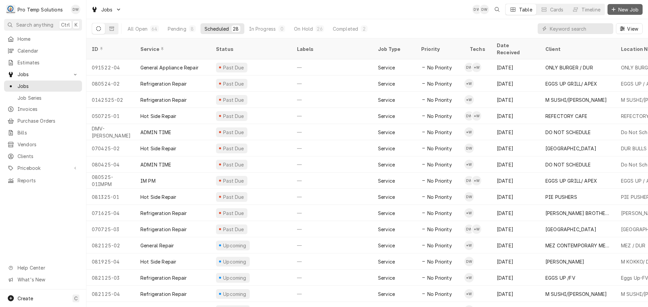
click at [626, 9] on span "New Job" at bounding box center [628, 9] width 23 height 7
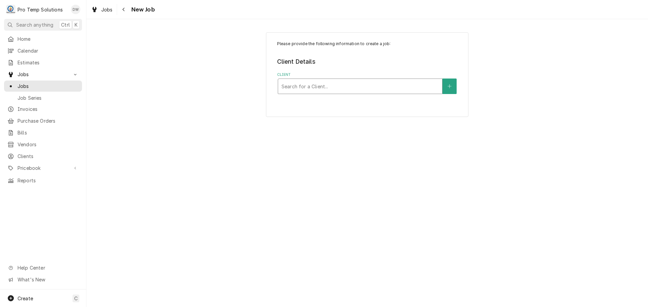
click at [414, 88] on div "Client" at bounding box center [359, 86] width 157 height 12
type input "REAL"
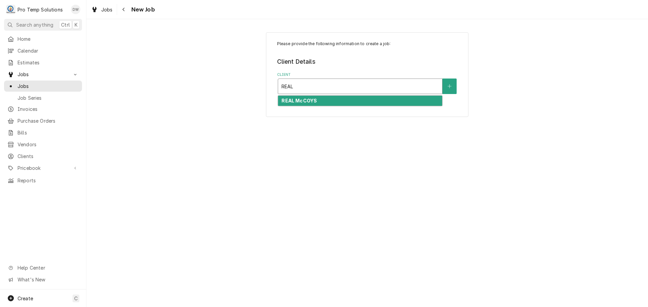
click at [352, 99] on div "REAL McCOYS" at bounding box center [360, 101] width 164 height 10
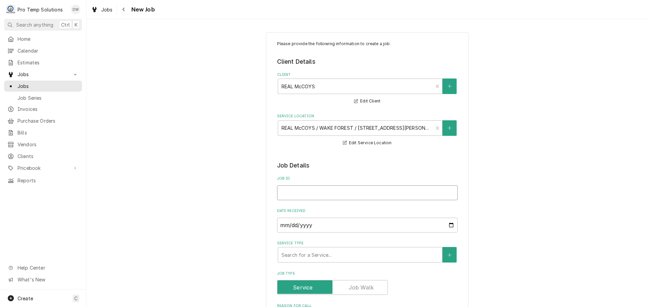
click at [340, 197] on input "Job ID" at bounding box center [367, 193] width 181 height 15
type textarea "x"
type input "0"
type textarea "x"
type input "08"
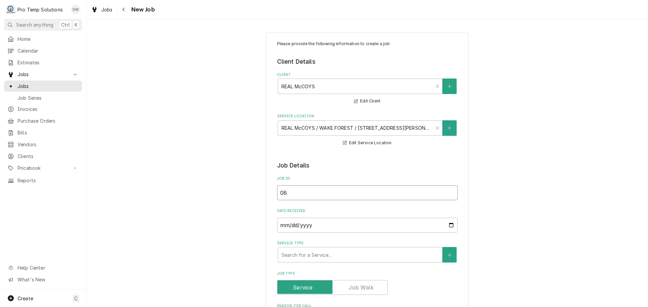
type textarea "x"
type input "082"
type textarea "x"
type input "0822"
type textarea "x"
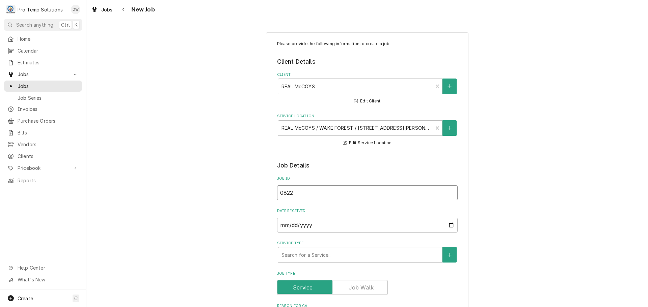
type input "08222"
type textarea "x"
type input "082225"
type textarea "x"
type input "082225-"
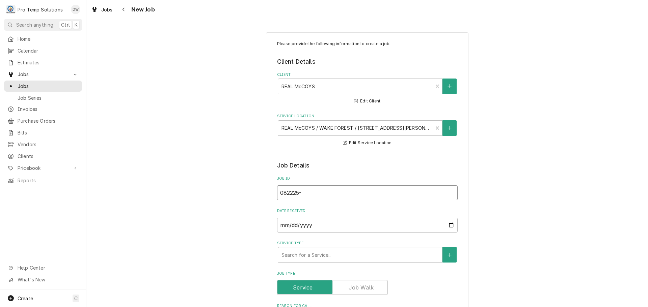
type textarea "x"
type input "082225-0"
type textarea "x"
type input "082225-03"
type textarea "x"
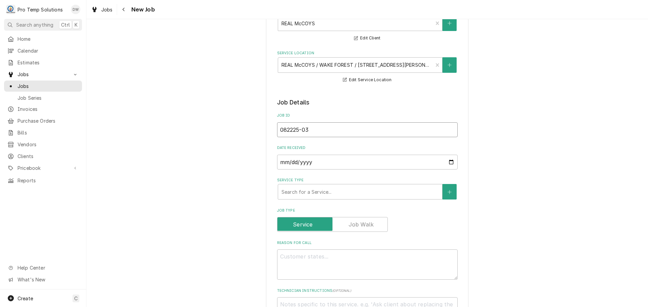
scroll to position [67, 0]
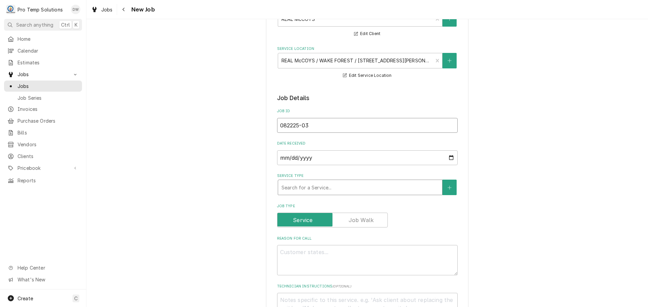
type input "082225-03"
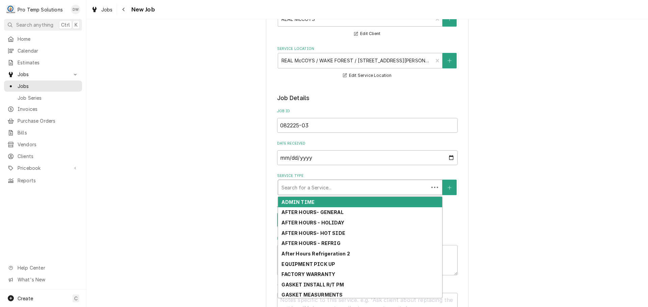
click at [350, 187] on div "Service Type" at bounding box center [353, 188] width 144 height 12
type textarea "x"
type input "R"
type textarea "x"
type input "RE"
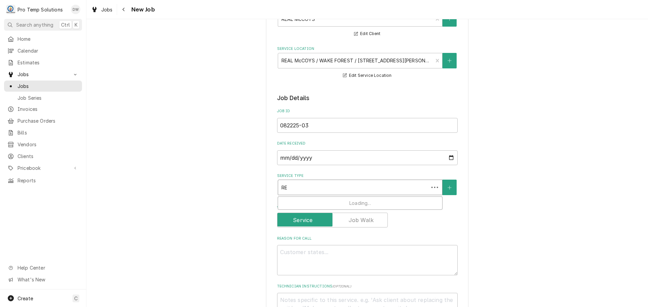
type textarea "x"
type input "REF"
type textarea "x"
type input "REFR"
type textarea "x"
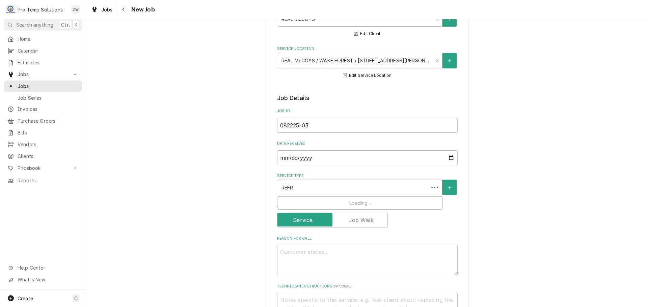
type input "REFRI"
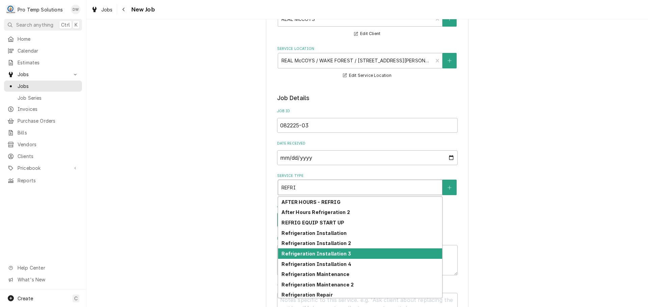
scroll to position [33, 0]
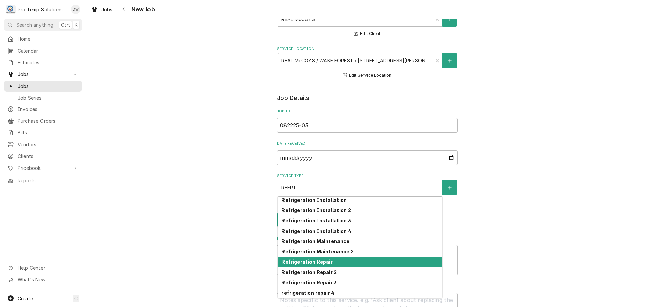
click at [348, 262] on div "Refrigeration Repair" at bounding box center [360, 262] width 164 height 10
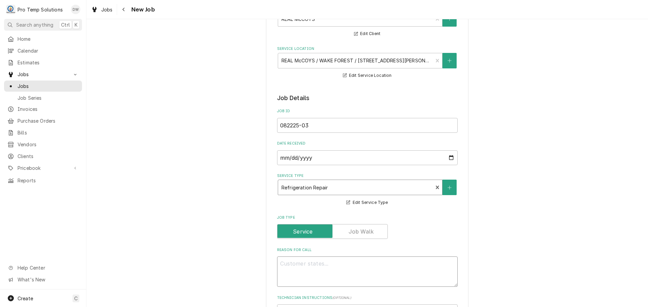
click at [338, 264] on textarea "Reason For Call" at bounding box center [367, 272] width 181 height 30
type textarea "x"
type textarea "R"
type textarea "x"
type textarea "RI"
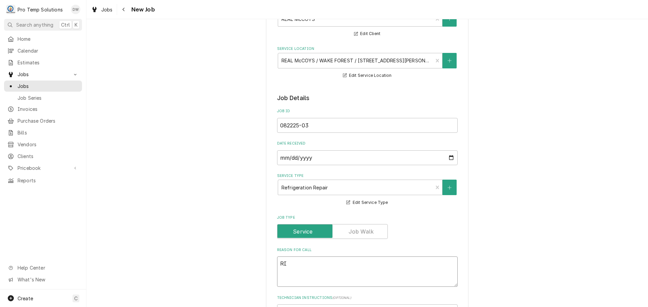
type textarea "x"
type textarea "RIC"
type textarea "x"
type textarea "RIC-"
type textarea "x"
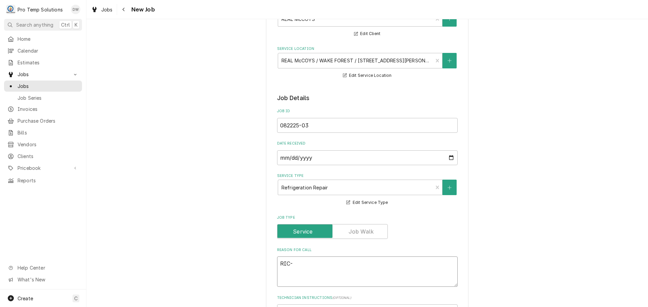
type textarea "RIC-"
type textarea "x"
type textarea "RIC- S"
type textarea "x"
type textarea "[PERSON_NAME]"
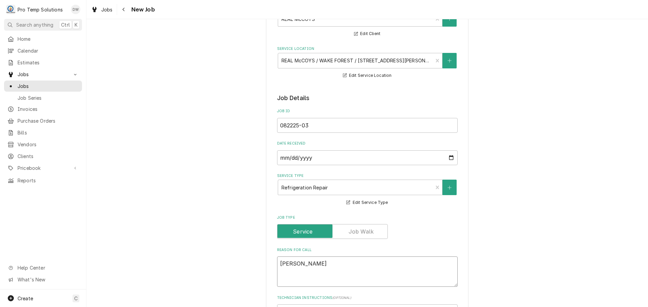
type textarea "x"
type textarea "RIC- SLI"
type textarea "x"
type textarea "RIC- SLID"
type textarea "x"
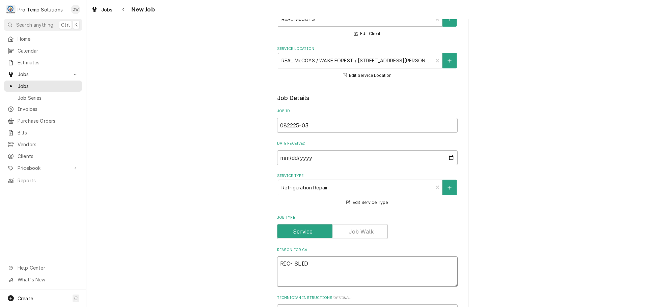
type textarea "RIC- SLIDE"
type textarea "x"
type textarea "RIC- SLIDES"
type textarea "x"
type textarea "RIC- SLIDES"
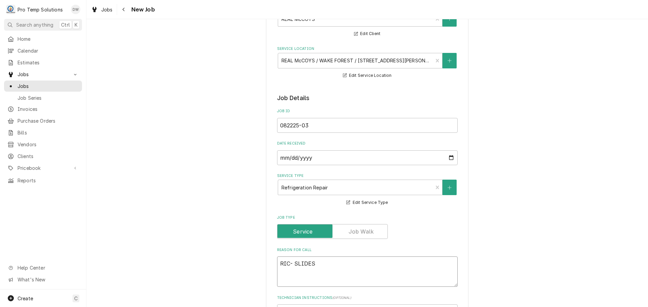
type textarea "x"
type textarea "RIC- SLIDES B"
type textarea "x"
type textarea "RIC- SLIDES BR"
type textarea "x"
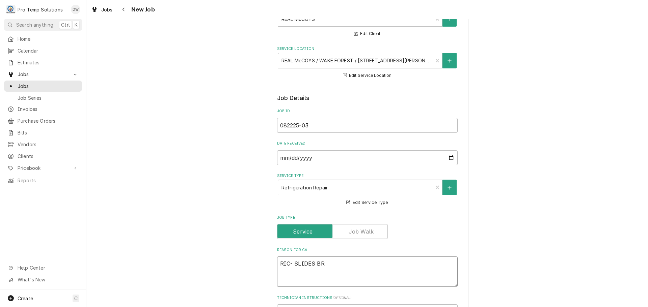
type textarea "RIC- SLIDES BRO"
type textarea "x"
type textarea "RIC- SLIDES BROK"
type textarea "x"
type textarea "RIC- SLIDES BROKE"
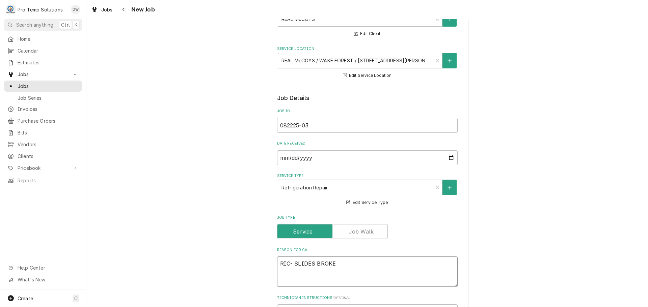
type textarea "x"
type textarea "RIC- SLIDES BROKEN"
type textarea "x"
type textarea "RIC- SLIDES BROKEN"
type textarea "x"
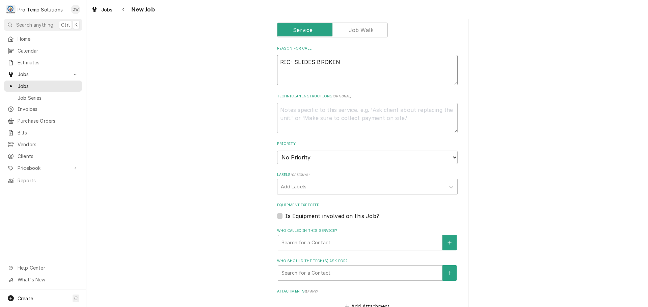
scroll to position [270, 0]
type textarea "RIC- SLIDES BROKEN"
click at [325, 107] on textarea "Technician Instructions ( optional )" at bounding box center [367, 117] width 181 height 30
type textarea "x"
type textarea "P"
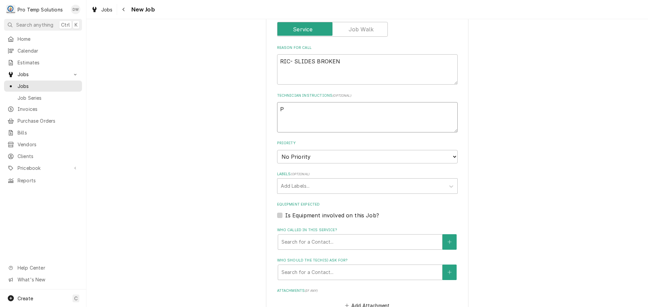
type textarea "x"
type textarea "PL"
type textarea "x"
type textarea "PLE"
type textarea "x"
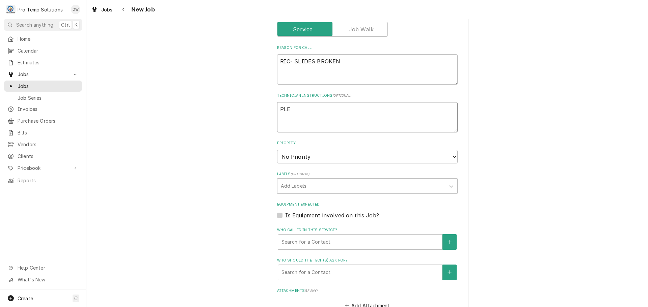
type textarea "PLEA"
type textarea "x"
type textarea "PLEAS"
type textarea "x"
type textarea "PLEASE"
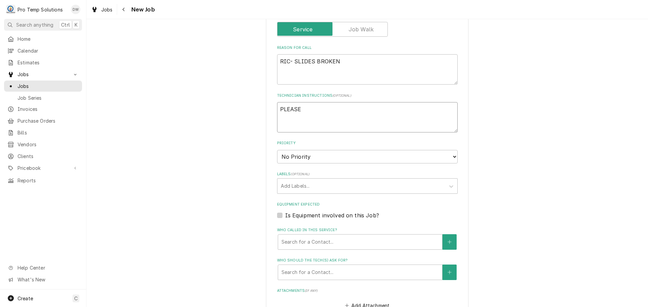
type textarea "x"
type textarea "PLEASE"
type textarea "x"
type textarea "PLEASE A"
type textarea "x"
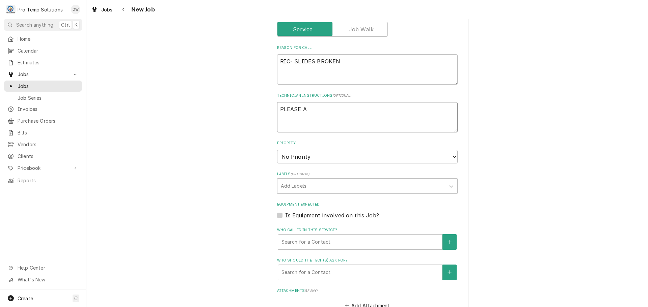
type textarea "PLEASE AD"
type textarea "x"
type textarea "PLEASE ADD"
type textarea "x"
type textarea "PLEASE ADD"
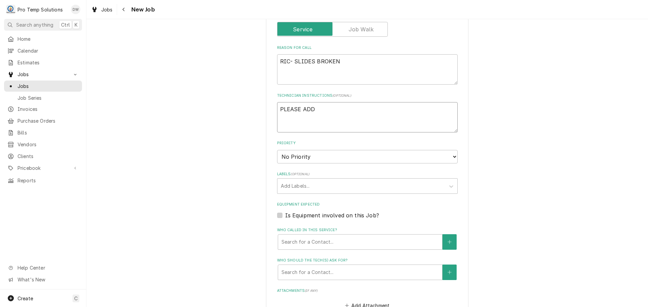
type textarea "x"
type textarea "PLEASE ADD E"
type textarea "x"
type textarea "PLEASE ADD EQ"
type textarea "x"
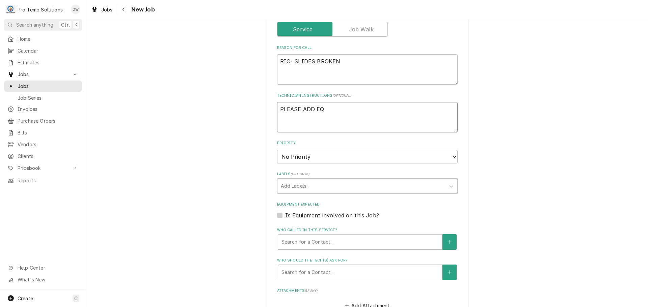
type textarea "PLEASE ADD EQU"
type textarea "x"
type textarea "PLEASE ADD EQUI"
type textarea "x"
type textarea "PLEASE ADD EQUIP"
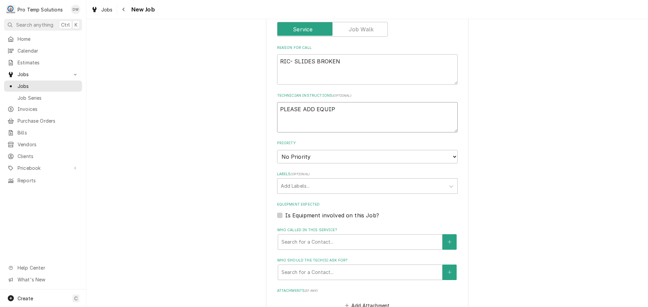
type textarea "x"
type textarea "PLEASE ADD EQUIP"
type textarea "x"
type textarea "PLEASE ADD EQUIP T"
type textarea "x"
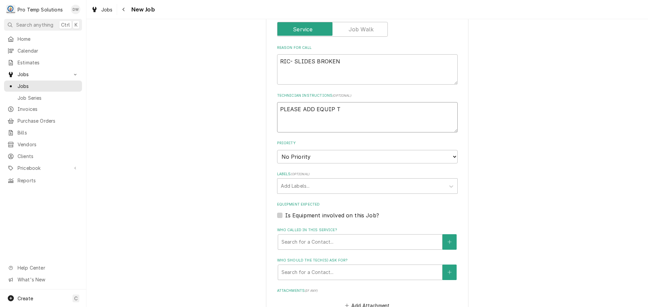
type textarea "PLEASE ADD EQUIP TO"
type textarea "x"
type textarea "PLEASE ADD EQUIP TO"
type textarea "x"
type textarea "PLEASE ADD EQUIP TO C"
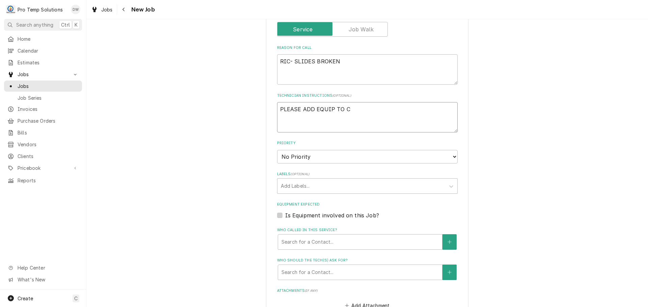
type textarea "x"
type textarea "PLEASE ADD EQUIP TO CA"
type textarea "x"
type textarea "PLEASE ADD EQUIP TO CAL"
type textarea "x"
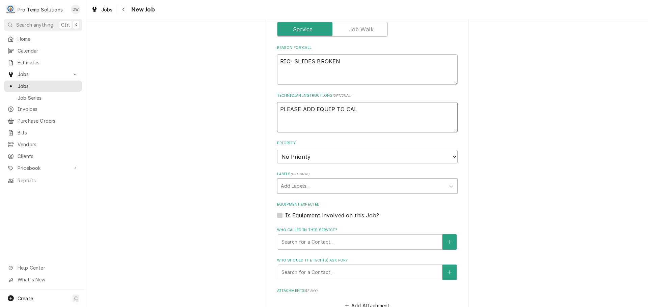
type textarea "PLEASE ADD EQUIP TO CALL"
type textarea "x"
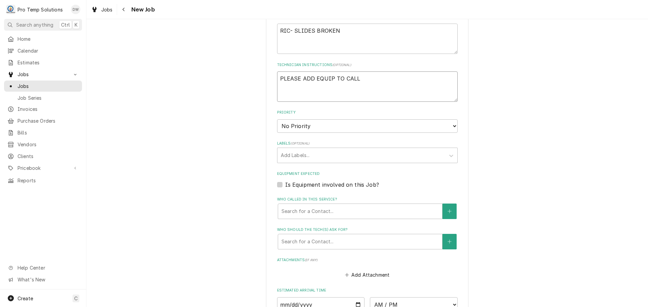
scroll to position [427, 0]
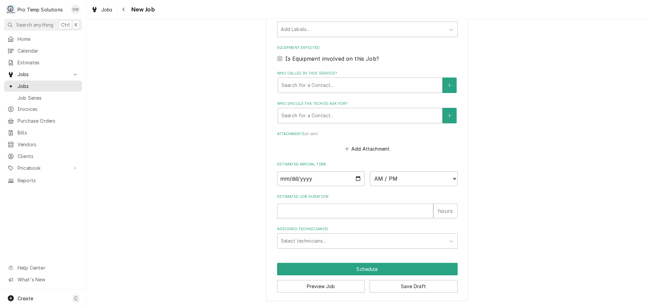
type textarea "PLEASE ADD EQUIP TO CALL"
click at [356, 178] on input "Date" at bounding box center [321, 178] width 88 height 15
type input "[DATE]"
type textarea "x"
click at [444, 176] on select "AM / PM 6:00 AM 6:15 AM 6:30 AM 6:45 AM 7:00 AM 7:15 AM 7:30 AM 7:45 AM 8:00 AM…" at bounding box center [414, 178] width 88 height 15
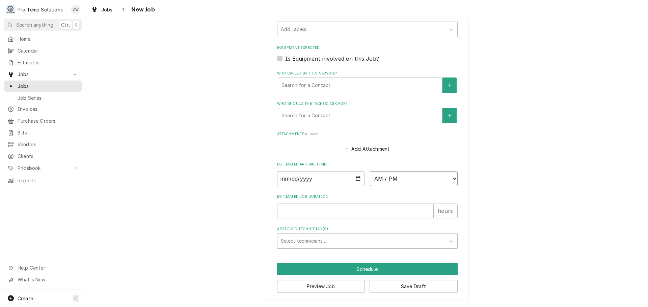
select select "10:00:00"
click at [370, 171] on select "AM / PM 6:00 AM 6:15 AM 6:30 AM 6:45 AM 7:00 AM 7:15 AM 7:30 AM 7:45 AM 8:00 AM…" at bounding box center [414, 178] width 88 height 15
click at [413, 211] on input "Estimated Job Duration" at bounding box center [355, 211] width 156 height 15
type textarea "x"
type input "1"
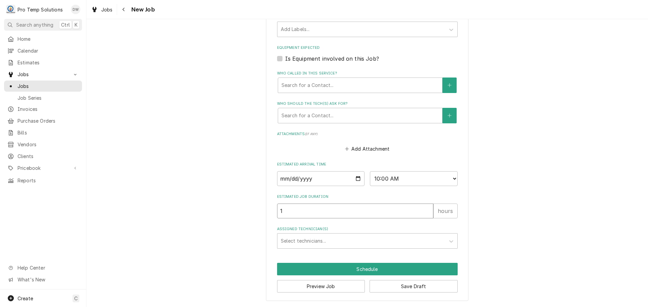
type textarea "x"
type input "1.5"
type textarea "x"
type input "1.5"
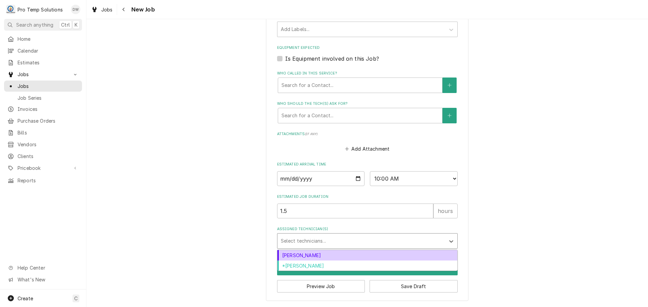
click at [358, 239] on div "Assigned Technician(s)" at bounding box center [361, 241] width 161 height 12
click at [345, 253] on div "[PERSON_NAME]" at bounding box center [367, 255] width 180 height 10
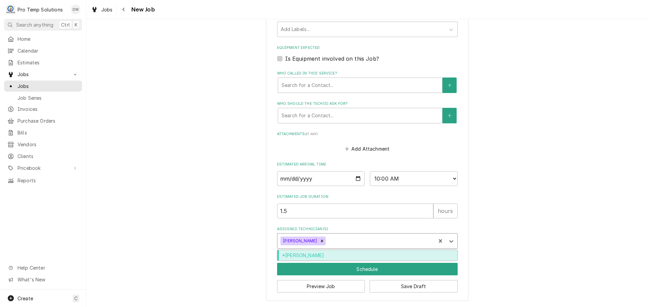
click at [347, 240] on div "Assigned Technician(s)" at bounding box center [379, 241] width 105 height 12
click at [351, 254] on div "*[PERSON_NAME]" at bounding box center [367, 255] width 180 height 10
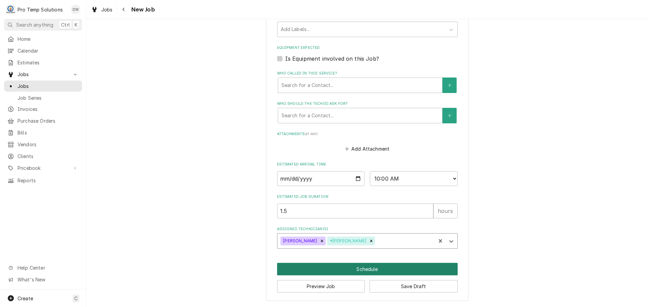
click at [364, 267] on button "Schedule" at bounding box center [367, 269] width 181 height 12
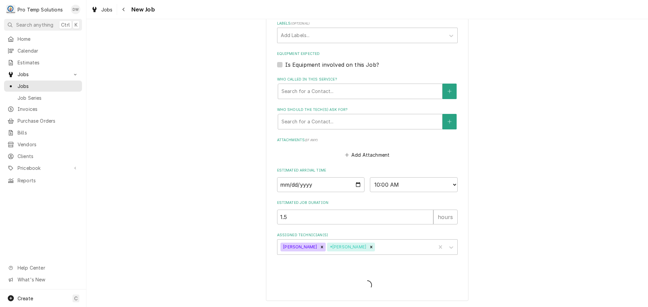
scroll to position [421, 0]
type textarea "x"
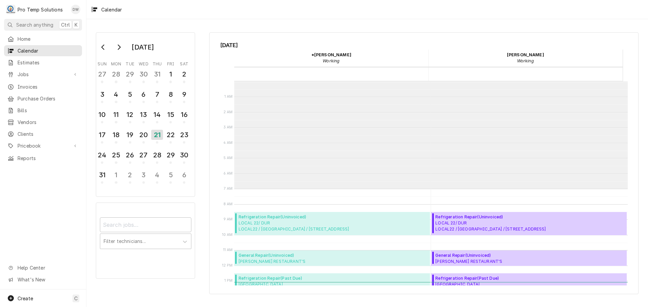
scroll to position [108, 0]
